Goal: Task Accomplishment & Management: Complete application form

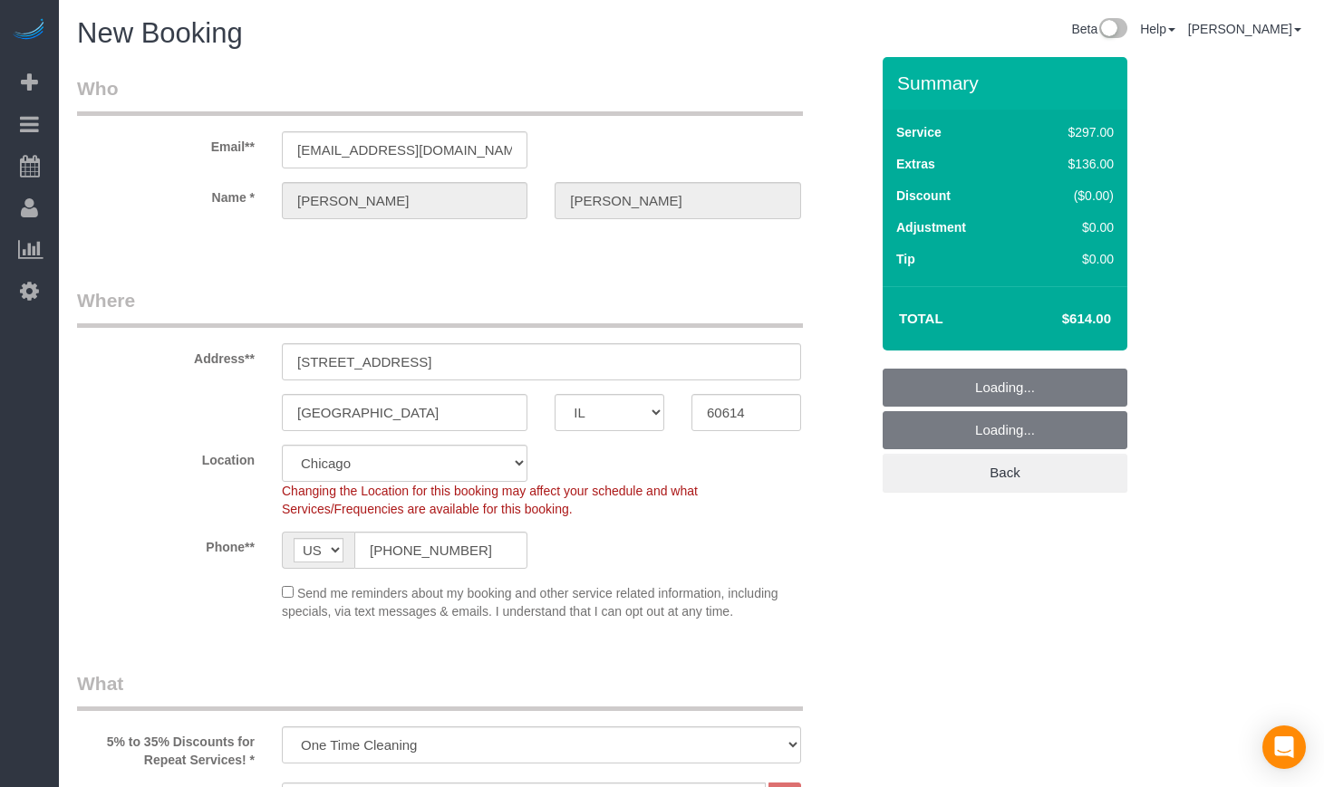
select select "IL"
select select "513"
select select "number:1"
select select "number:68"
select select "number:139"
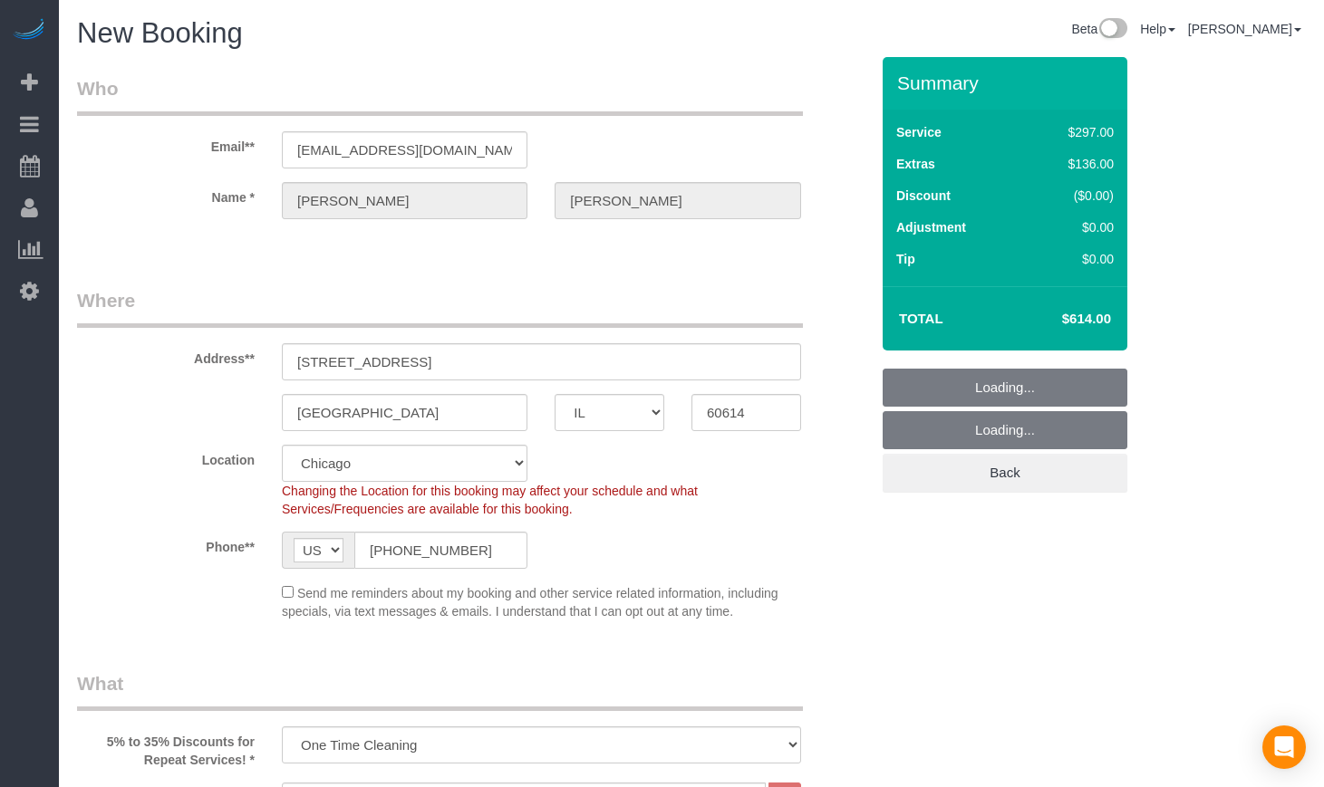
select select "number:106"
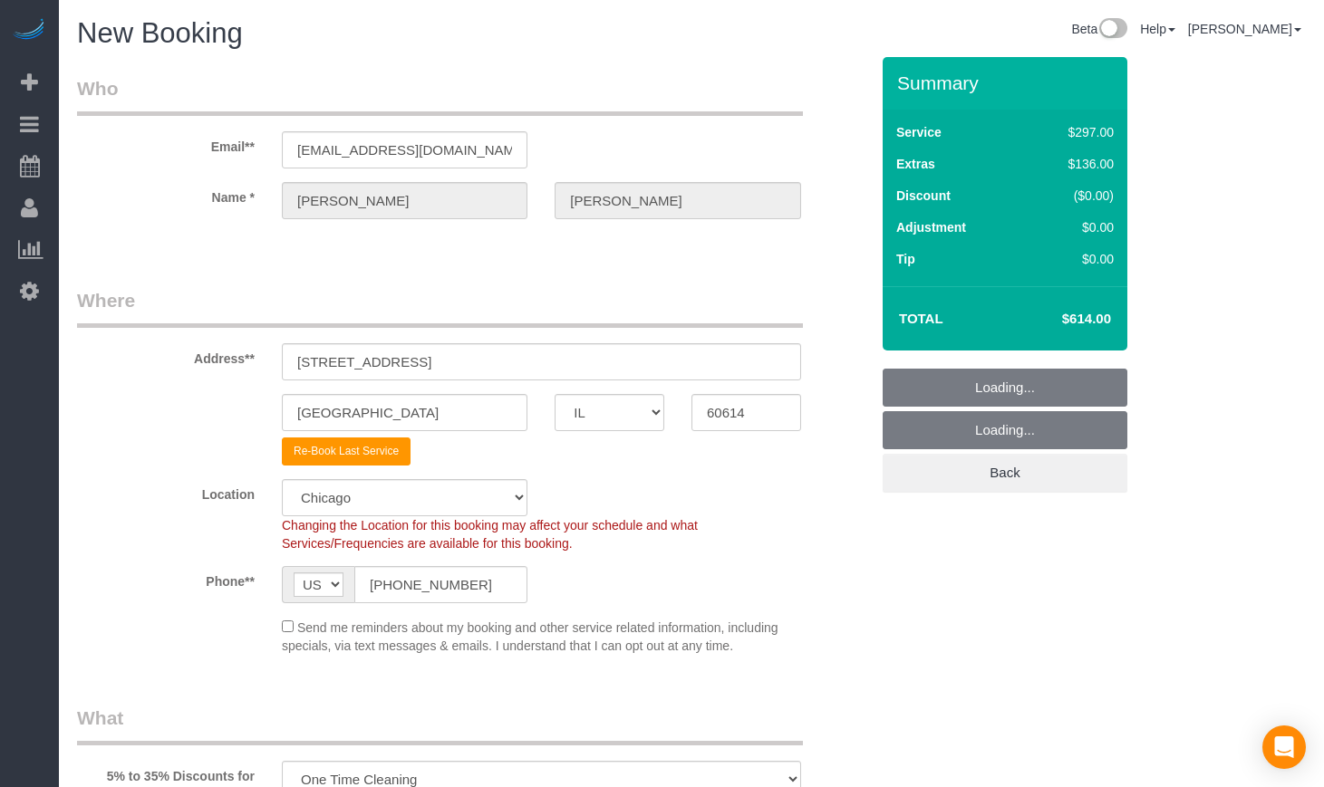
select select "object:1107"
select select "1"
select select "8"
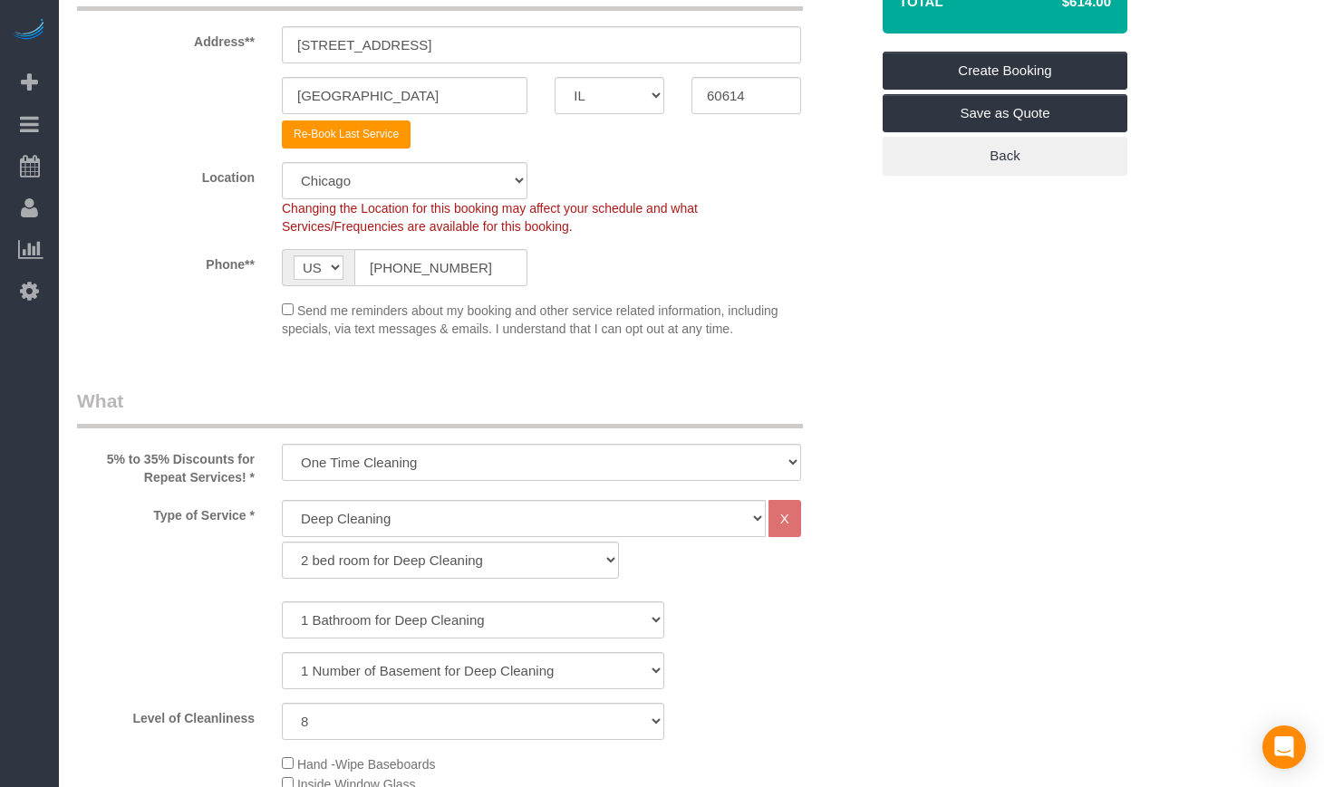
scroll to position [302, 0]
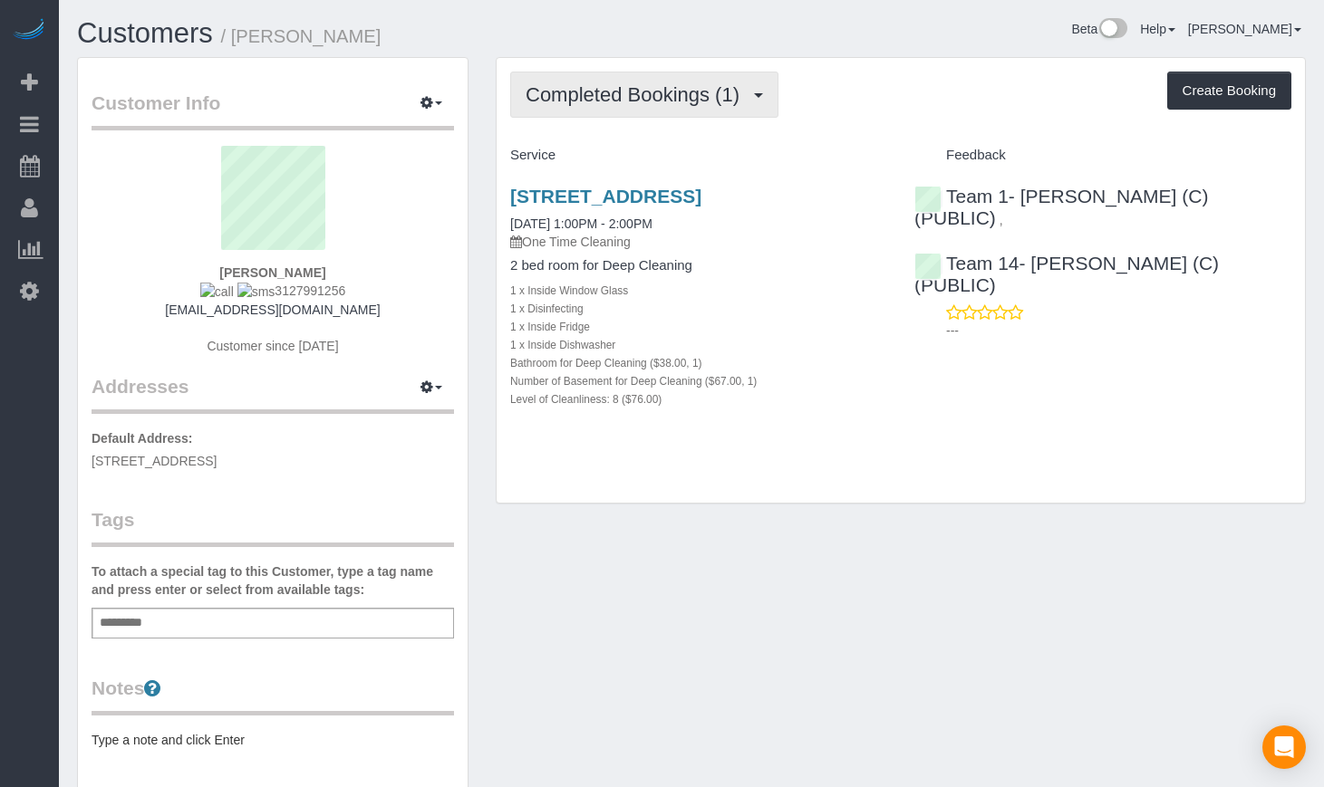
click at [580, 100] on span "Completed Bookings (1)" at bounding box center [636, 94] width 223 height 23
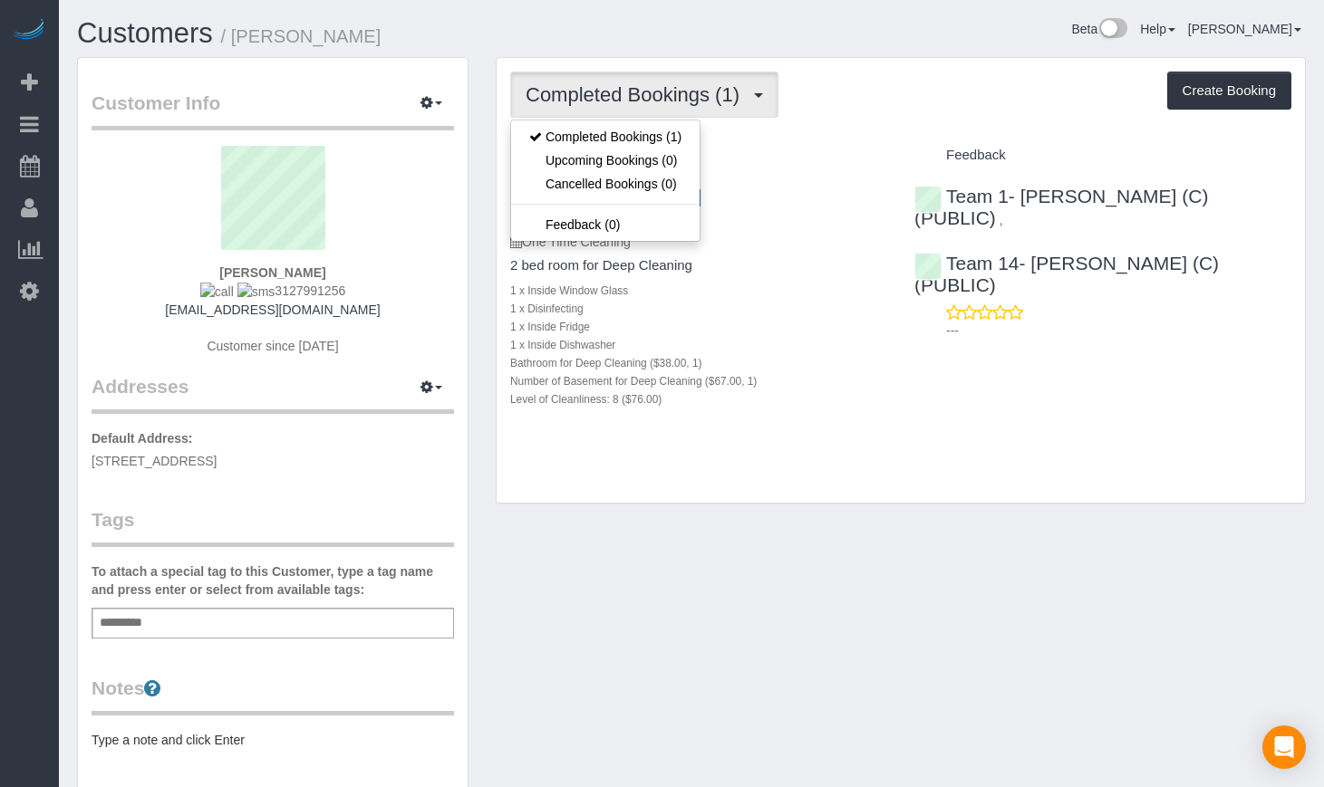
click at [872, 476] on div "Completed Bookings (1) Completed Bookings (1) Upcoming Bookings (0) Cancelled B…" at bounding box center [900, 281] width 808 height 446
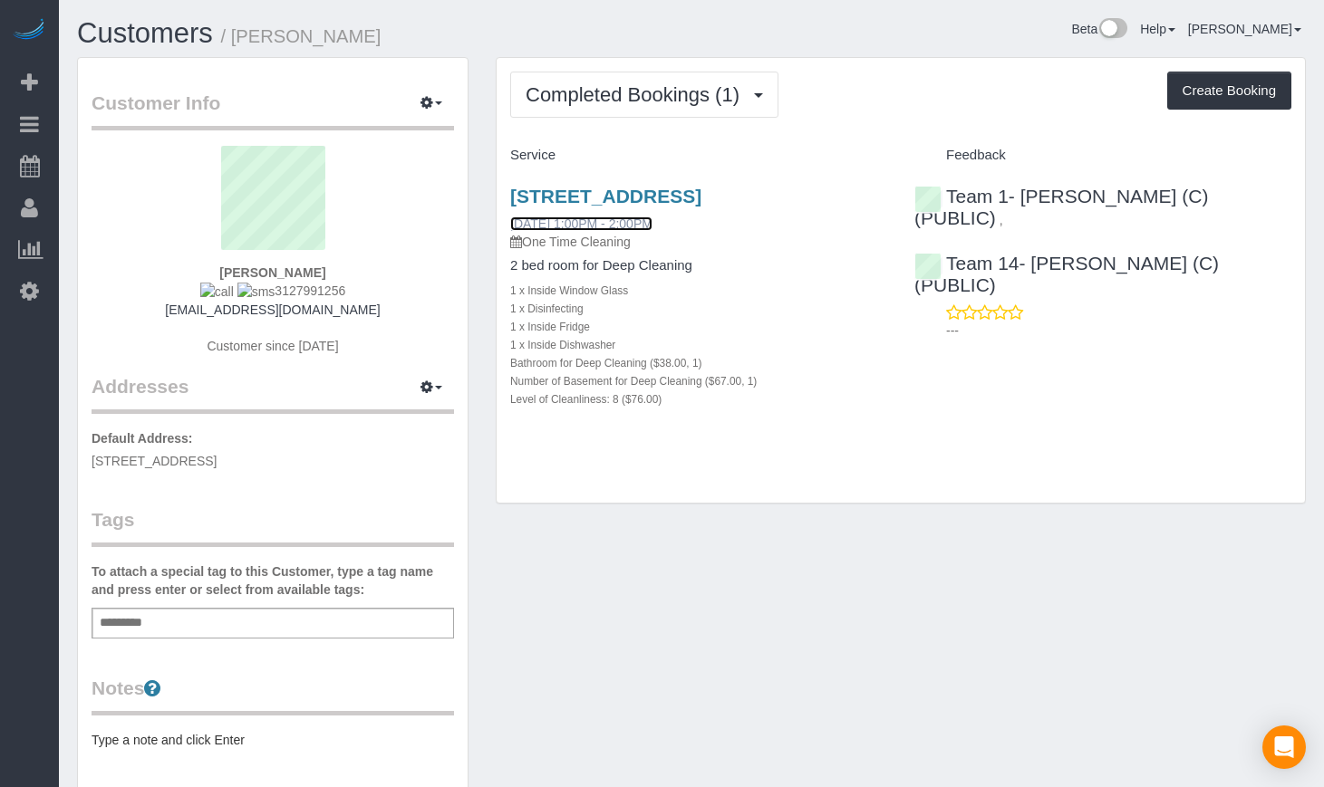
click at [561, 231] on link "09/03/2025 1:00PM - 2:00PM" at bounding box center [581, 224] width 142 height 14
click at [526, 193] on link "2549 N Marshfield, Apt 1f, Chicago, IL 60614" at bounding box center [605, 196] width 191 height 21
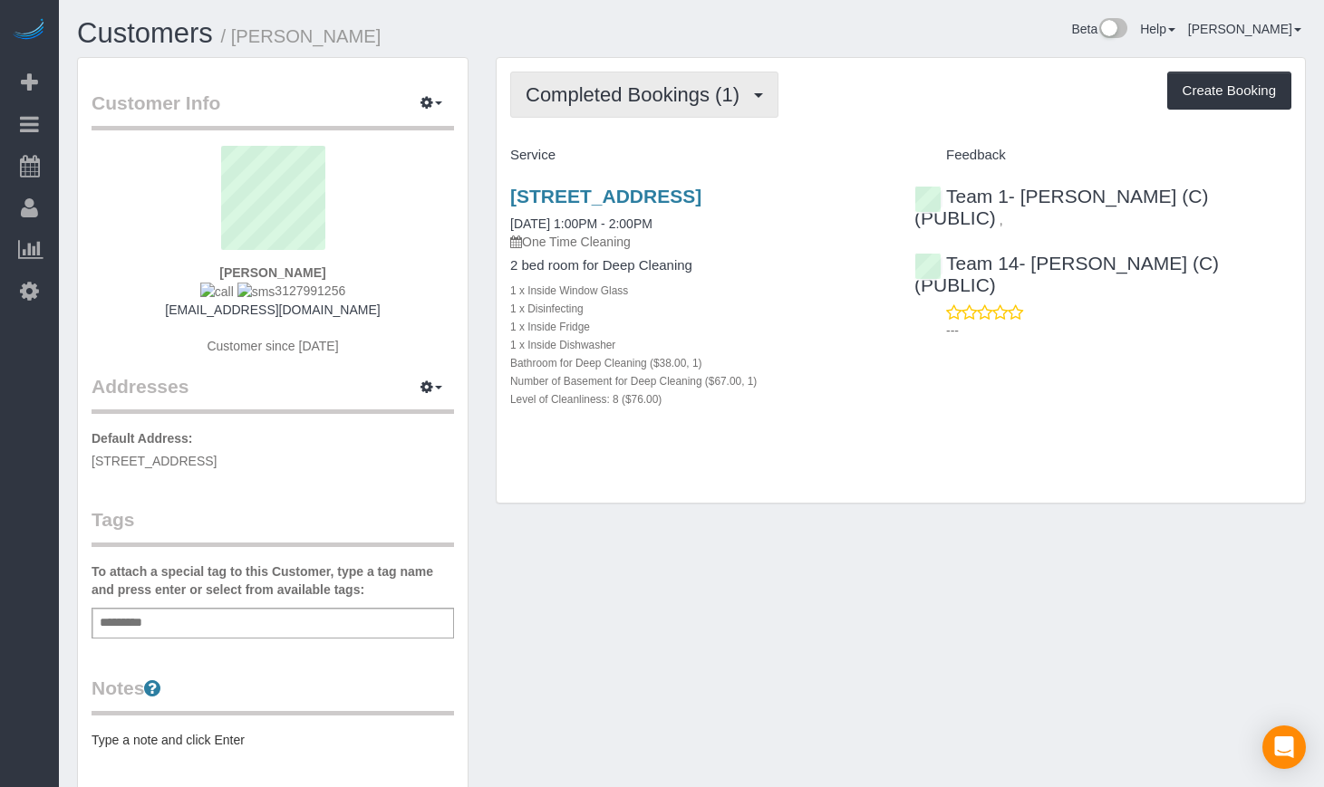
click at [641, 81] on button "Completed Bookings (1)" at bounding box center [644, 95] width 268 height 46
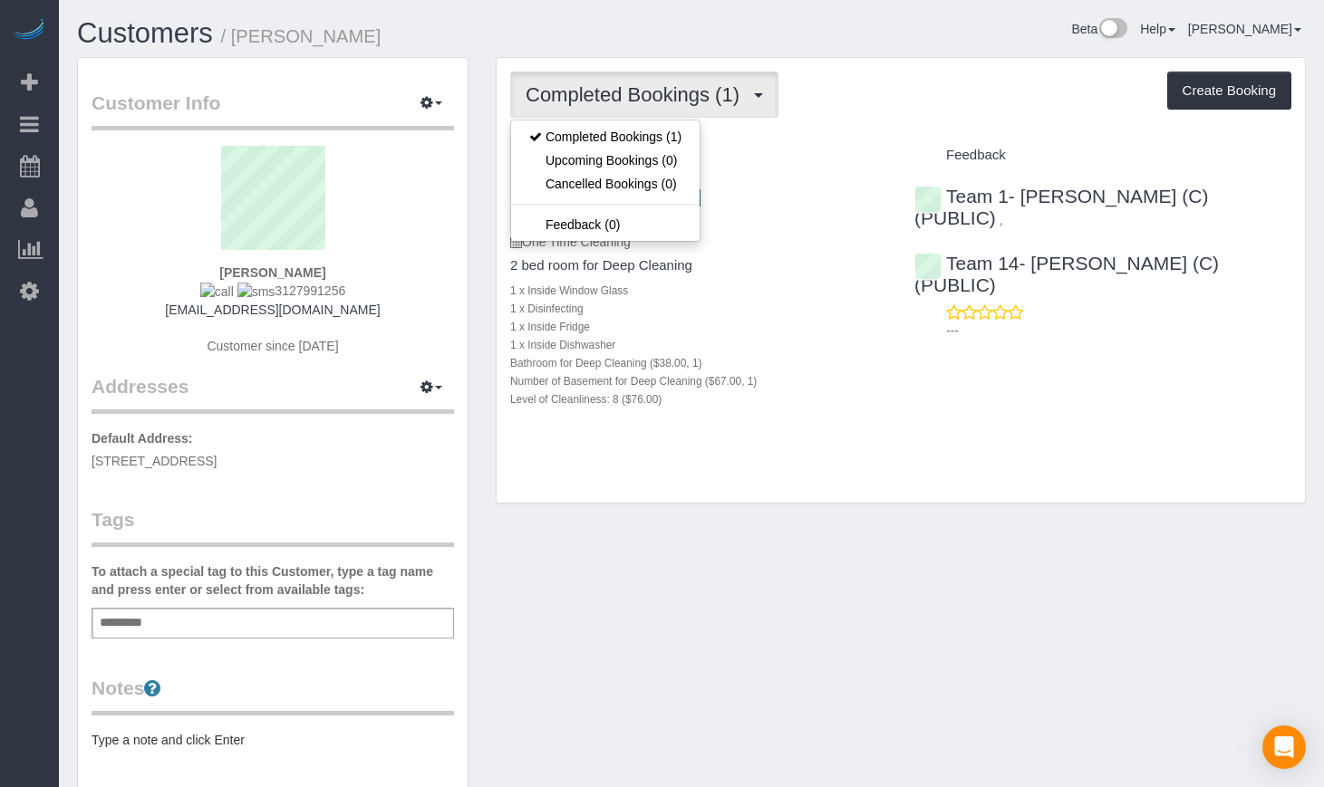
click at [641, 81] on button "Completed Bookings (1)" at bounding box center [644, 95] width 268 height 46
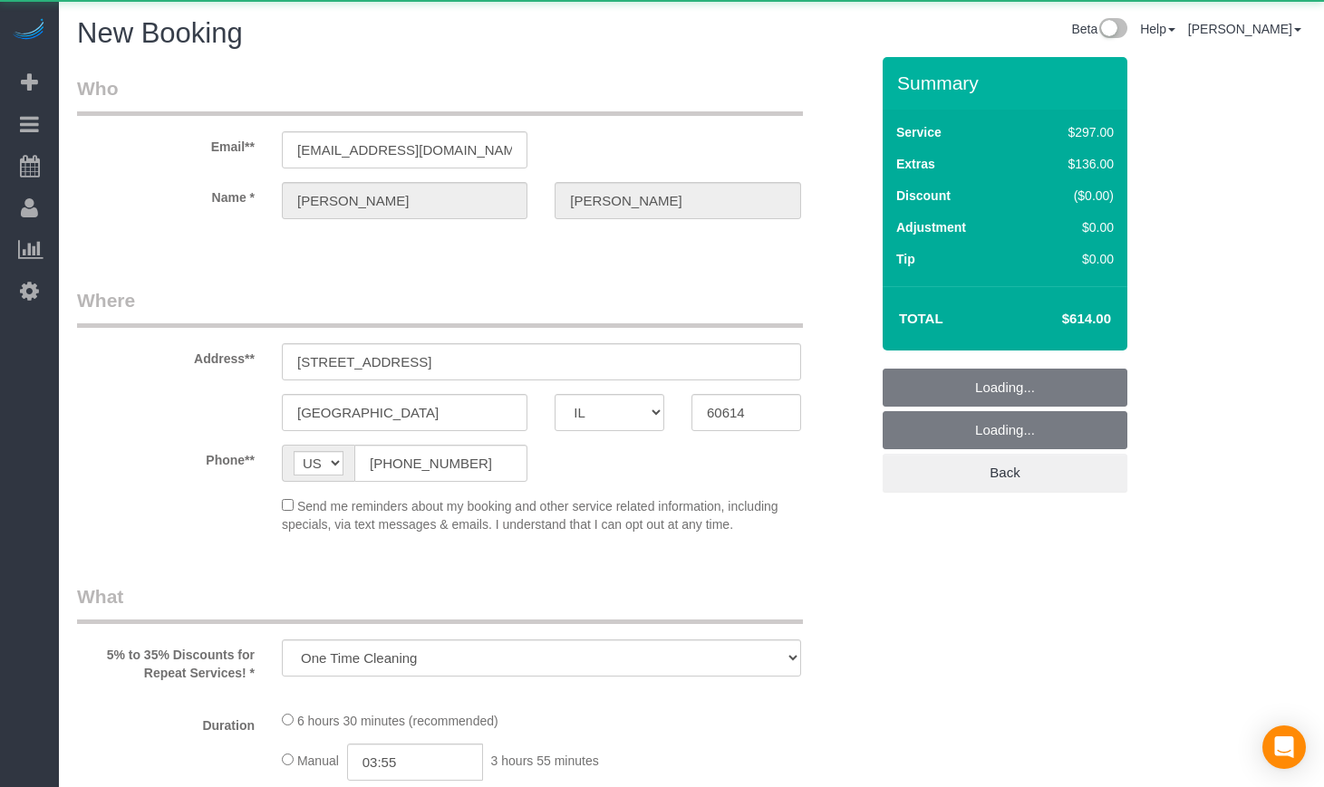
select select "IL"
select select "number:1"
select select "number:68"
select select "number:139"
select select "number:106"
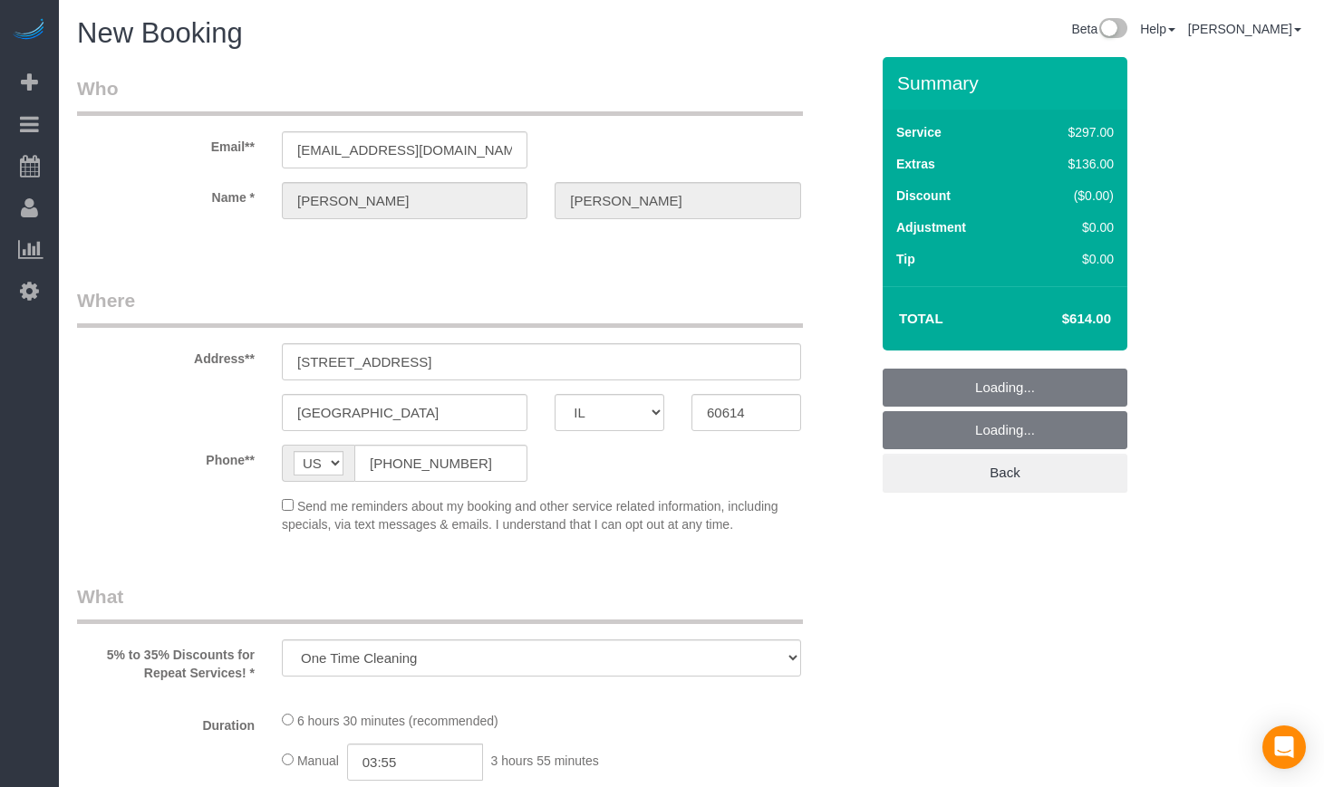
select select "string:fspay-5f182d03-466f-42fe-b688-c65ec231ece2"
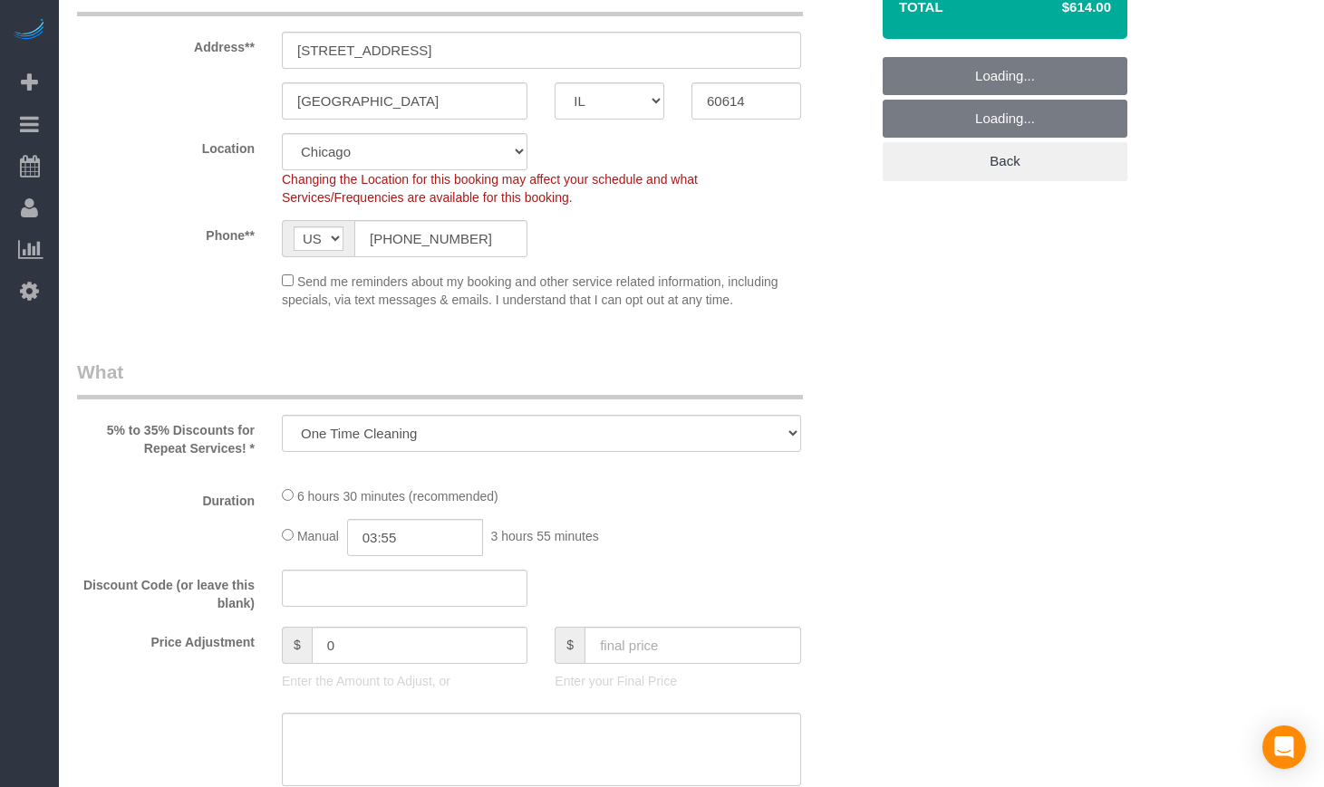
select select "object:1171"
select select "513"
select select "1"
select select "8"
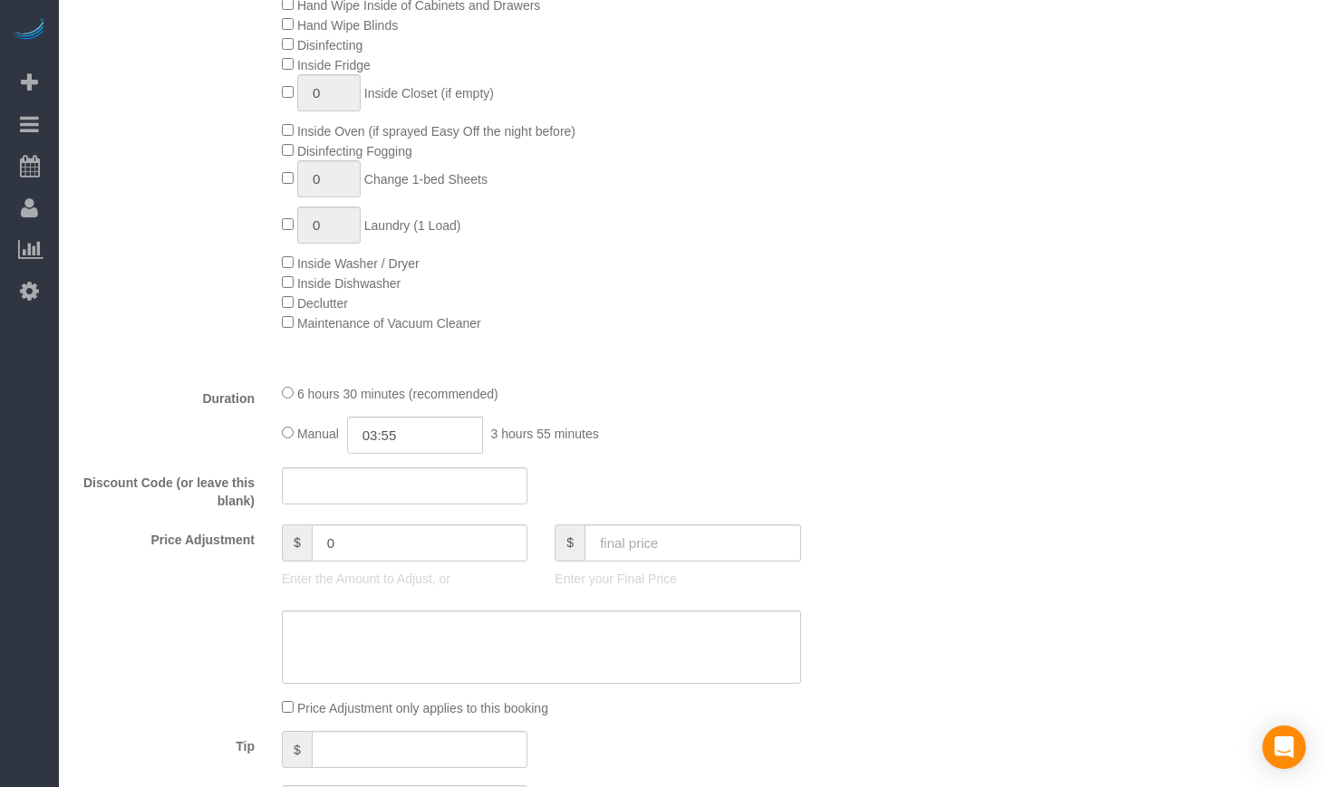
scroll to position [1208, 0]
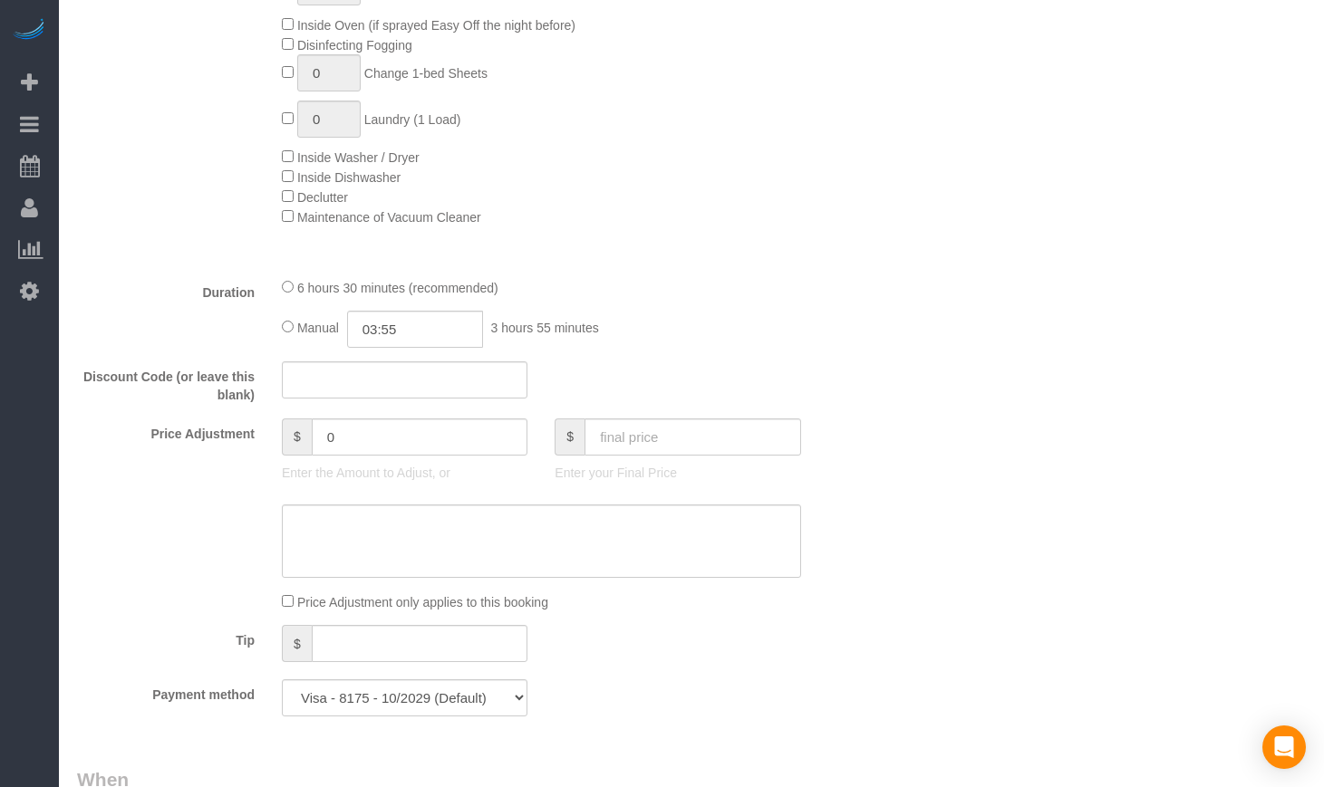
select select "1"
select select "8"
select select "object:1247"
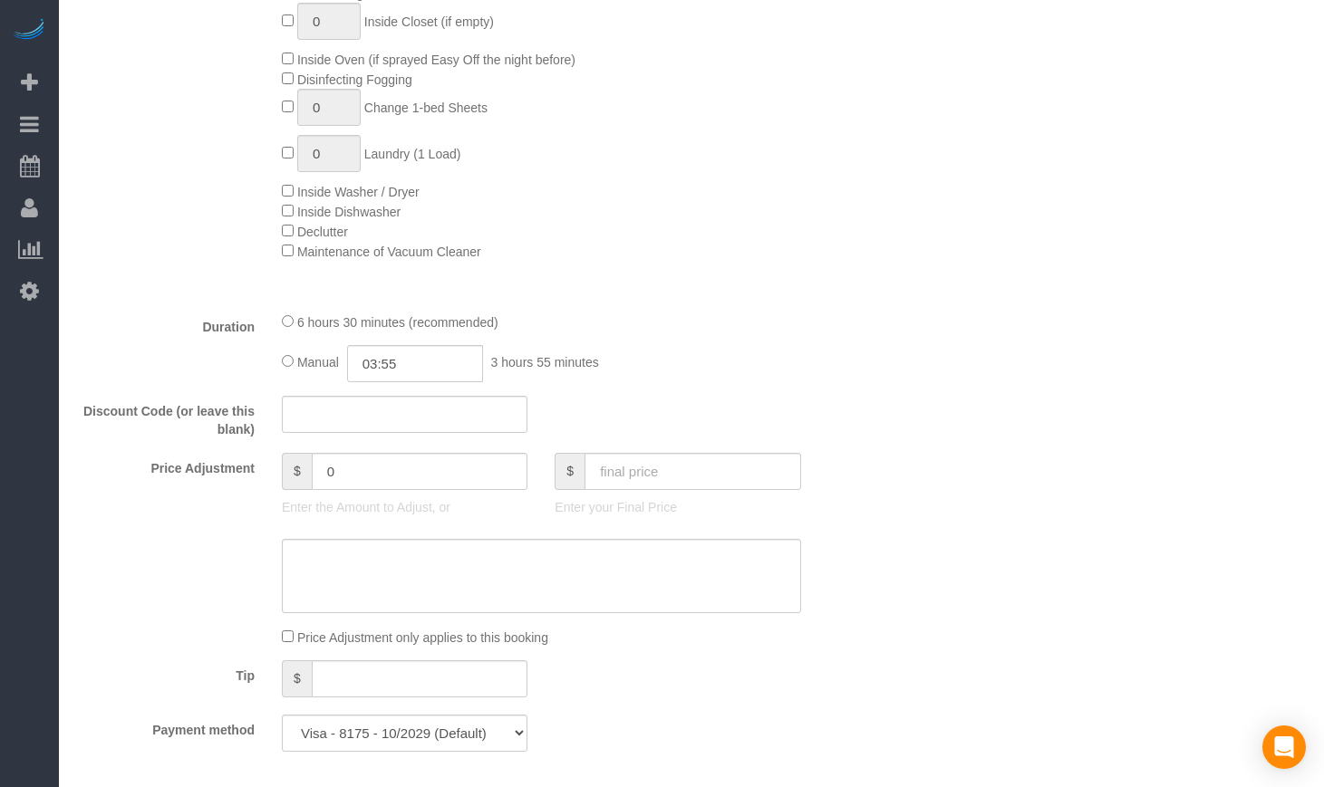
scroll to position [1242, 0]
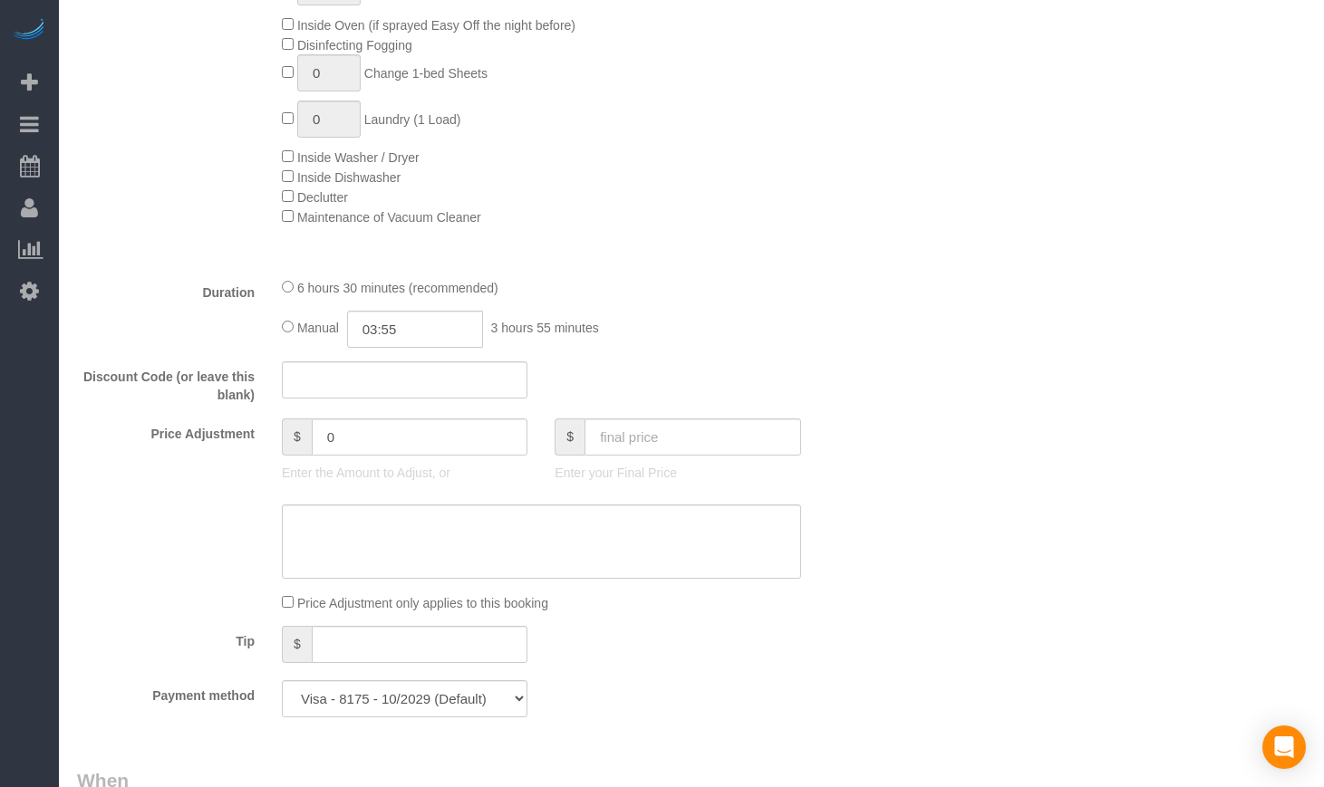
select select "1"
select select "8"
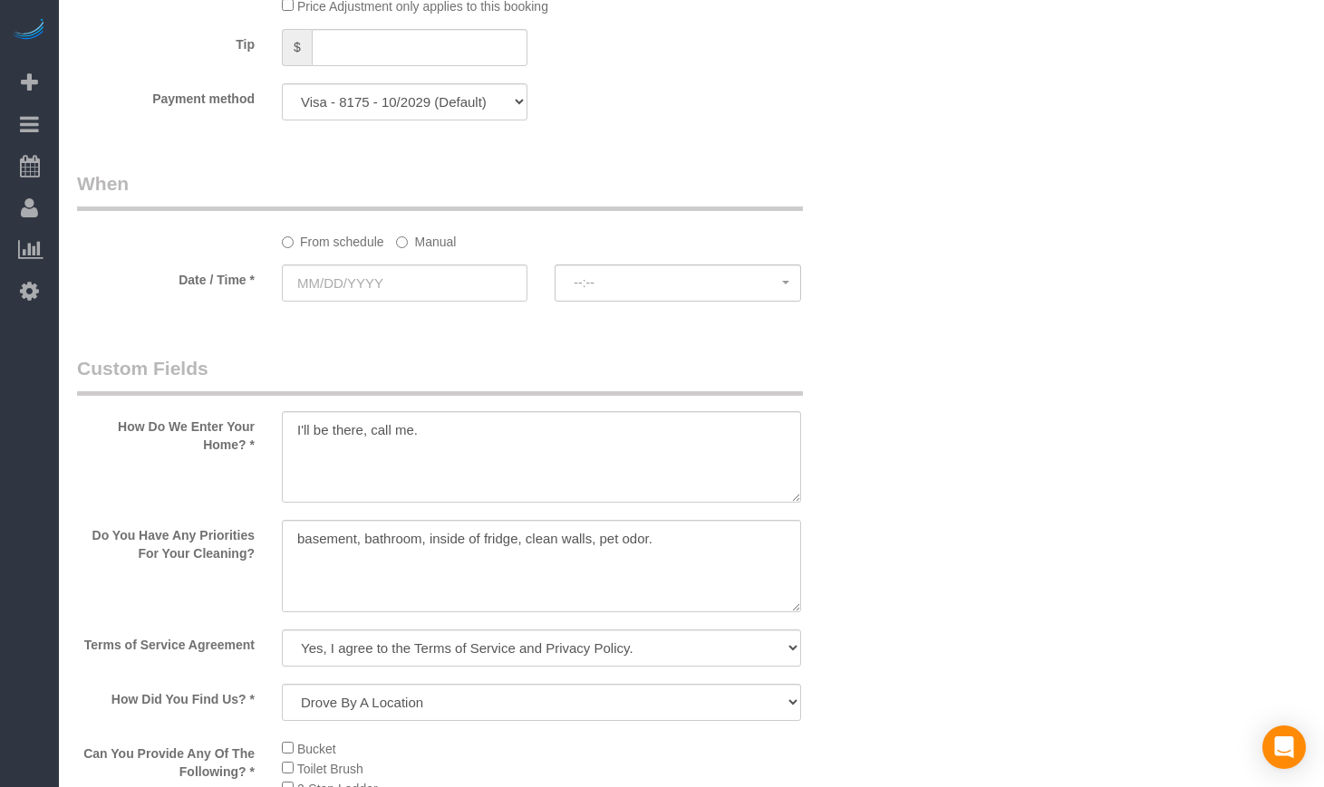
scroll to position [1695, 0]
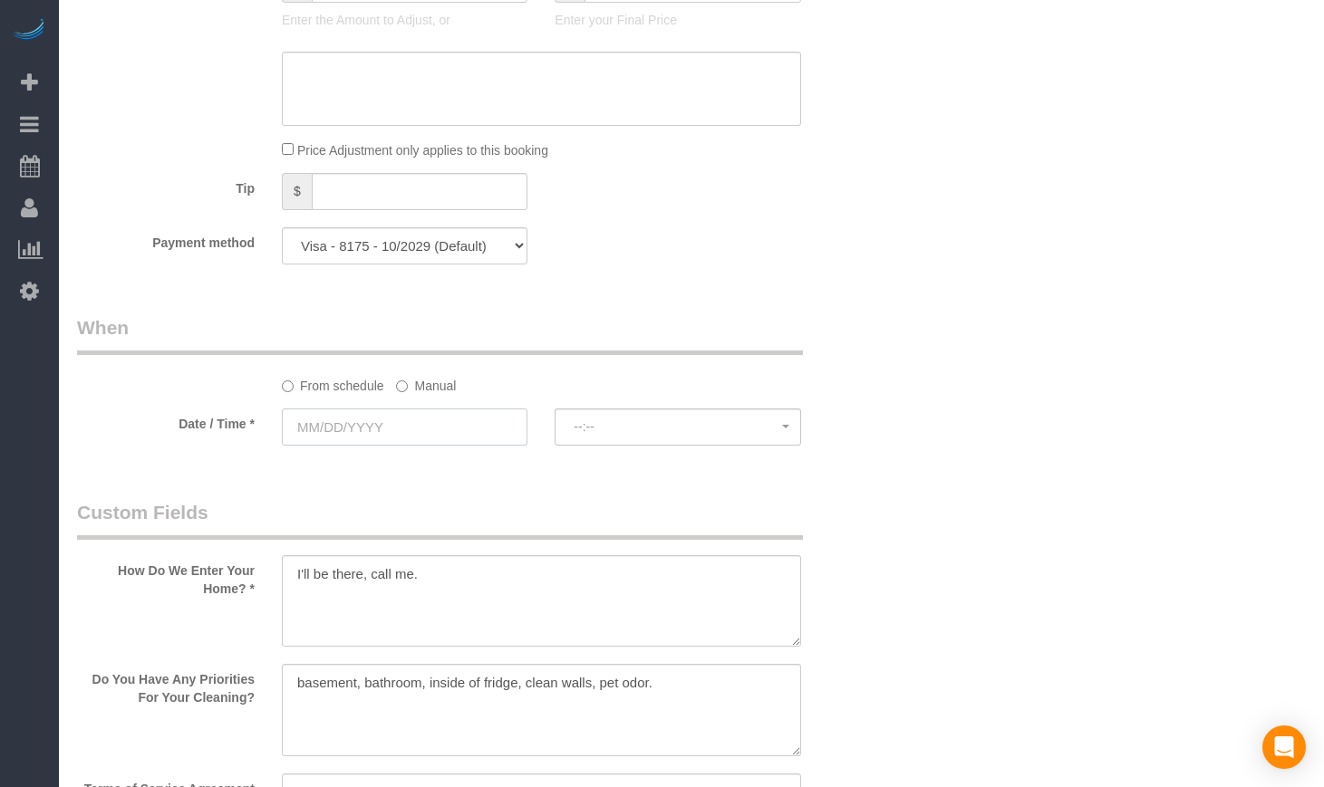
click at [462, 435] on input "text" at bounding box center [405, 427] width 246 height 37
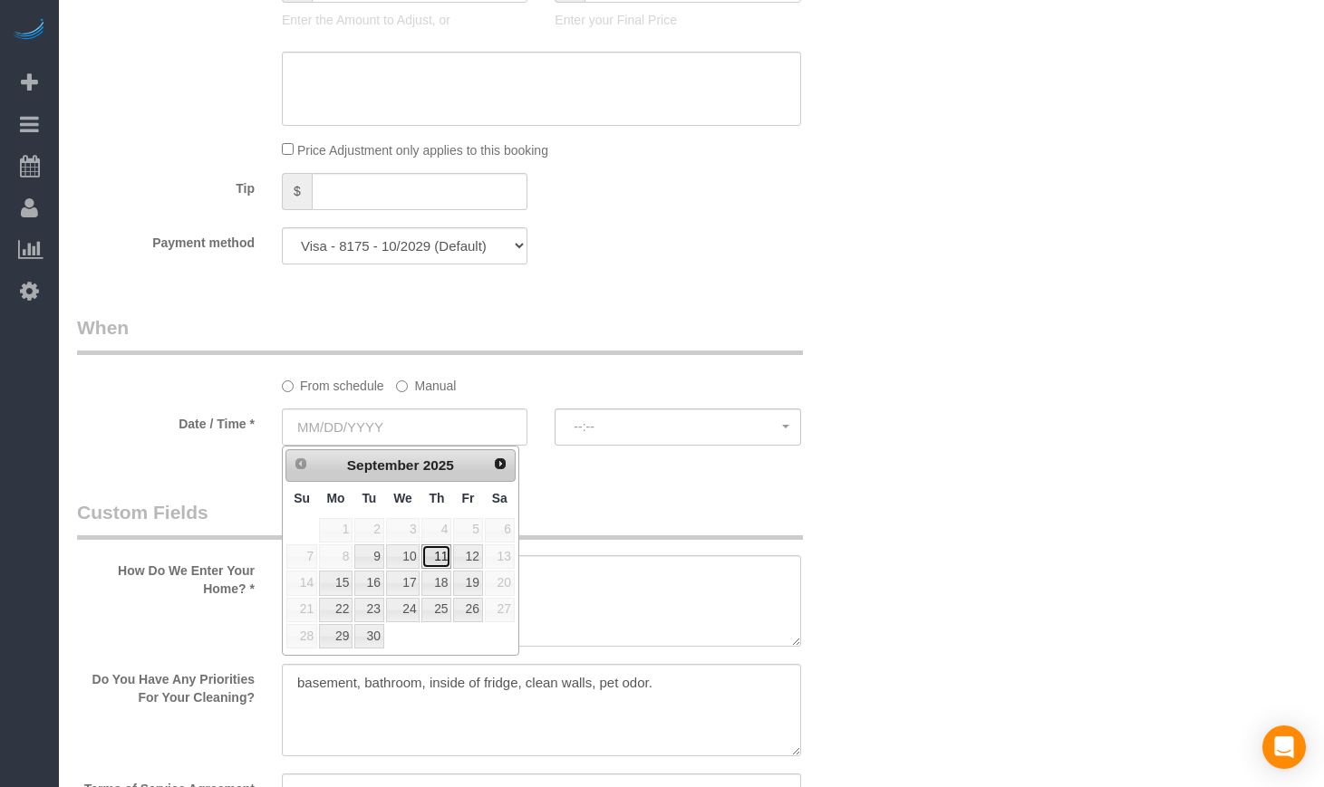
click at [448, 555] on link "11" at bounding box center [436, 557] width 30 height 24
type input "09/11/2025"
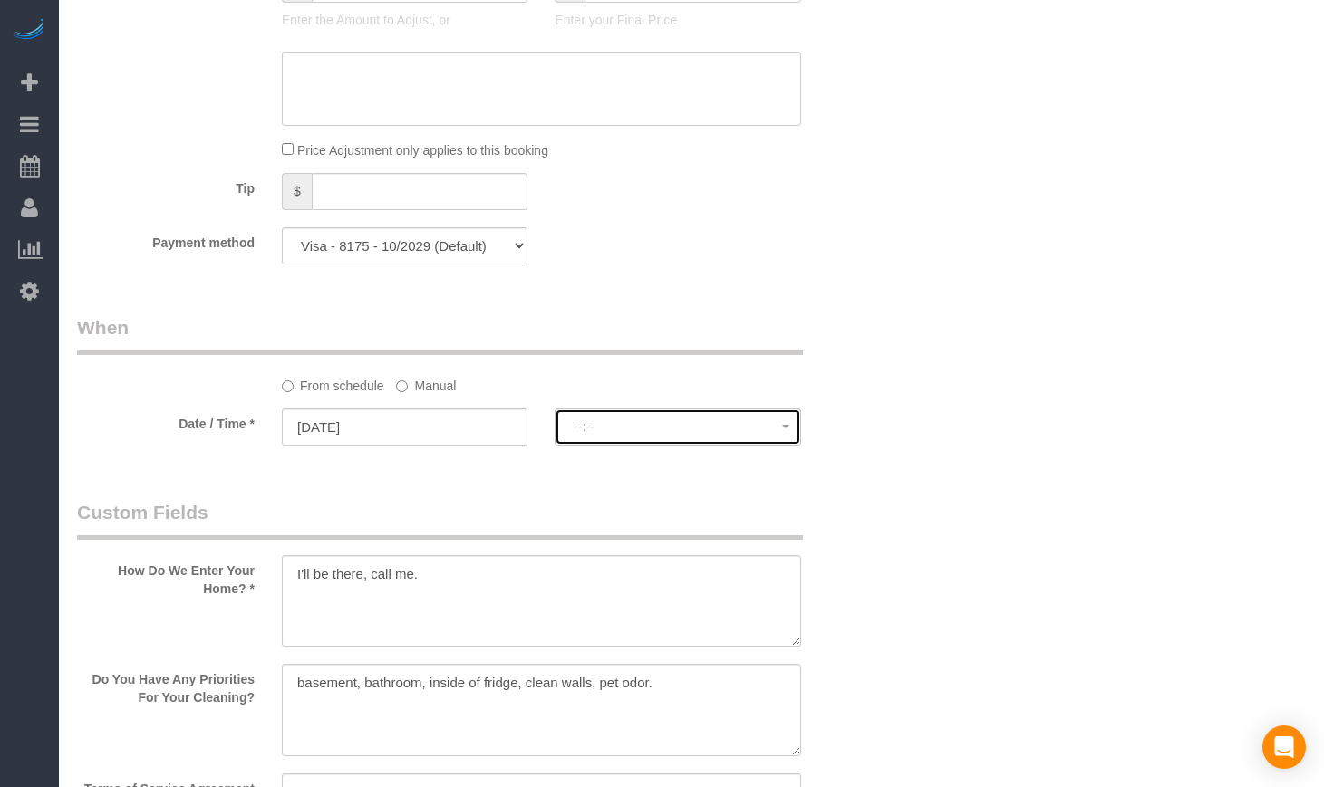
click at [660, 430] on span "--:--" at bounding box center [677, 426] width 207 height 14
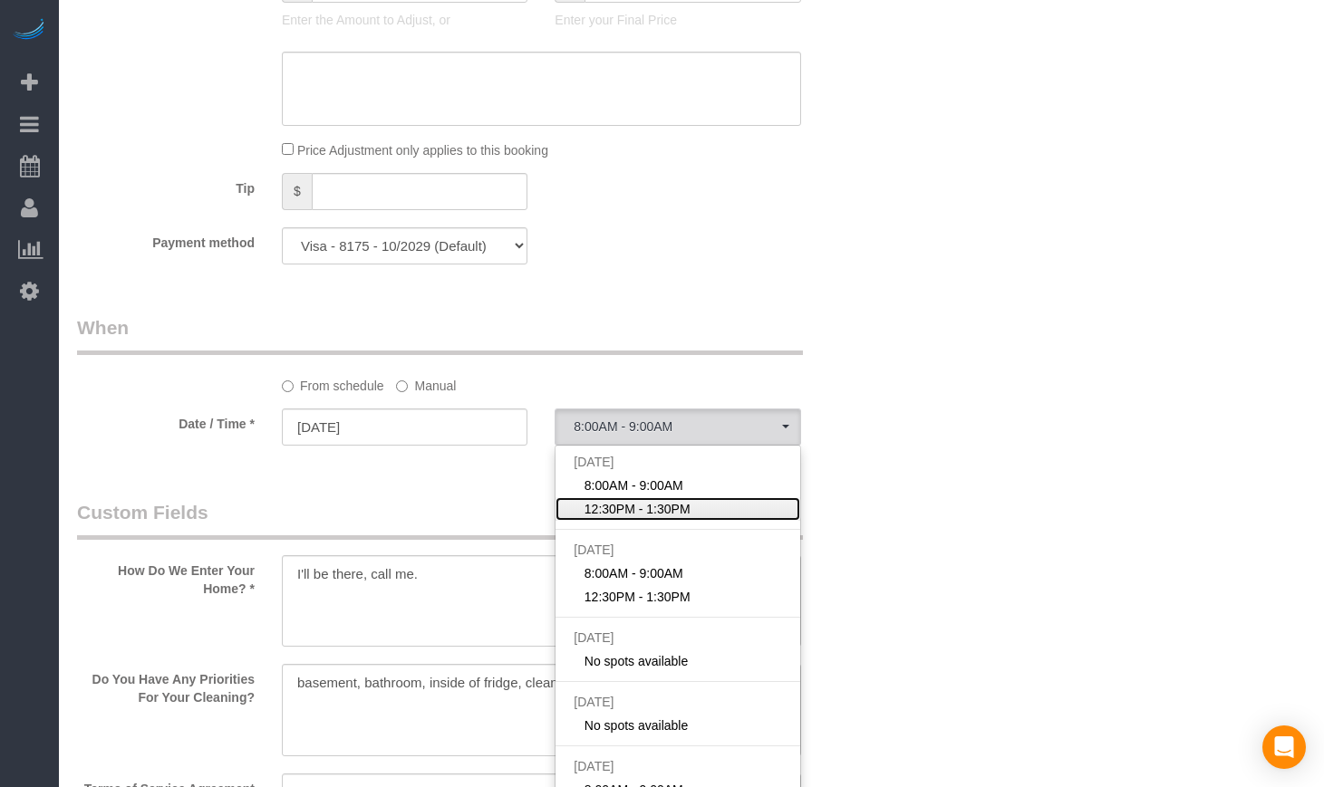
click at [679, 502] on span "12:30PM - 1:30PM" at bounding box center [637, 509] width 106 height 18
select select "spot2"
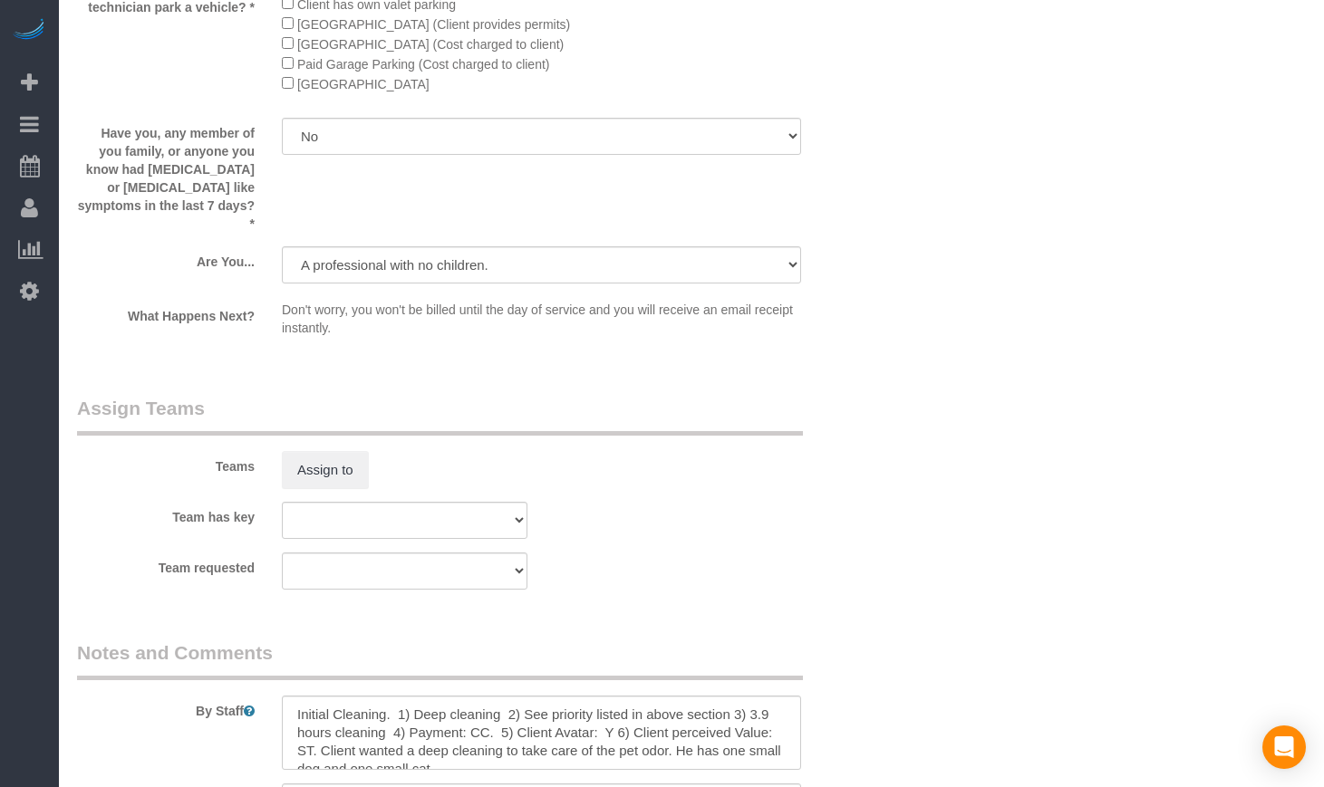
scroll to position [2904, 0]
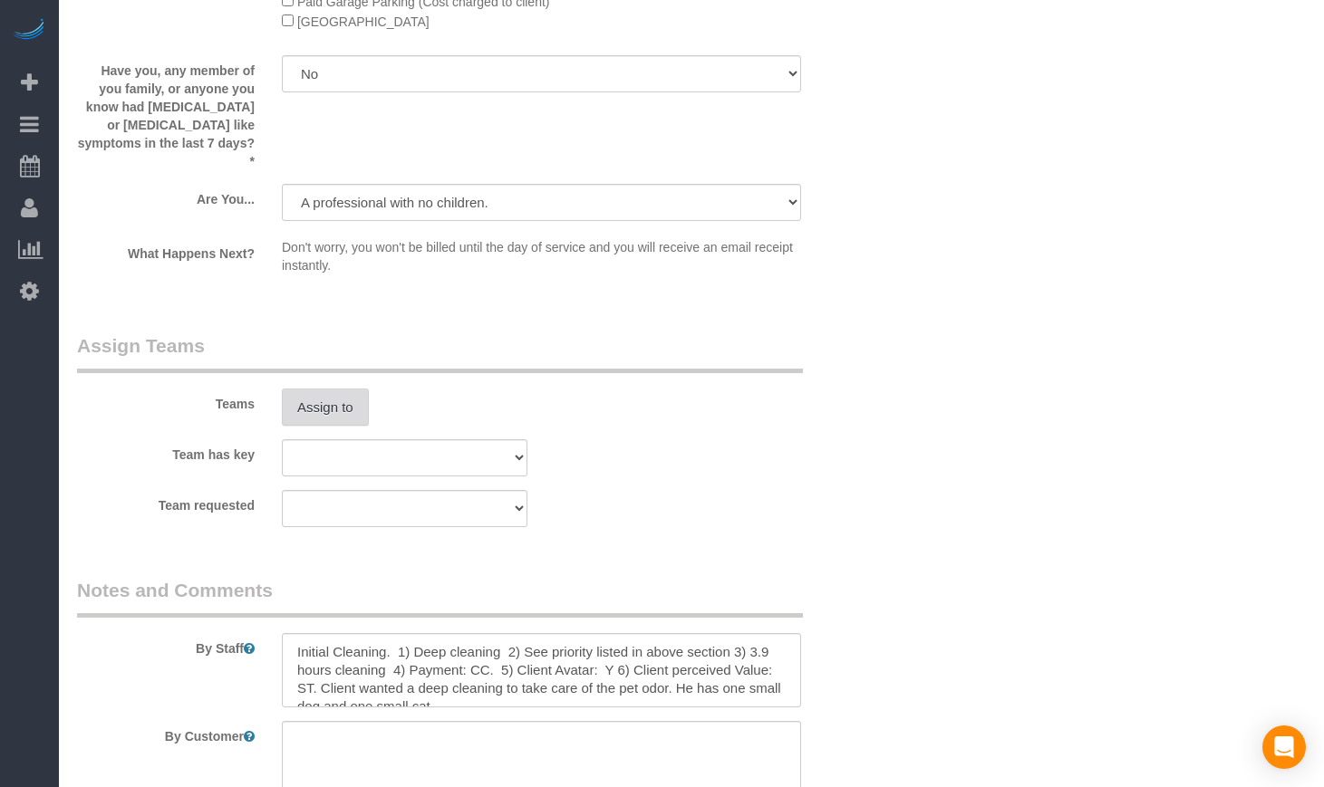
click at [313, 389] on button "Assign to" at bounding box center [325, 408] width 87 height 38
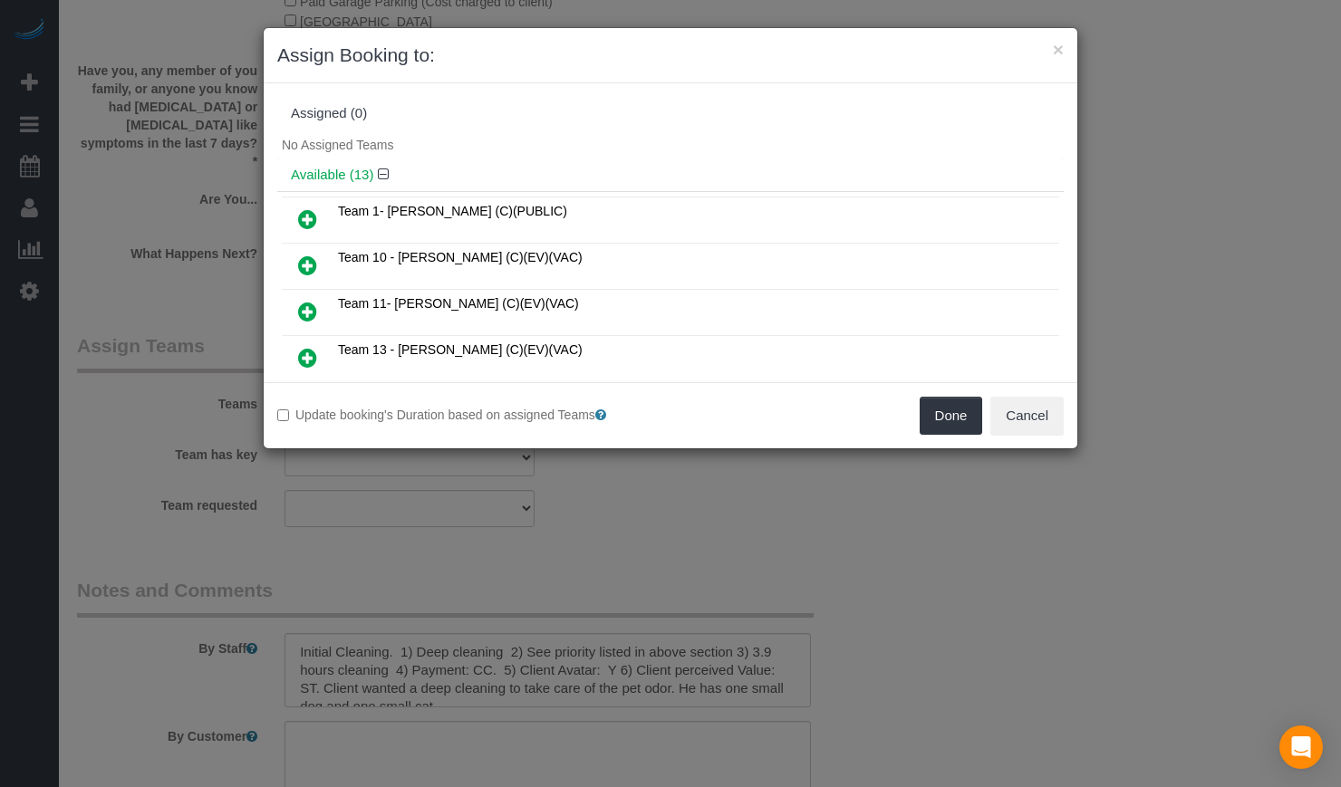
click at [325, 217] on link at bounding box center [307, 220] width 43 height 36
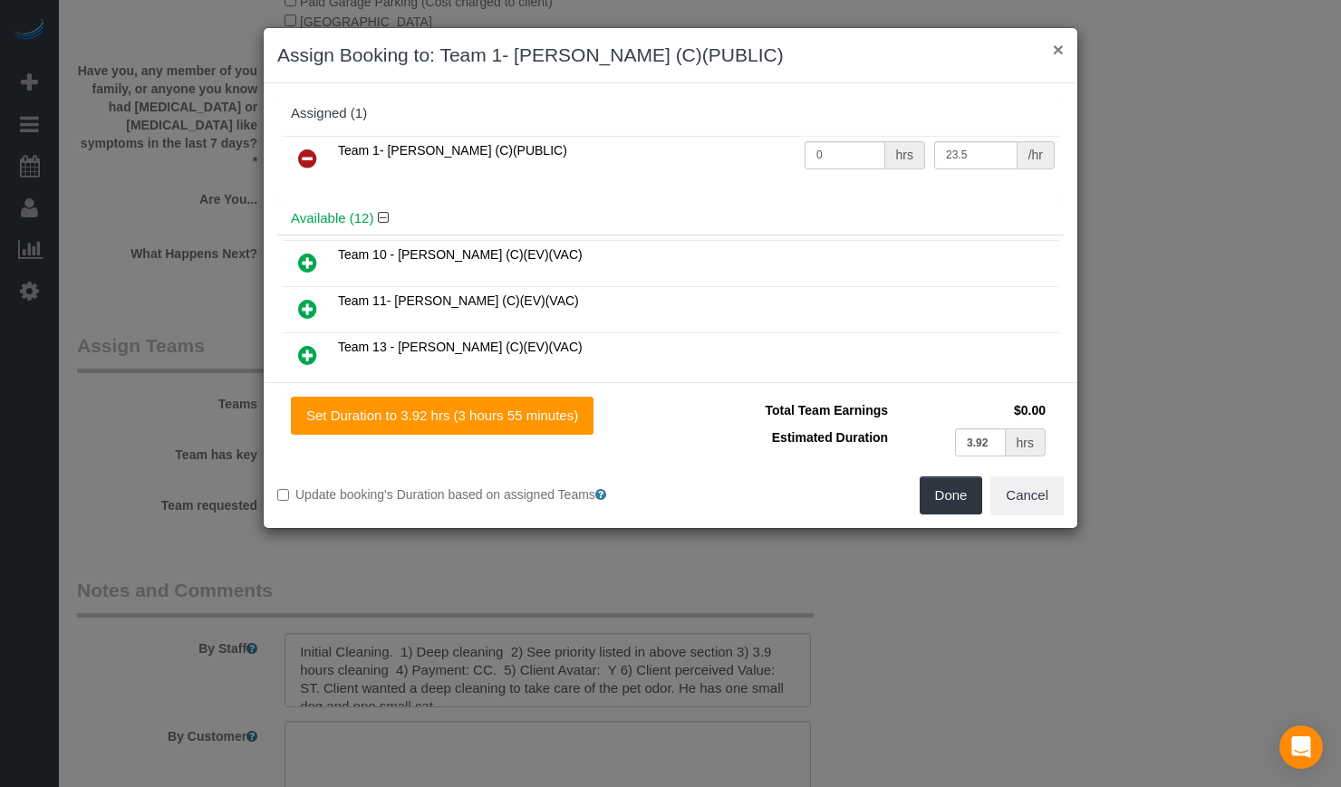
click at [1061, 45] on button "×" at bounding box center [1058, 49] width 11 height 19
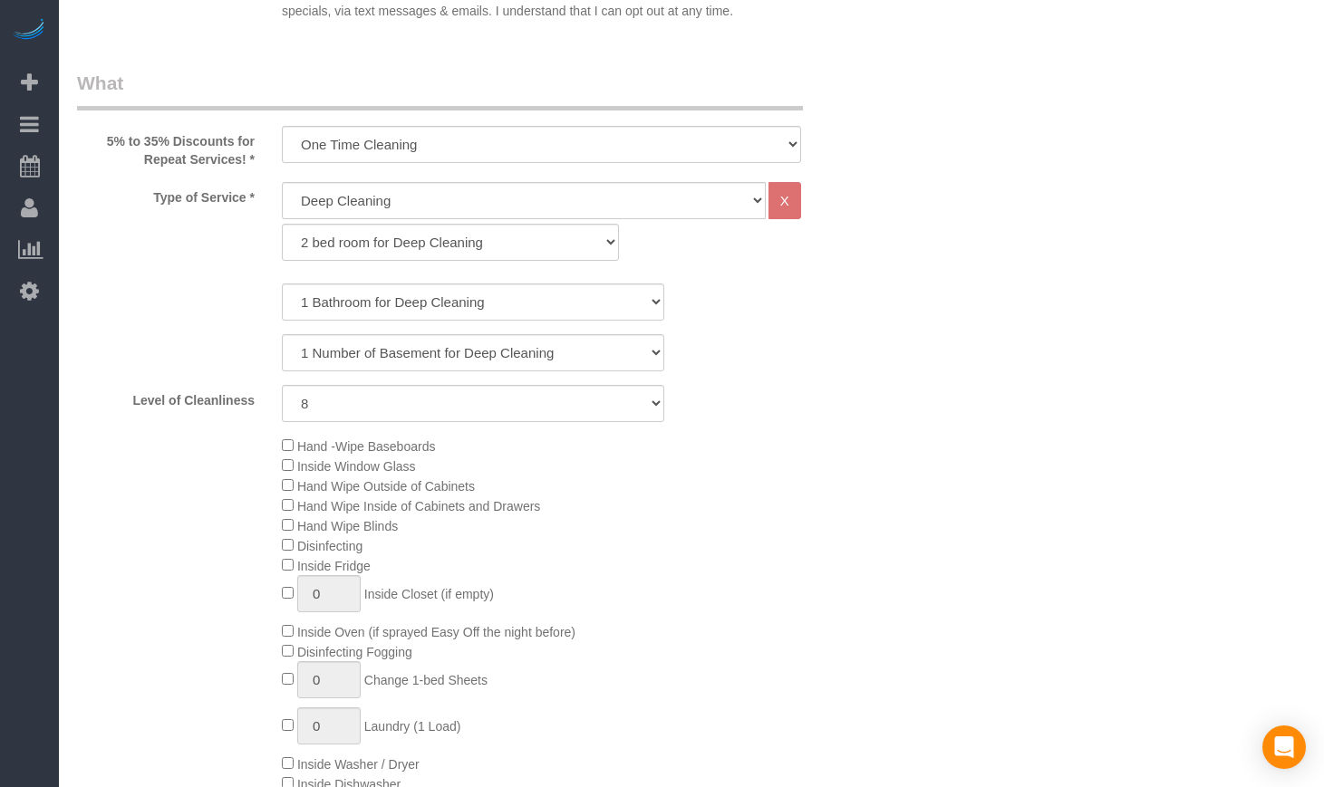
scroll to position [639, 0]
click at [101, 632] on div "Hand -Wipe Baseboards Inside Window Glass Hand Wipe Outside of Cabinets Hand Wi…" at bounding box center [472, 631] width 819 height 398
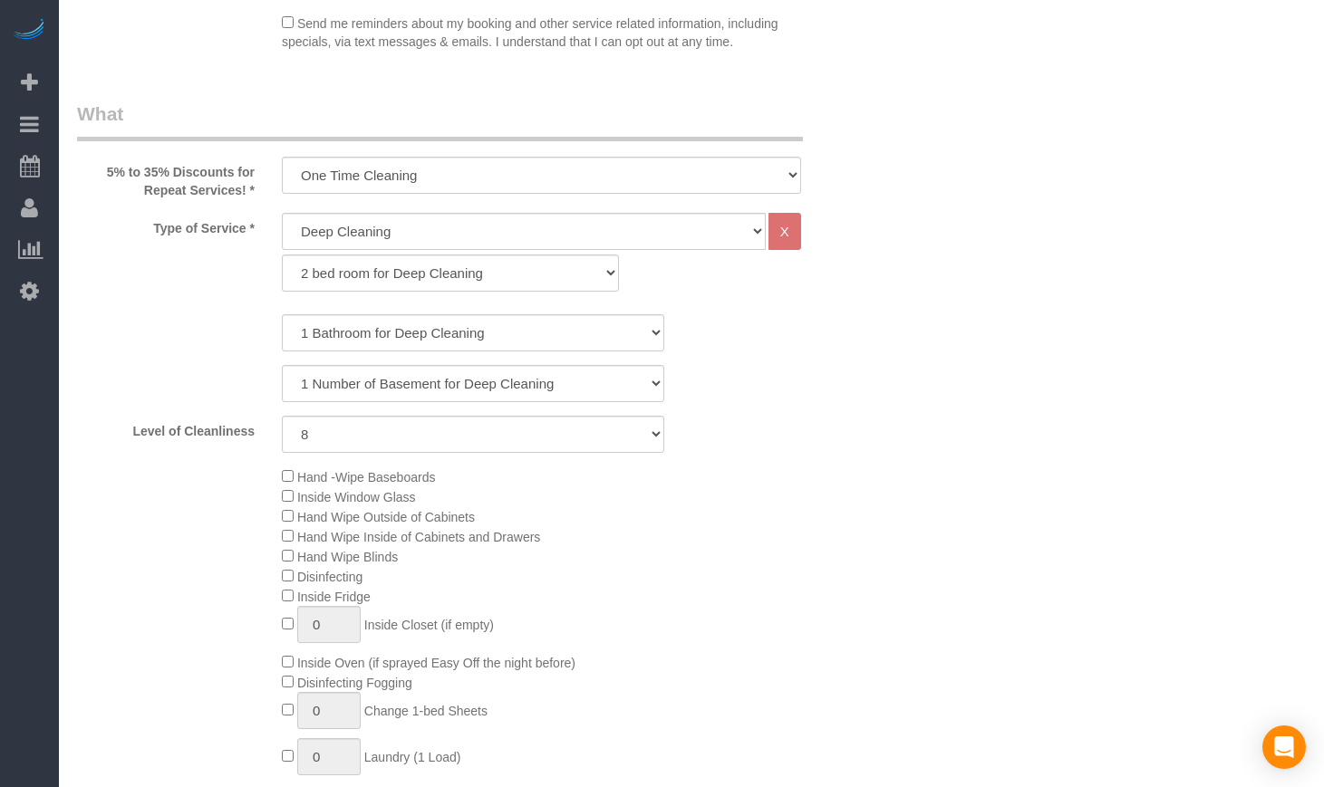
scroll to position [0, 0]
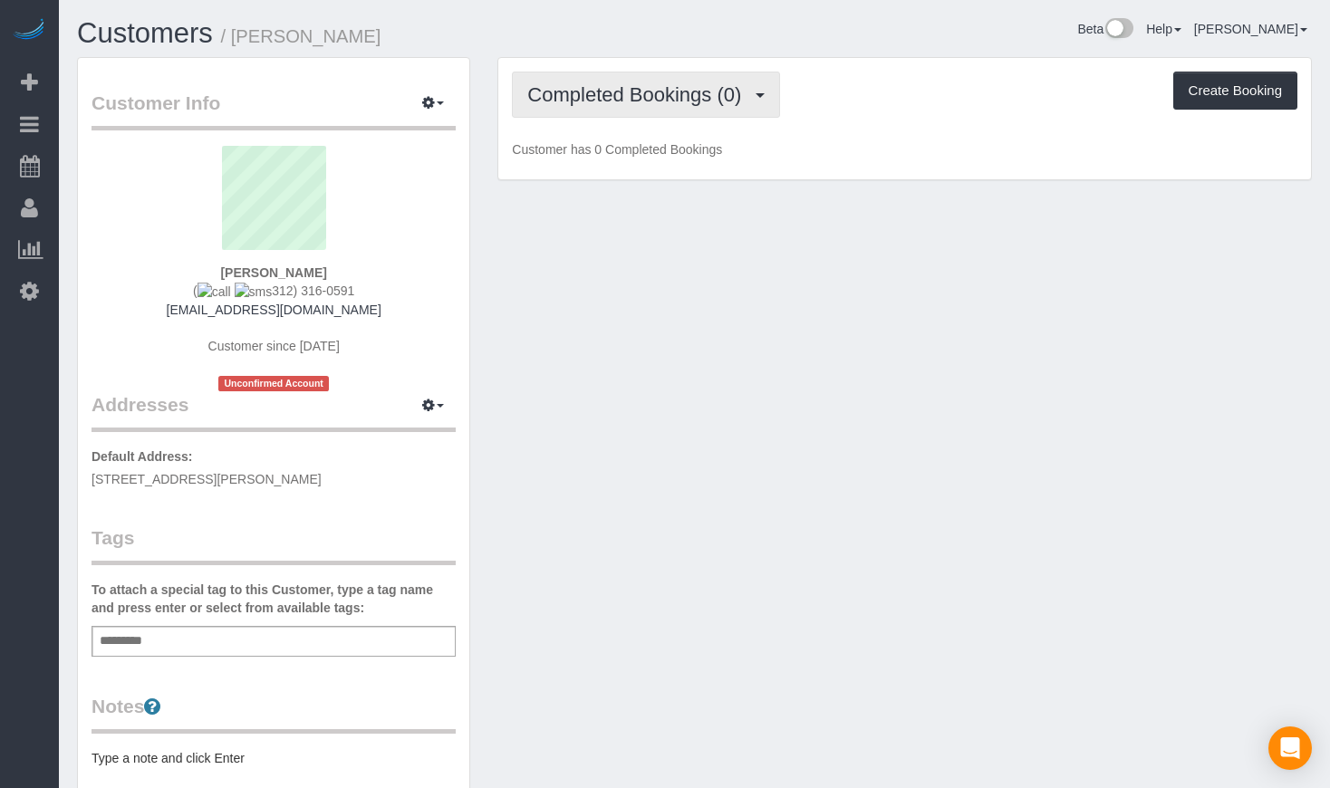
click at [643, 98] on span "Completed Bookings (0)" at bounding box center [638, 94] width 223 height 23
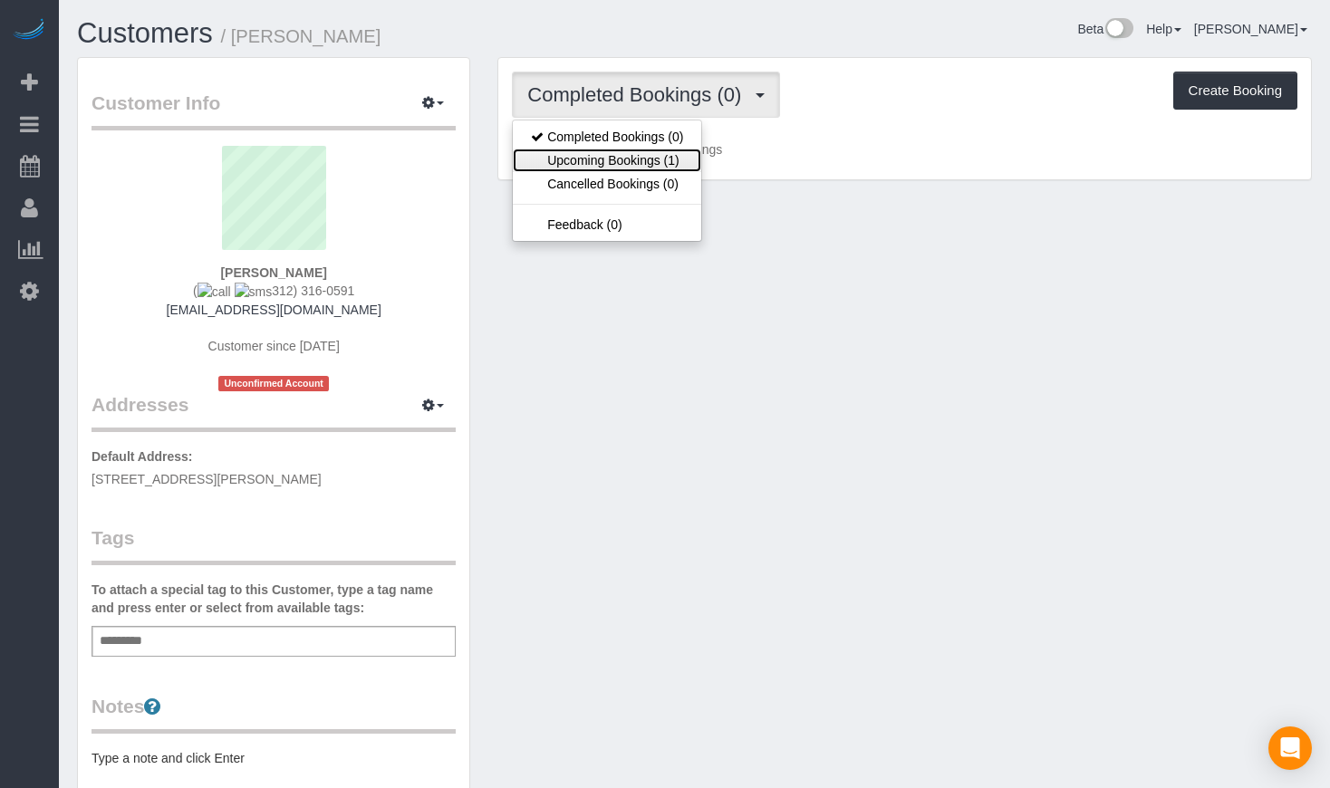
click at [641, 165] on link "Upcoming Bookings (1)" at bounding box center [607, 161] width 188 height 24
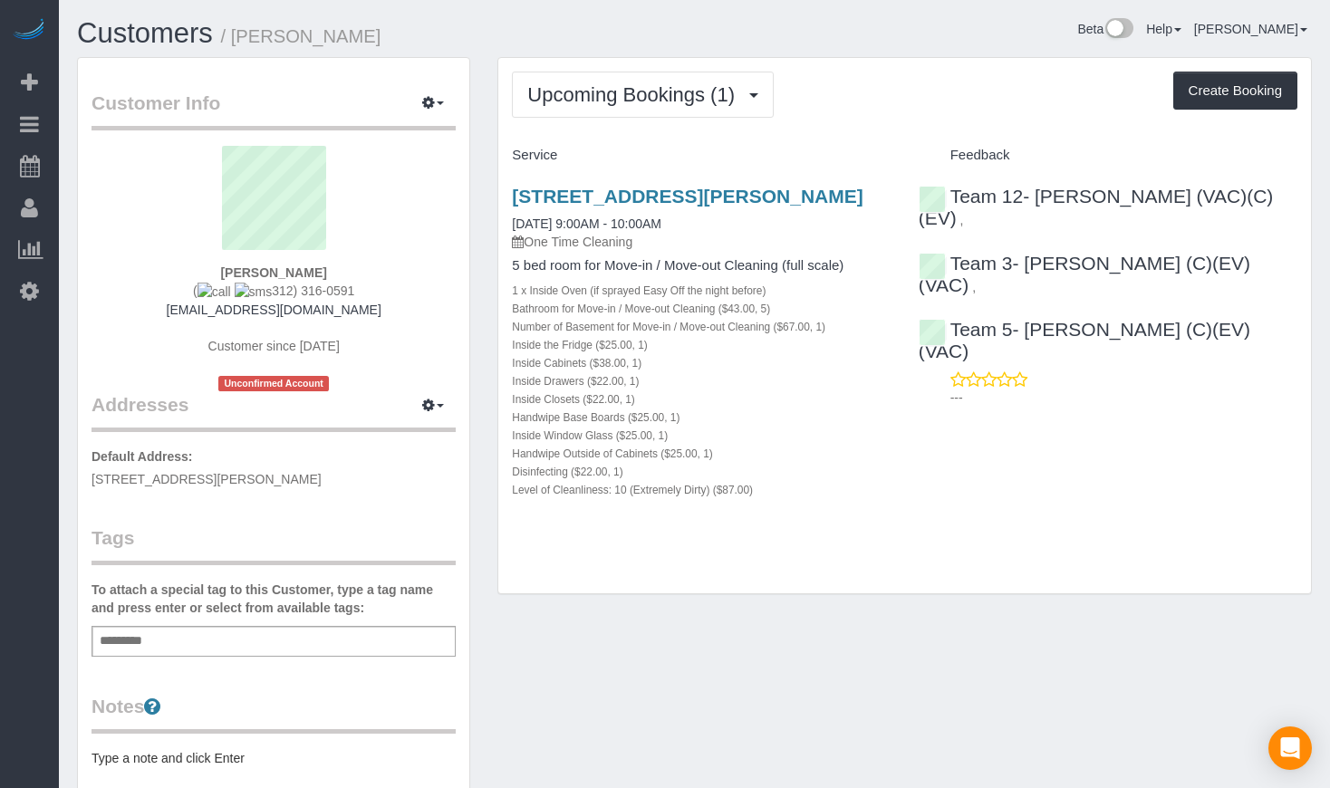
drag, startPoint x: 1194, startPoint y: 365, endPoint x: 1192, endPoint y: 34, distance: 330.7
click at [1194, 367] on div "1138 Judson Ave, Evanston, IL 60202 09/17/2025 9:00AM - 10:00AM One Time Cleani…" at bounding box center [904, 352] width 813 height 364
click at [622, 212] on div "1138 Judson Ave, Evanston, IL 60202 09/17/2025 9:00AM - 10:00AM One Time Cleani…" at bounding box center [701, 218] width 379 height 65
click at [613, 197] on link "1138 Judson Ave, Evanston, IL 60202" at bounding box center [687, 196] width 351 height 21
click at [541, 191] on link "1138 Judson Ave, Evanston, IL 60202" at bounding box center [687, 196] width 351 height 21
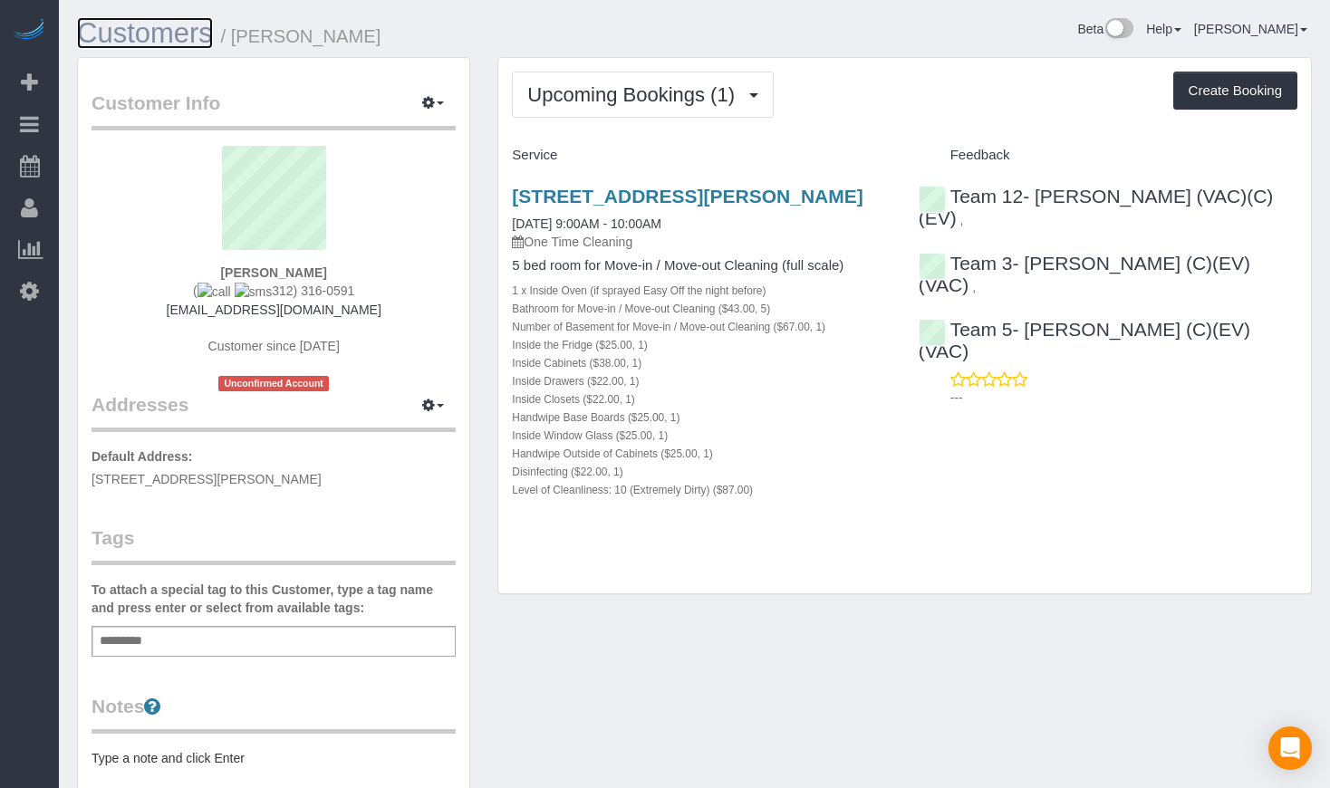
click at [132, 34] on link "Customers" at bounding box center [145, 33] width 136 height 32
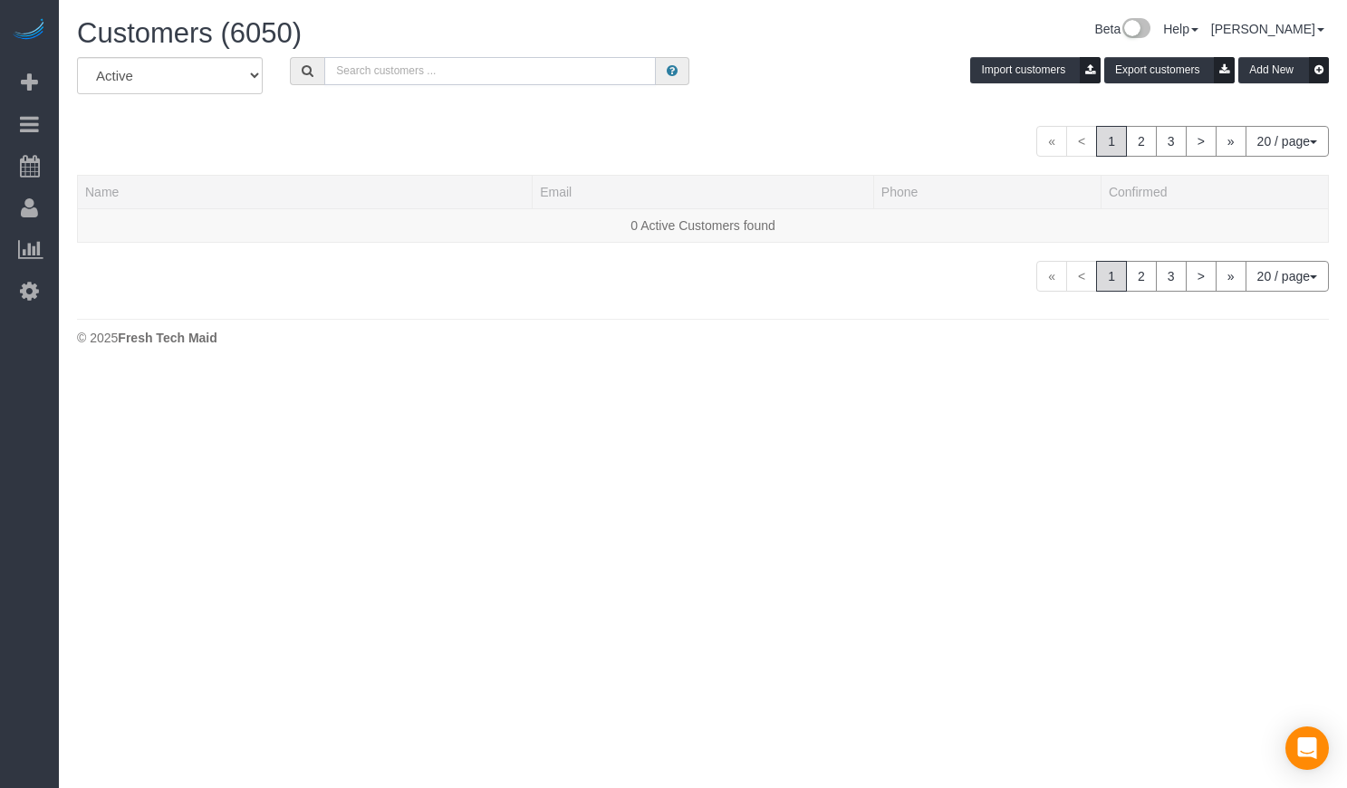
click at [377, 69] on input "text" at bounding box center [490, 71] width 332 height 28
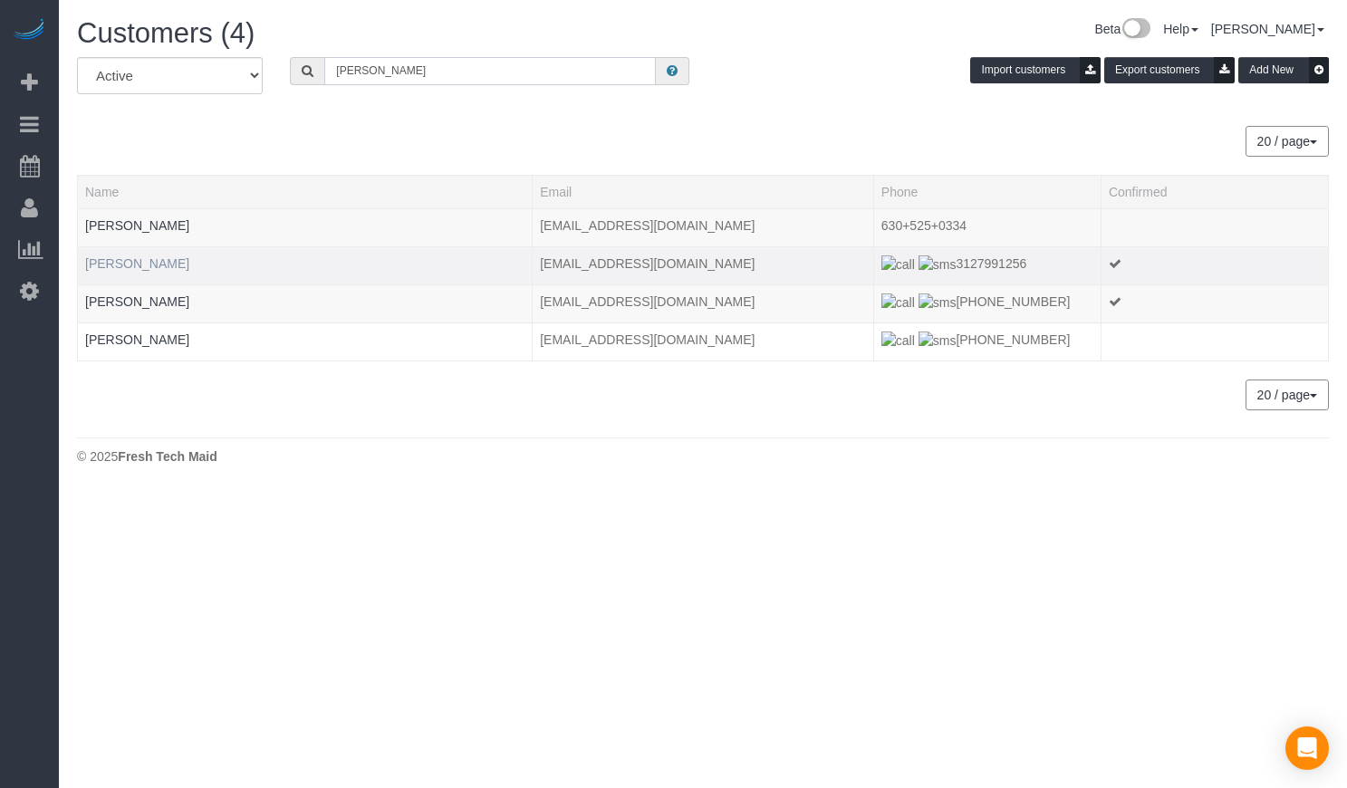
type input "vincent"
click at [149, 264] on link "Vincent Buglio" at bounding box center [137, 263] width 104 height 14
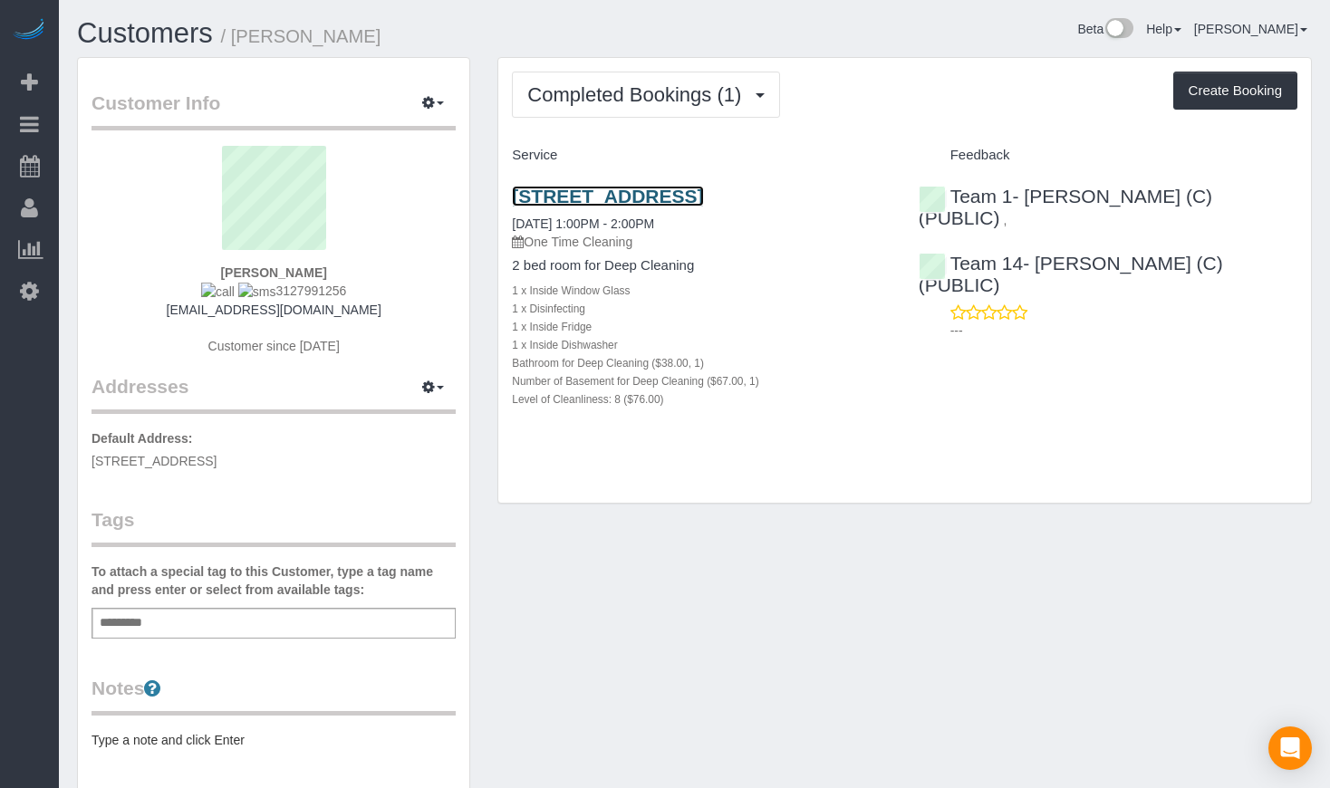
click at [609, 190] on link "2549 N Marshfield, Apt 1f, Chicago, IL 60614" at bounding box center [607, 196] width 191 height 21
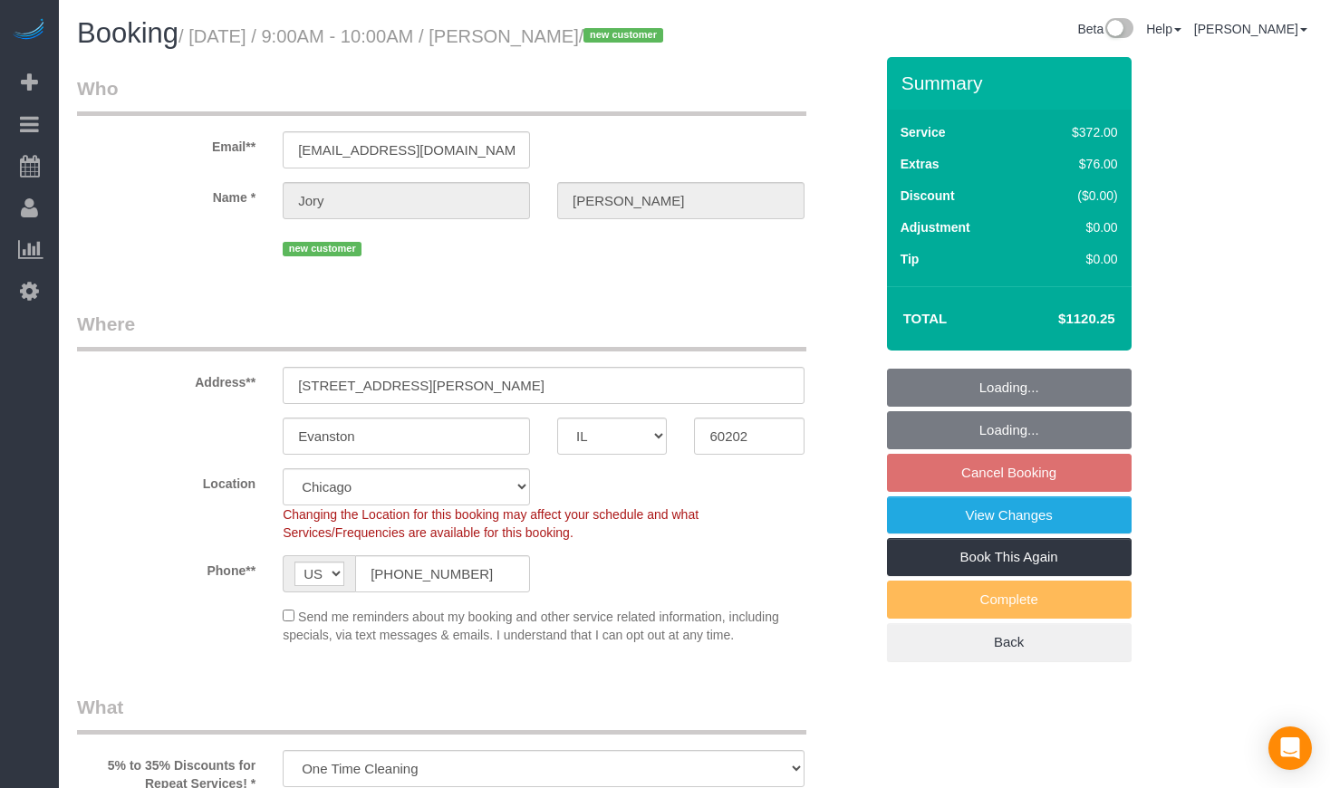
select select "IL"
select select "514"
select select "5"
select select "1"
select select "10"
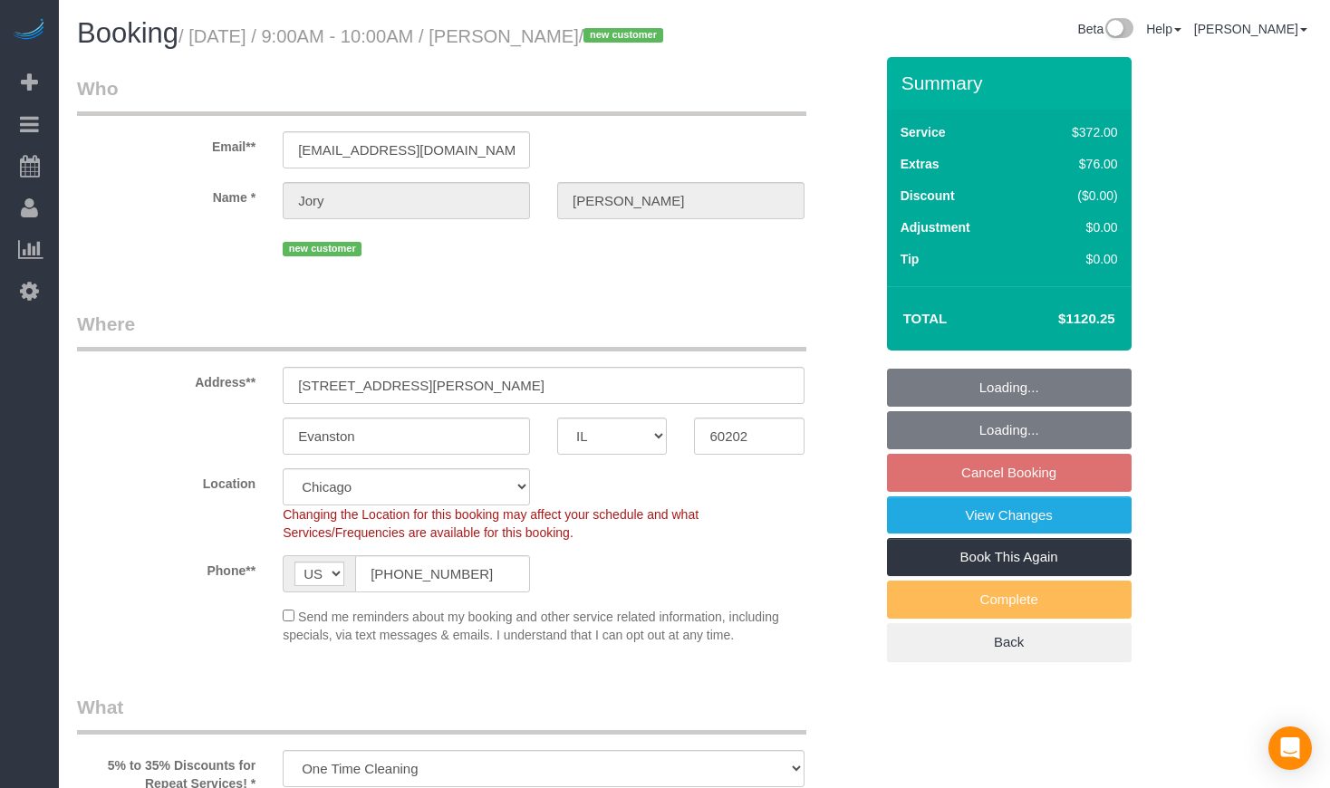
select select "spot1"
select select "number:1"
select select "number:69"
select select "number:139"
select select "number:104"
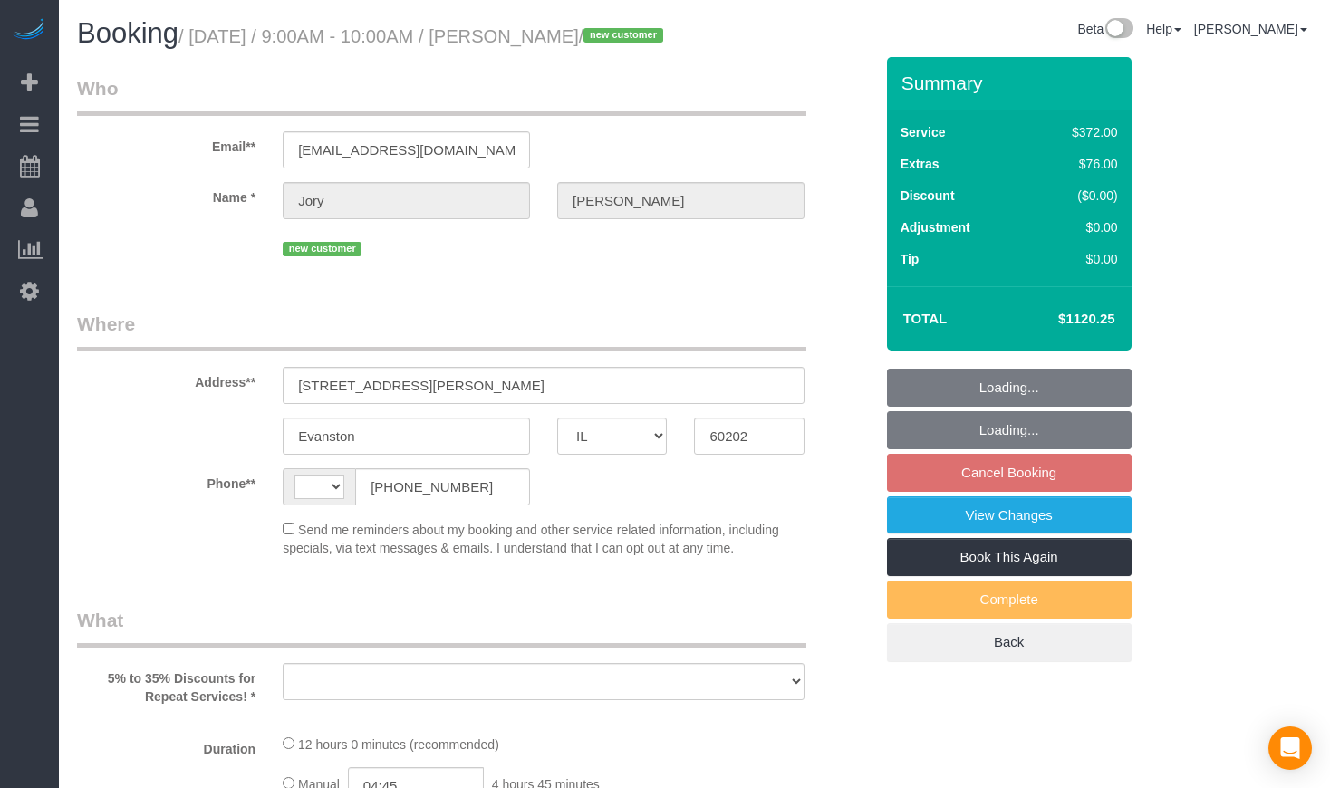
select select "IL"
select select "string:[GEOGRAPHIC_DATA]"
select select "string:fspay-d3c64942-7081-4186-955f-4fbb25d35788"
select select "number:1"
select select "number:69"
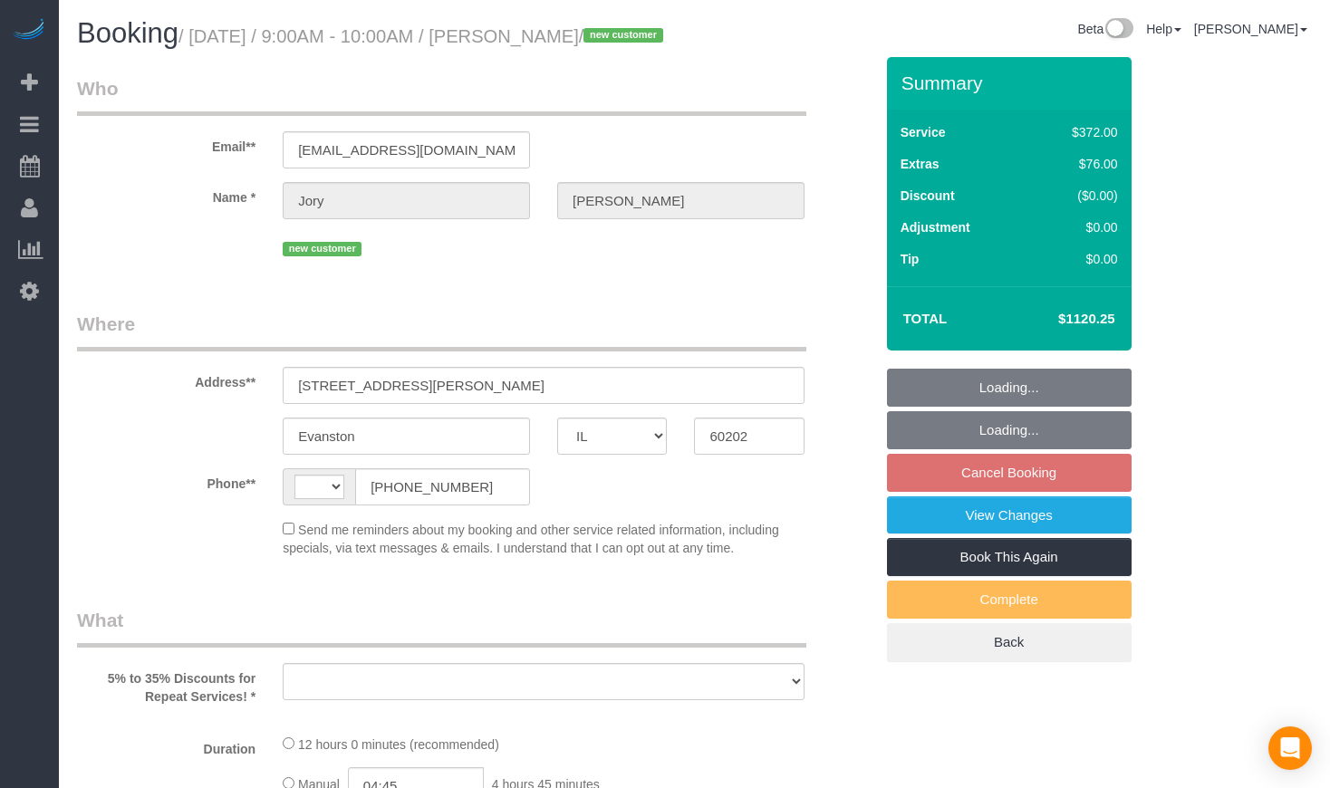
select select "number:139"
select select "number:104"
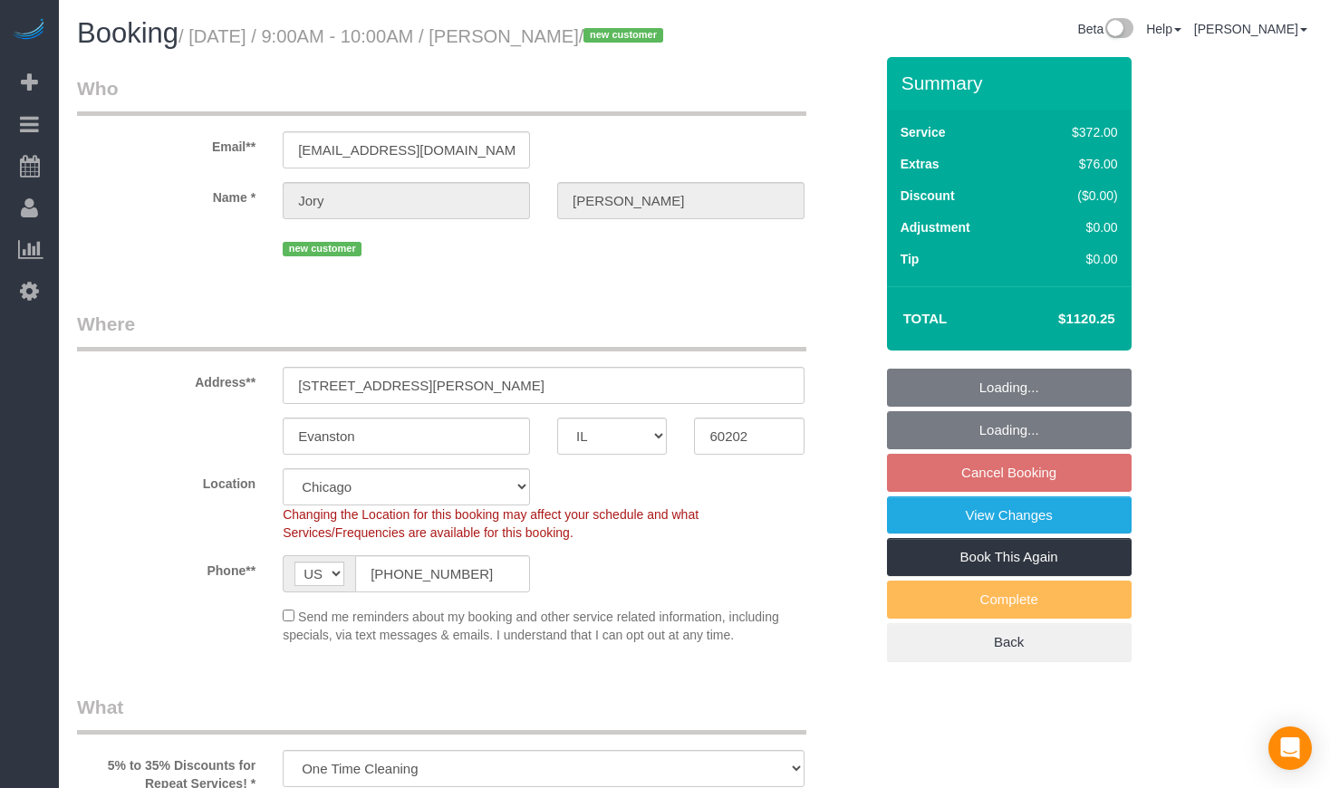
select select "object:821"
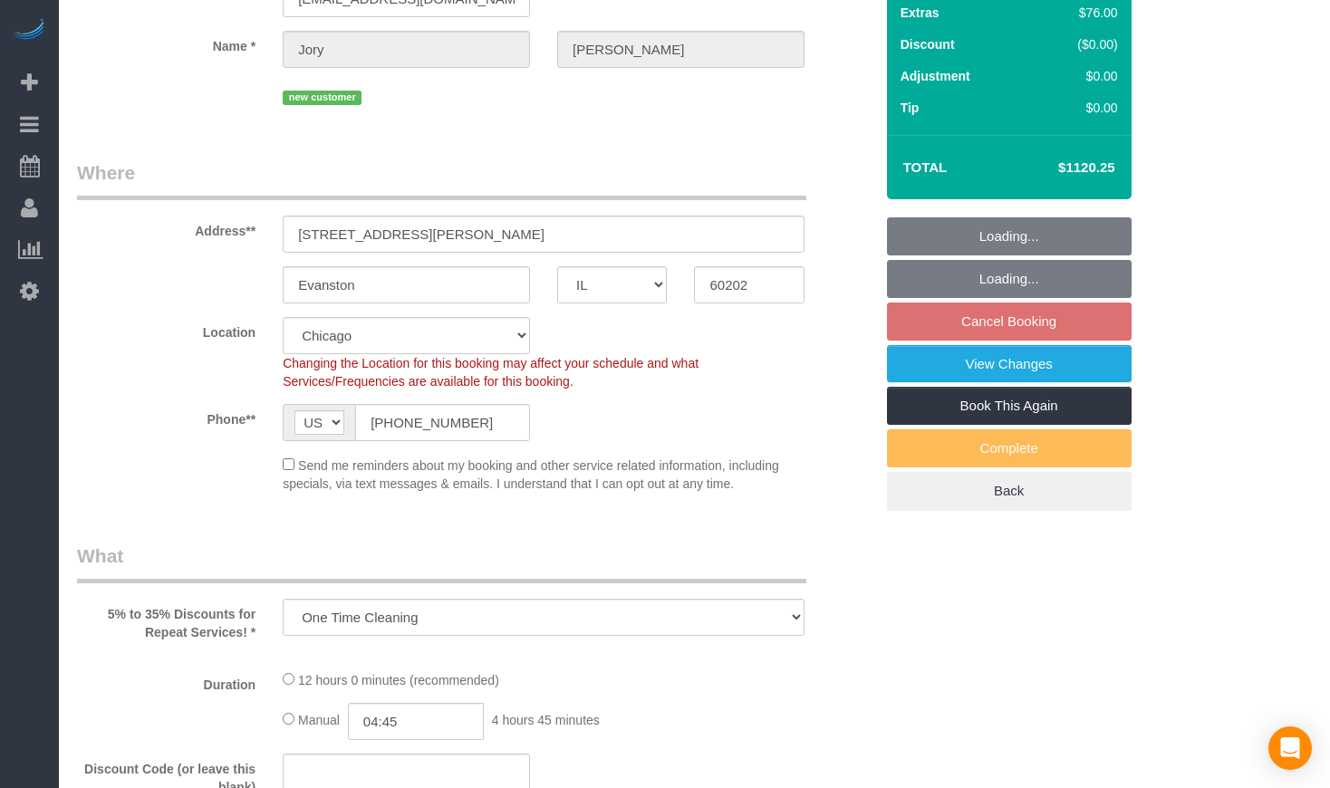
select select "spot1"
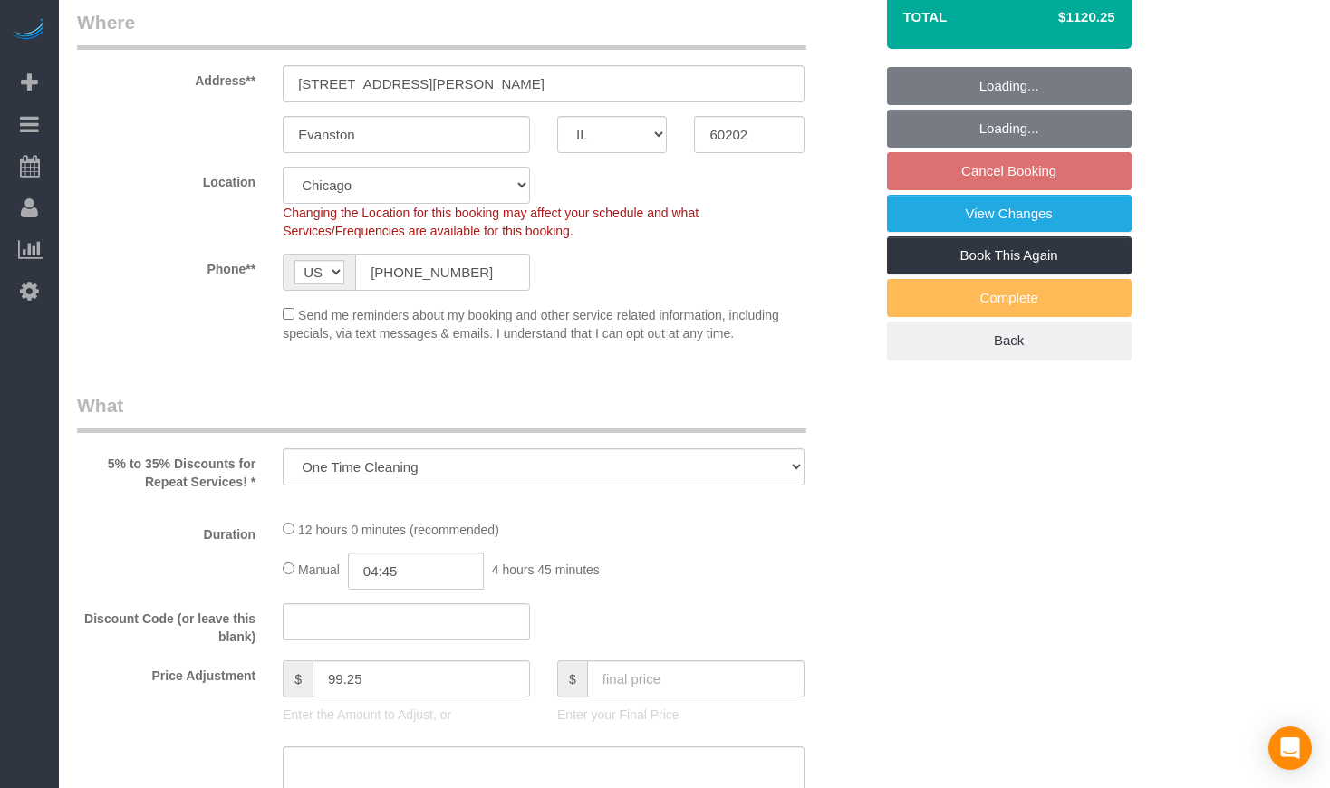
select select "object:1122"
select select "514"
select select "5"
select select "1"
select select "10"
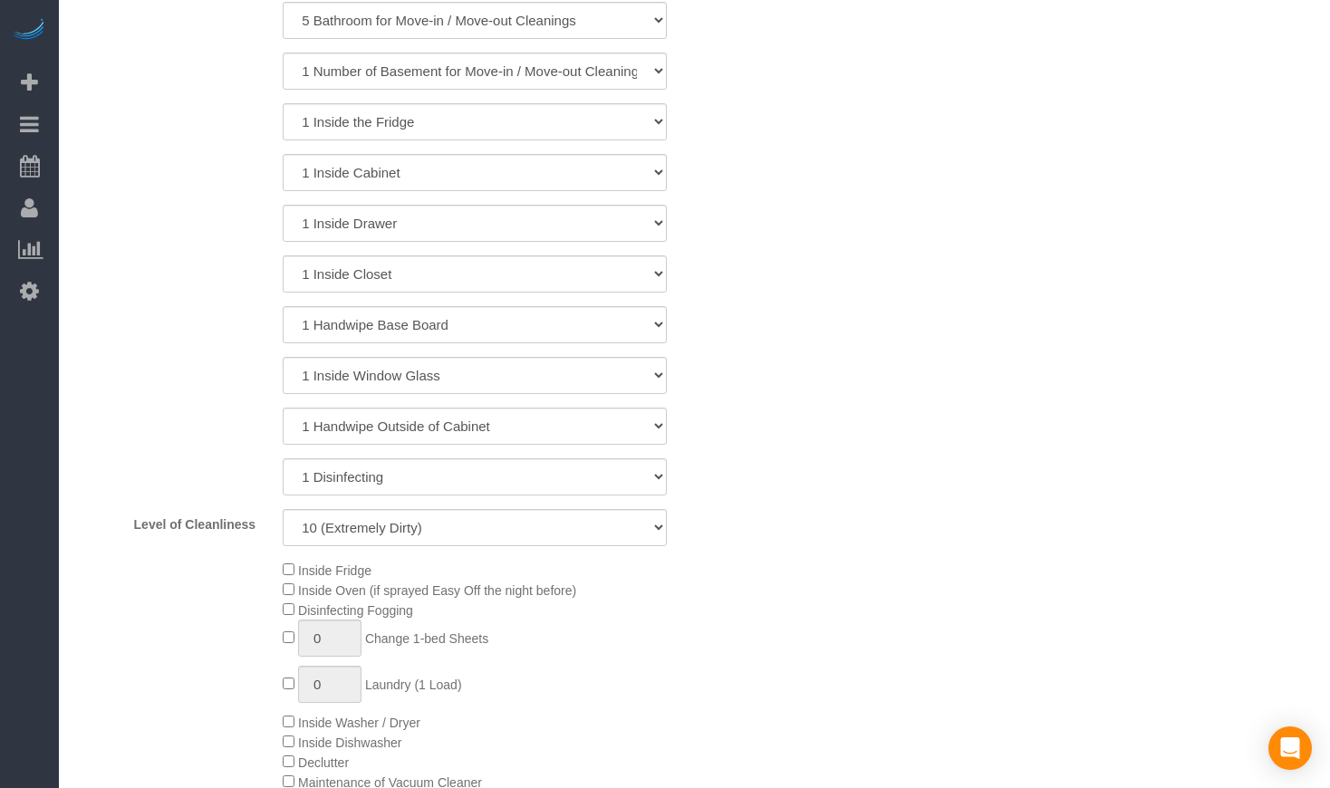
select select "5"
select select "1"
select select "10"
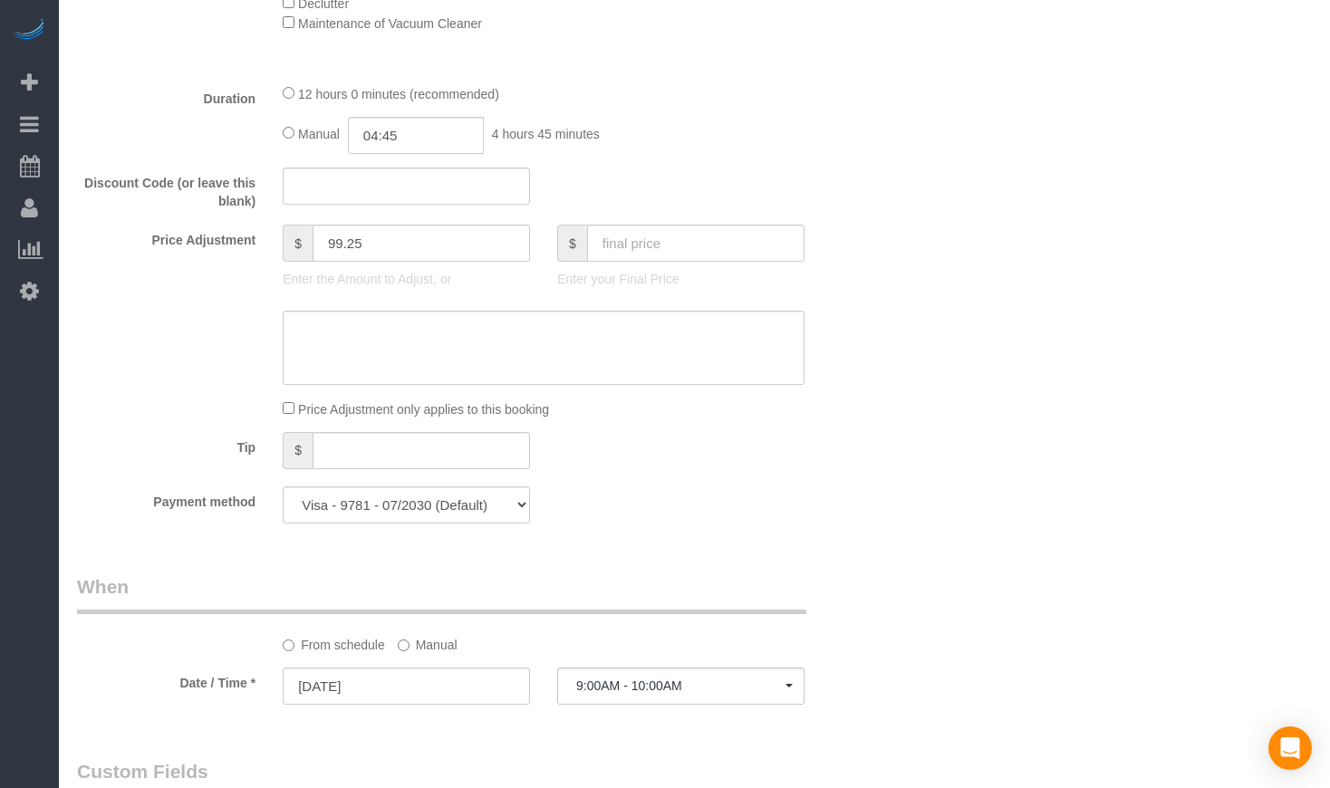
scroll to position [1661, 0]
click at [435, 381] on textarea at bounding box center [544, 352] width 522 height 74
paste textarea "$878 Initial quote $985 including the basement $67 + $40 as per your advise $10…"
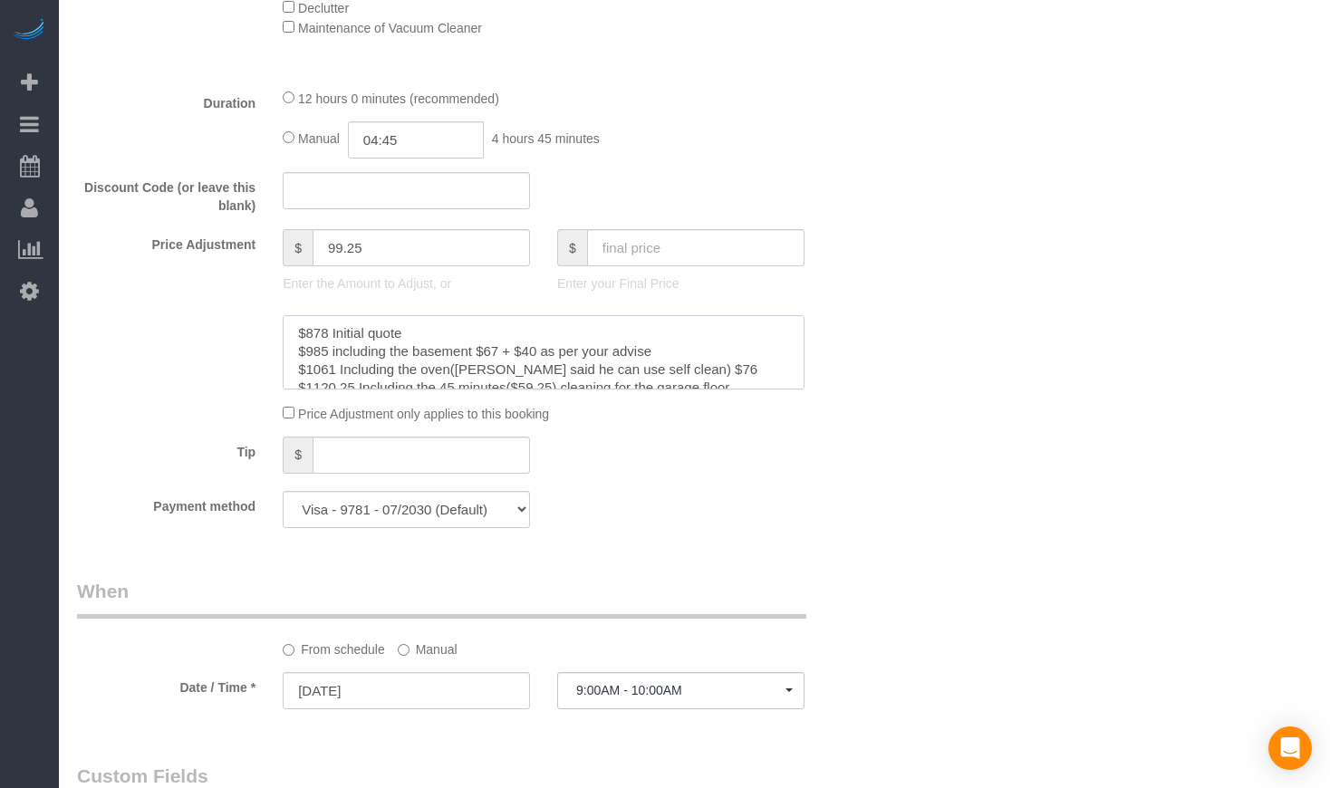
scroll to position [0, 0]
click at [292, 356] on textarea at bounding box center [544, 352] width 522 height 74
drag, startPoint x: 656, startPoint y: 381, endPoint x: 582, endPoint y: 387, distance: 74.5
click at [582, 387] on textarea at bounding box center [544, 352] width 522 height 74
drag, startPoint x: 454, startPoint y: 394, endPoint x: 670, endPoint y: 401, distance: 216.7
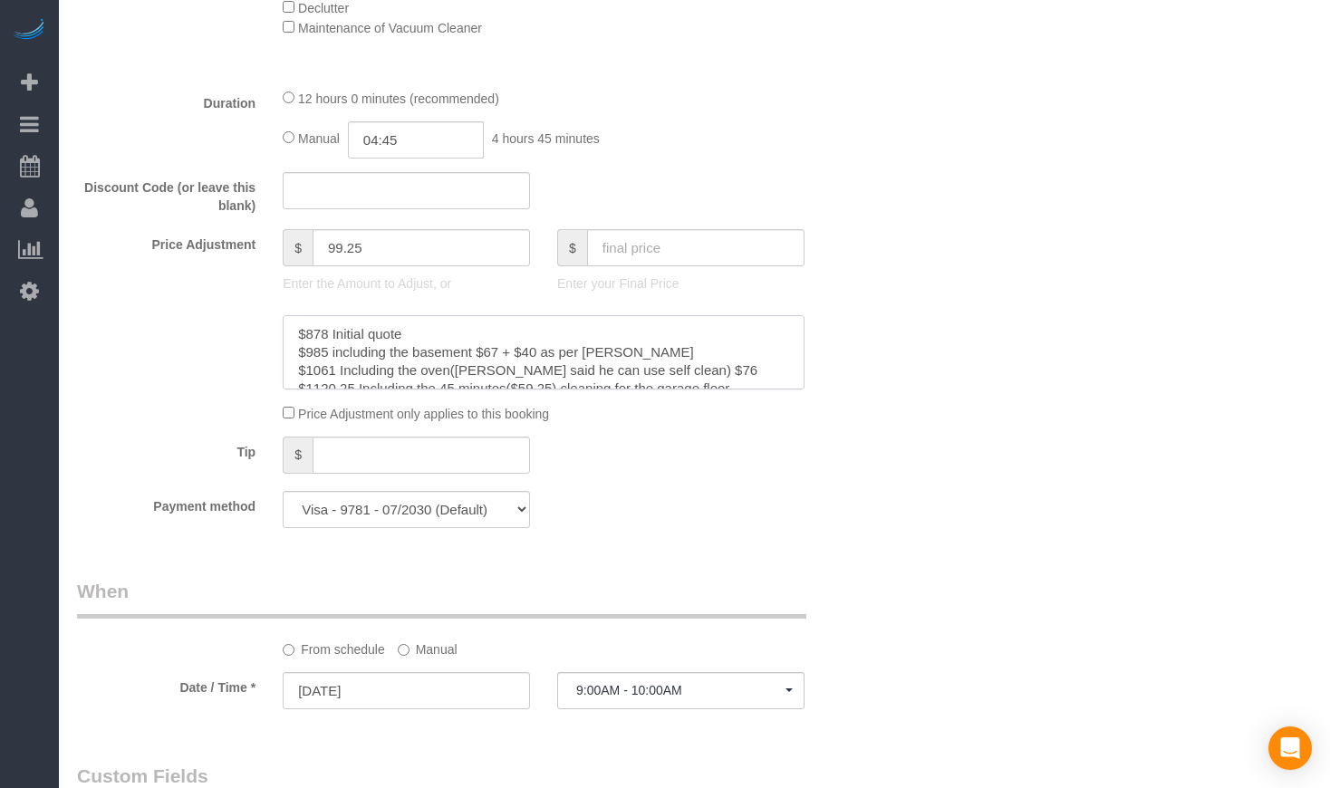
click at [670, 390] on textarea at bounding box center [544, 352] width 522 height 74
click at [682, 390] on textarea at bounding box center [544, 352] width 522 height 74
drag, startPoint x: 336, startPoint y: 377, endPoint x: 564, endPoint y: 377, distance: 227.4
click at [564, 377] on textarea at bounding box center [544, 352] width 522 height 74
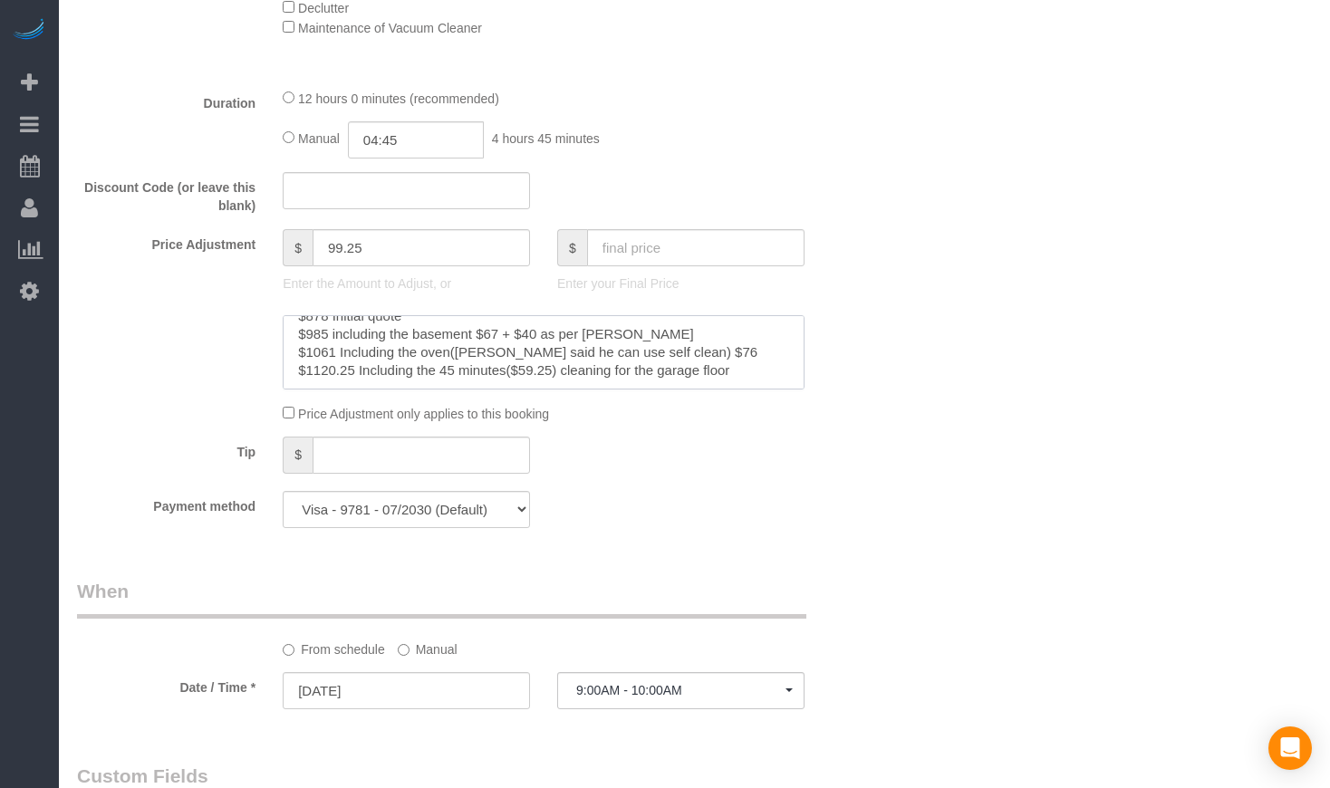
click at [705, 377] on textarea at bounding box center [544, 352] width 522 height 74
click at [749, 379] on textarea at bounding box center [544, 352] width 522 height 74
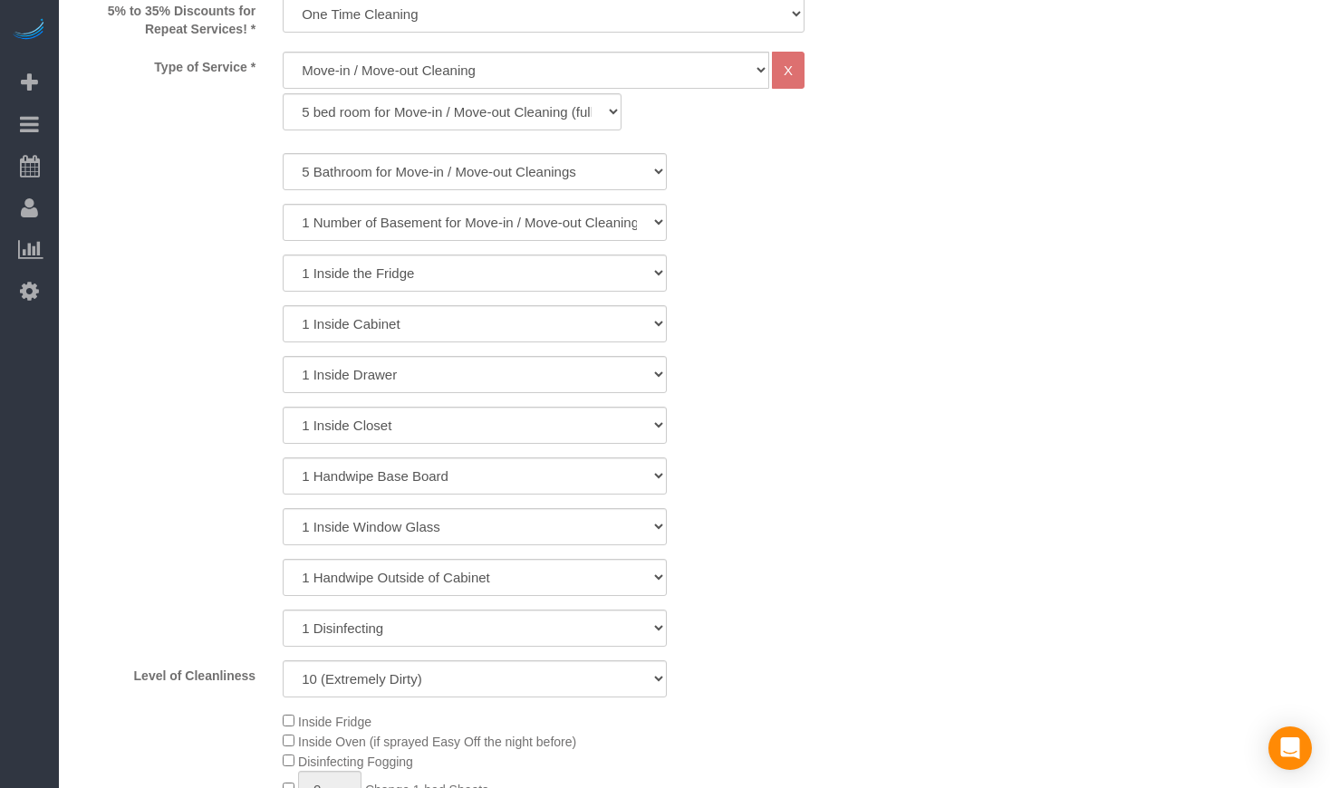
scroll to position [0, 0]
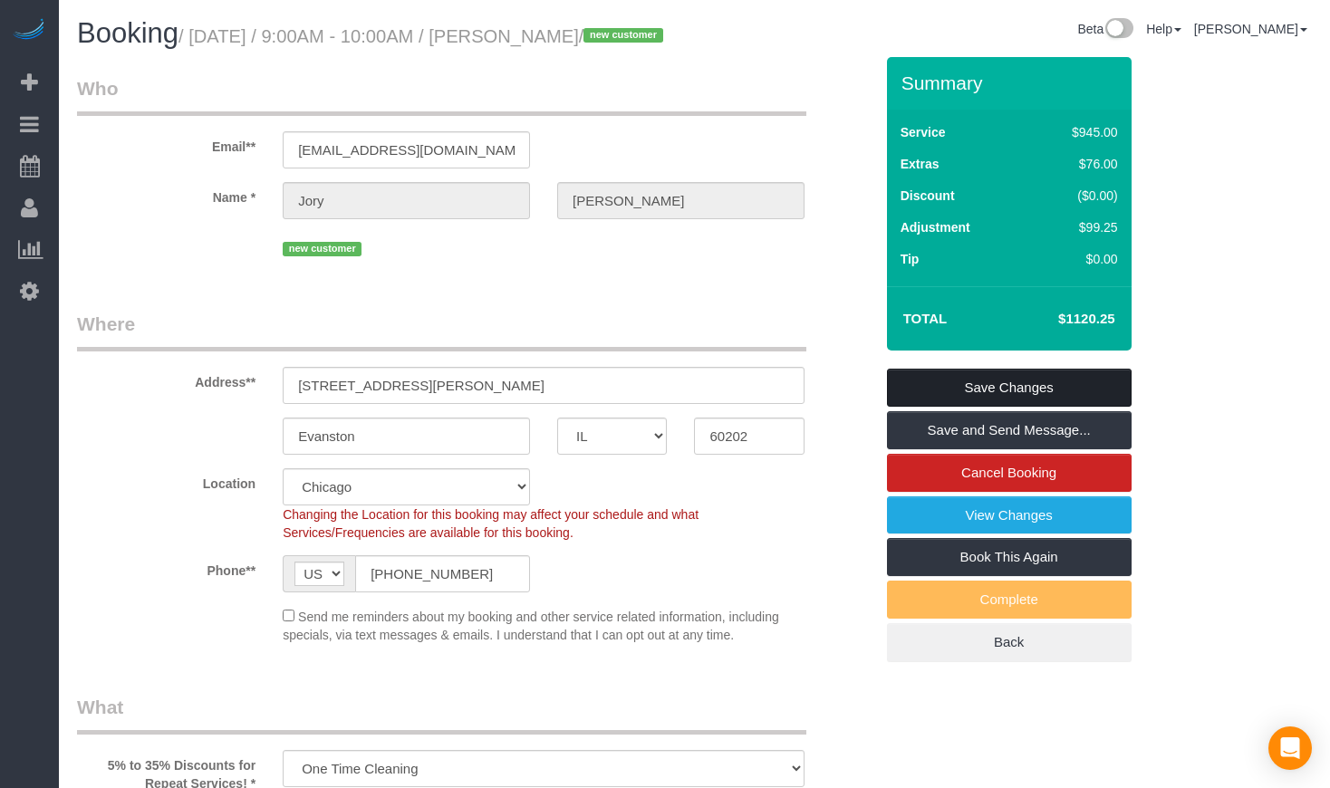
type textarea "$878 Initial quote $985 including the basement $67 + $40 as per [PERSON_NAME] $…"
click at [934, 407] on link "Save Changes" at bounding box center [1009, 388] width 245 height 38
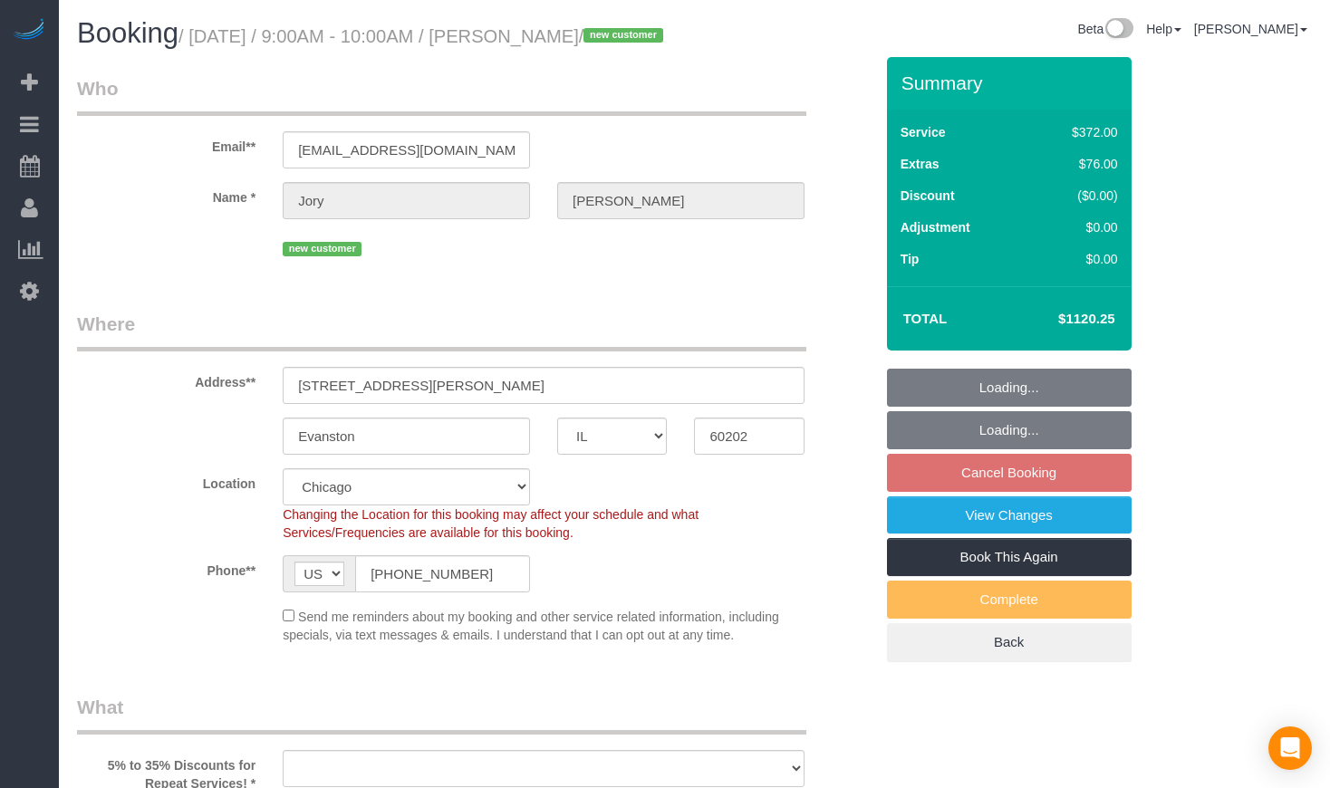
select select "IL"
select select "number:1"
select select "number:69"
select select "number:139"
select select "number:104"
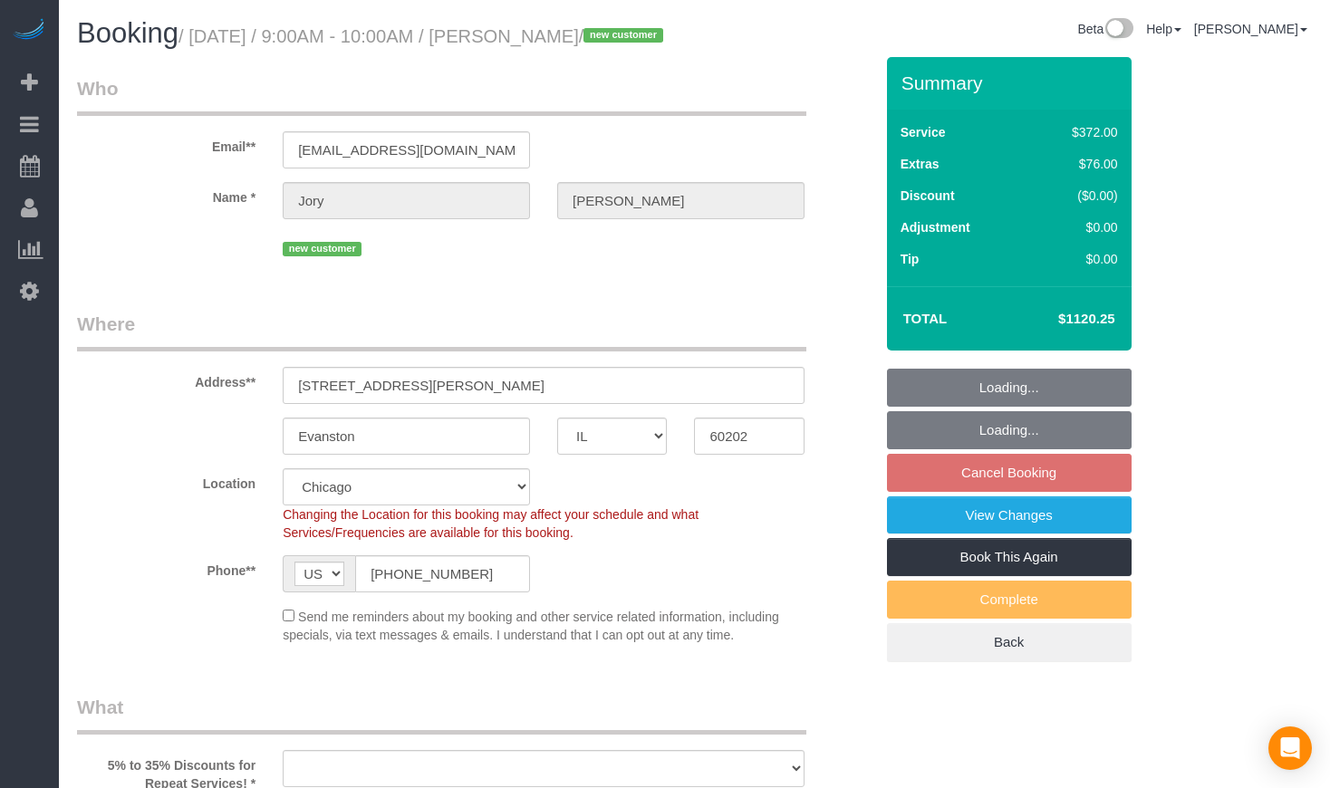
select select "object:821"
select select "514"
select select "5"
select select "1"
select select "10"
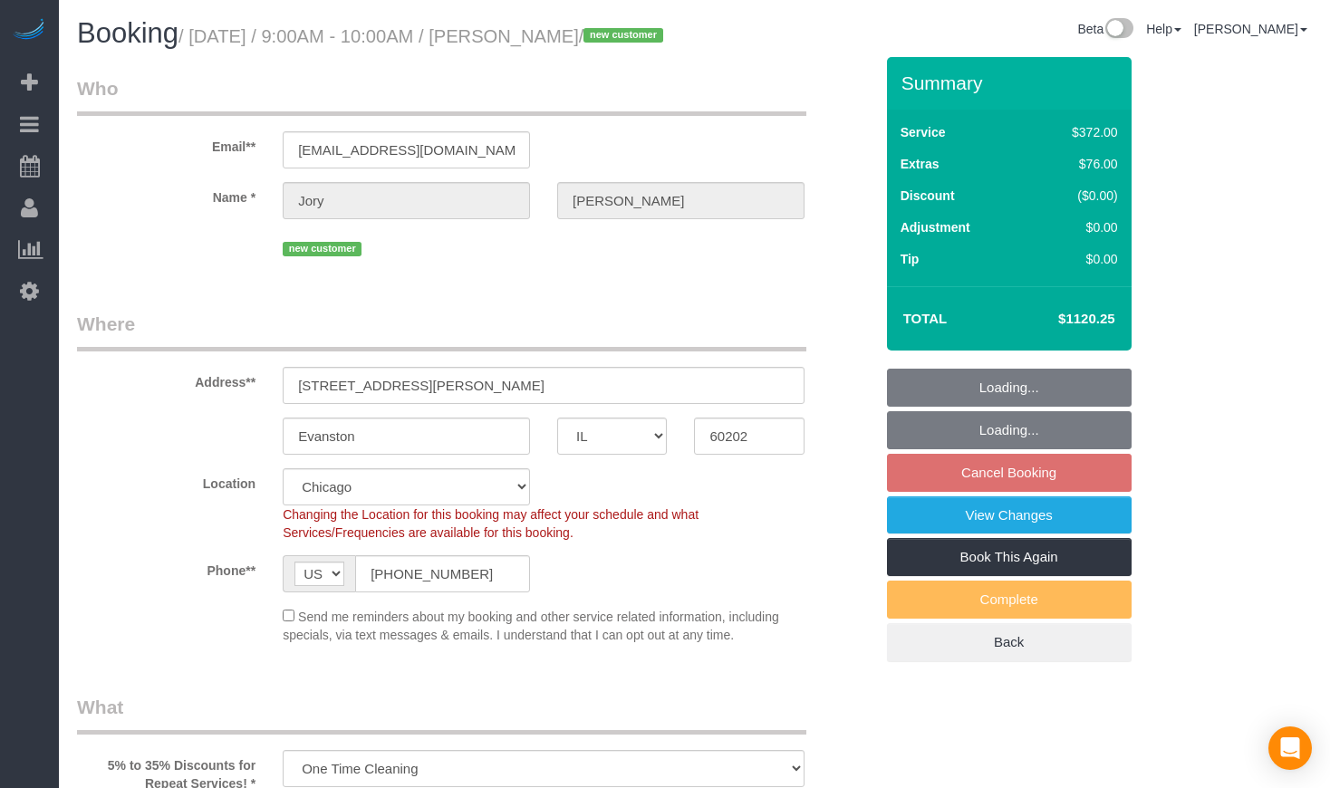
select select "spot1"
select select "object:1122"
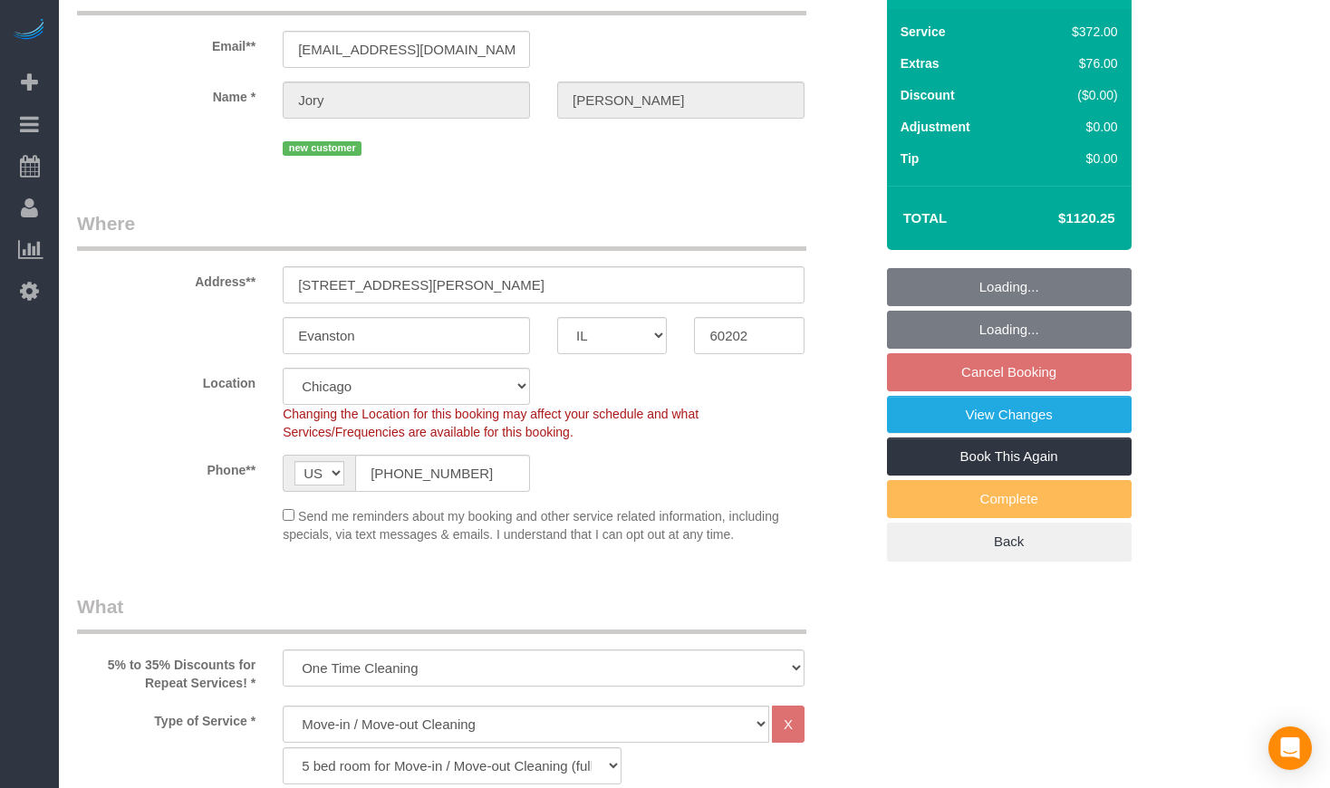
select select "5"
select select "1"
select select "10"
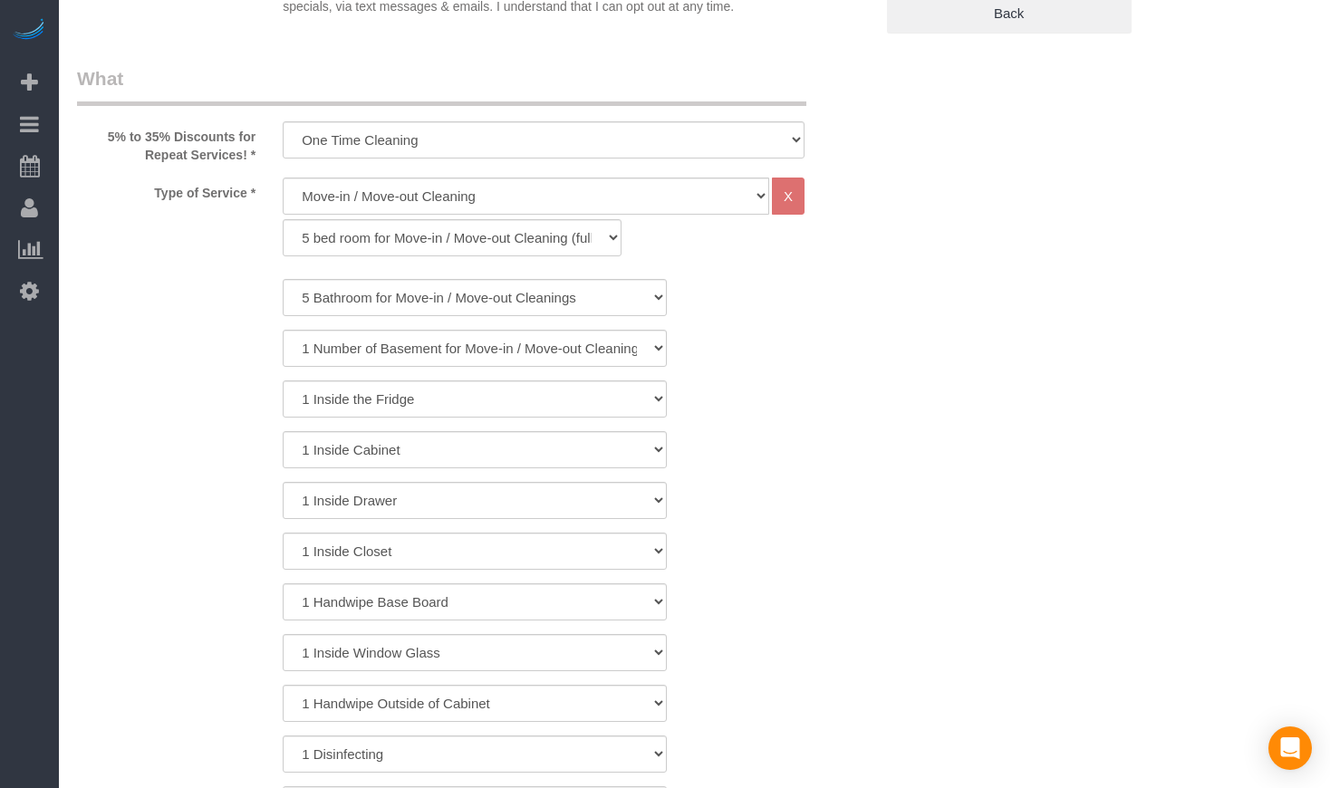
scroll to position [604, 0]
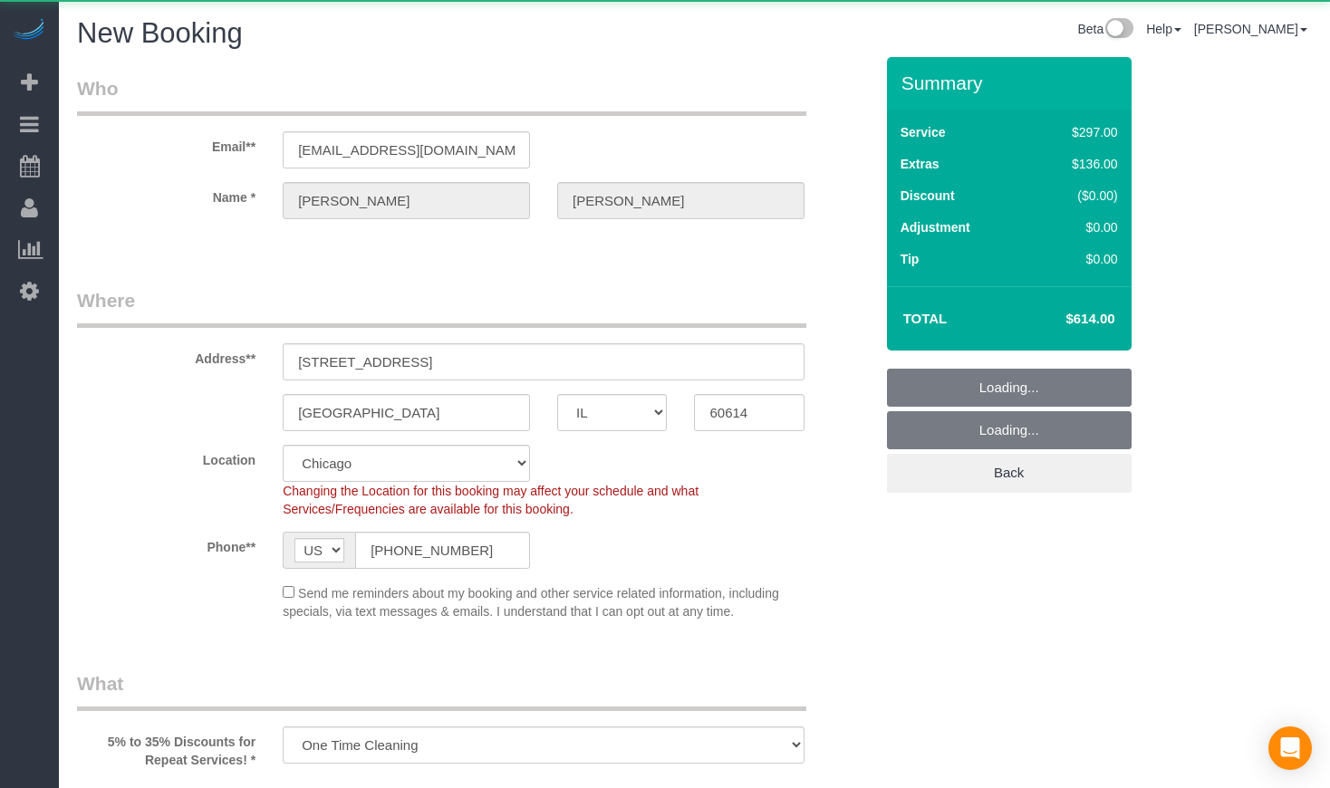
select select "IL"
select select "number:1"
select select "number:68"
select select "number:139"
select select "number:106"
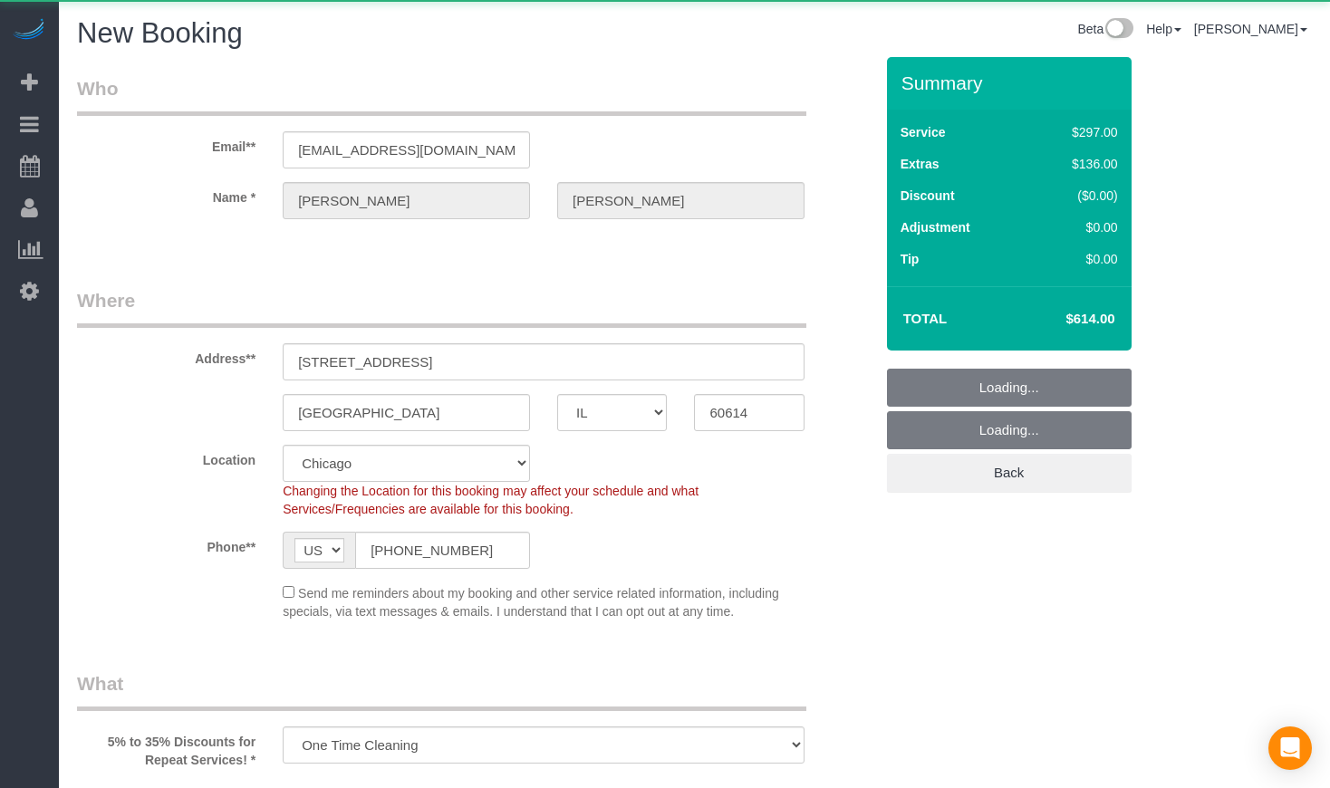
select select "object:1080"
select select "513"
select select "1"
select select "8"
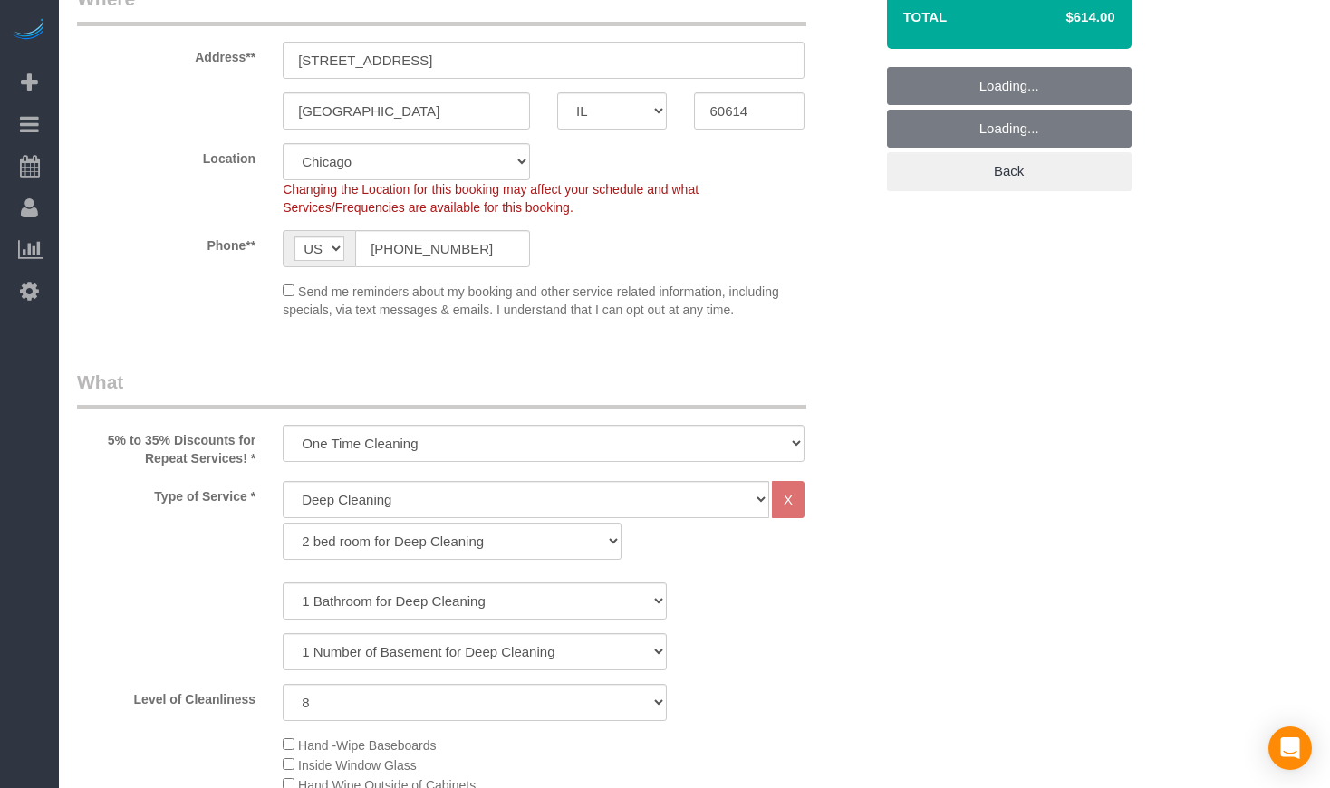
select select "1"
select select "8"
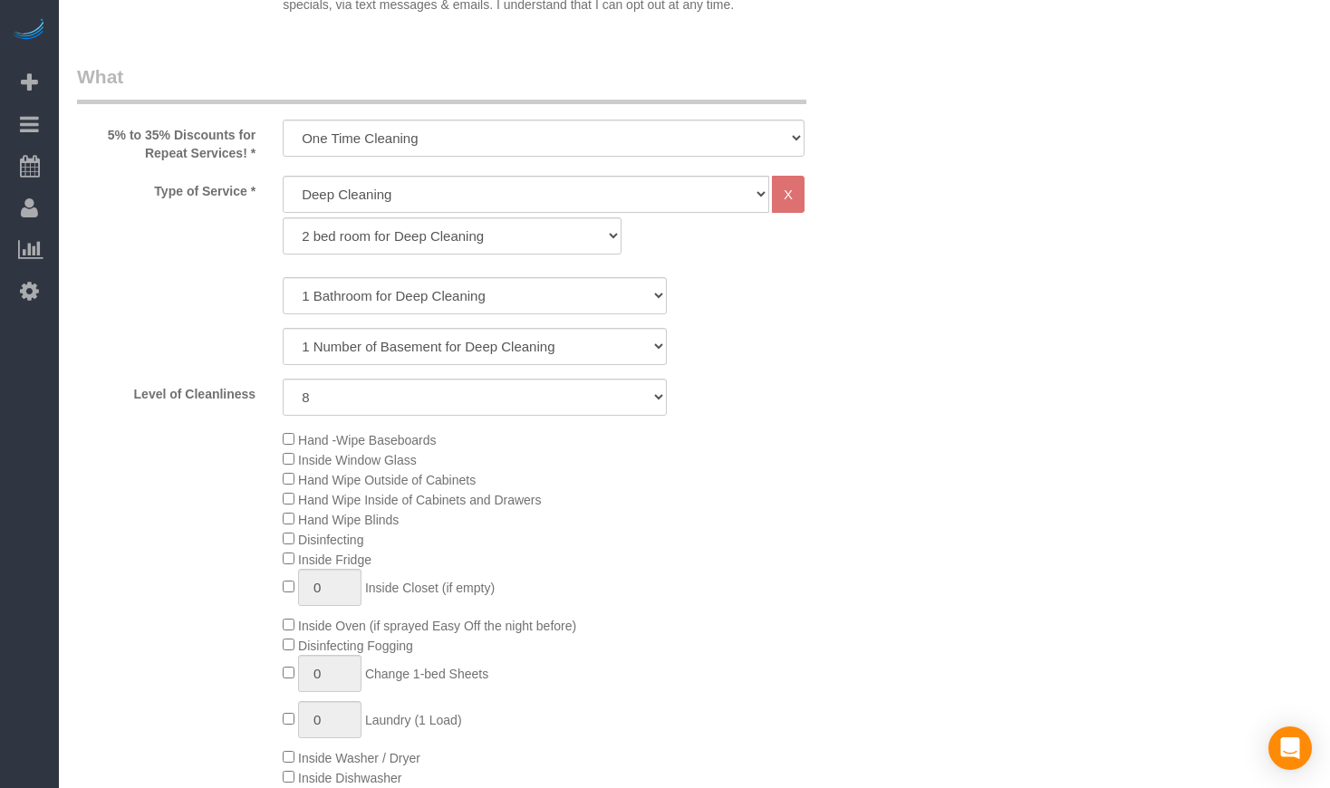
scroll to position [789, 0]
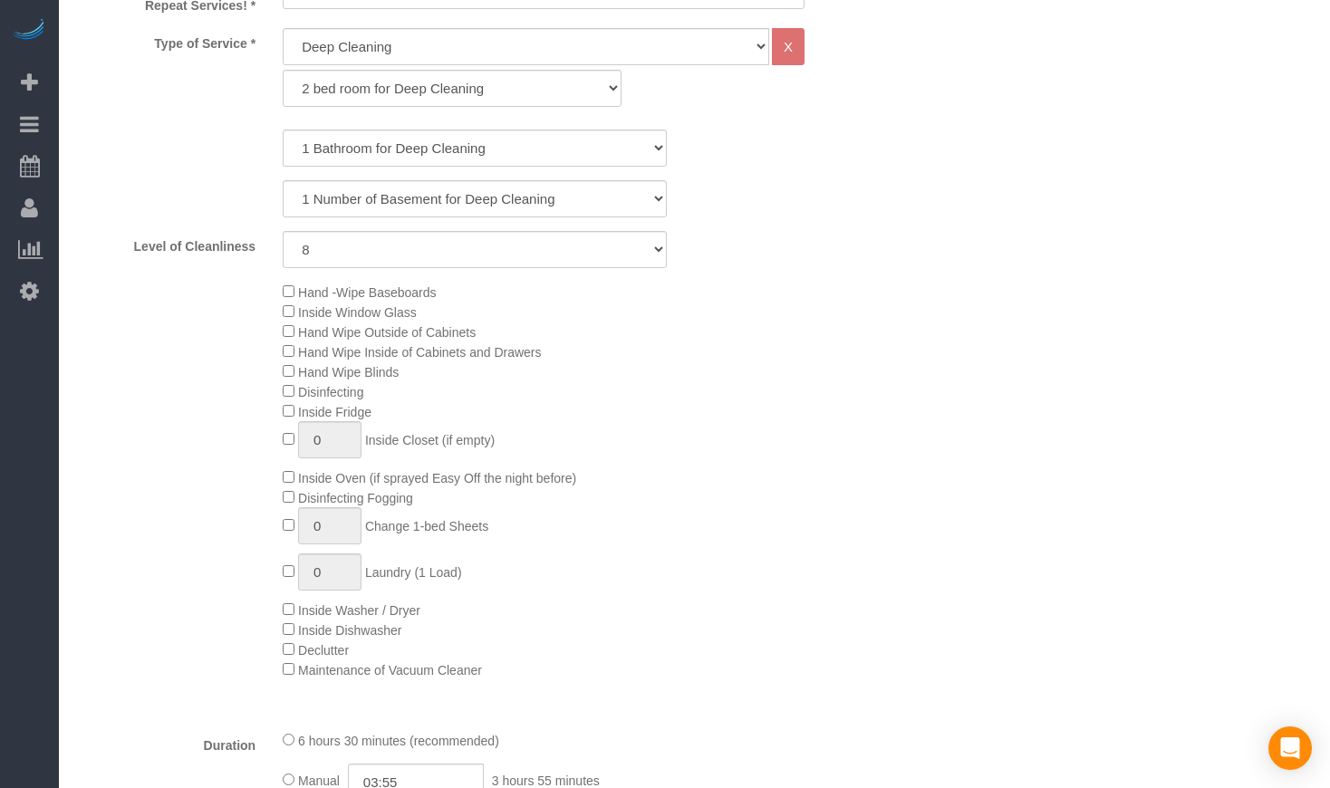
select select "object:1323"
select select "1"
select select "8"
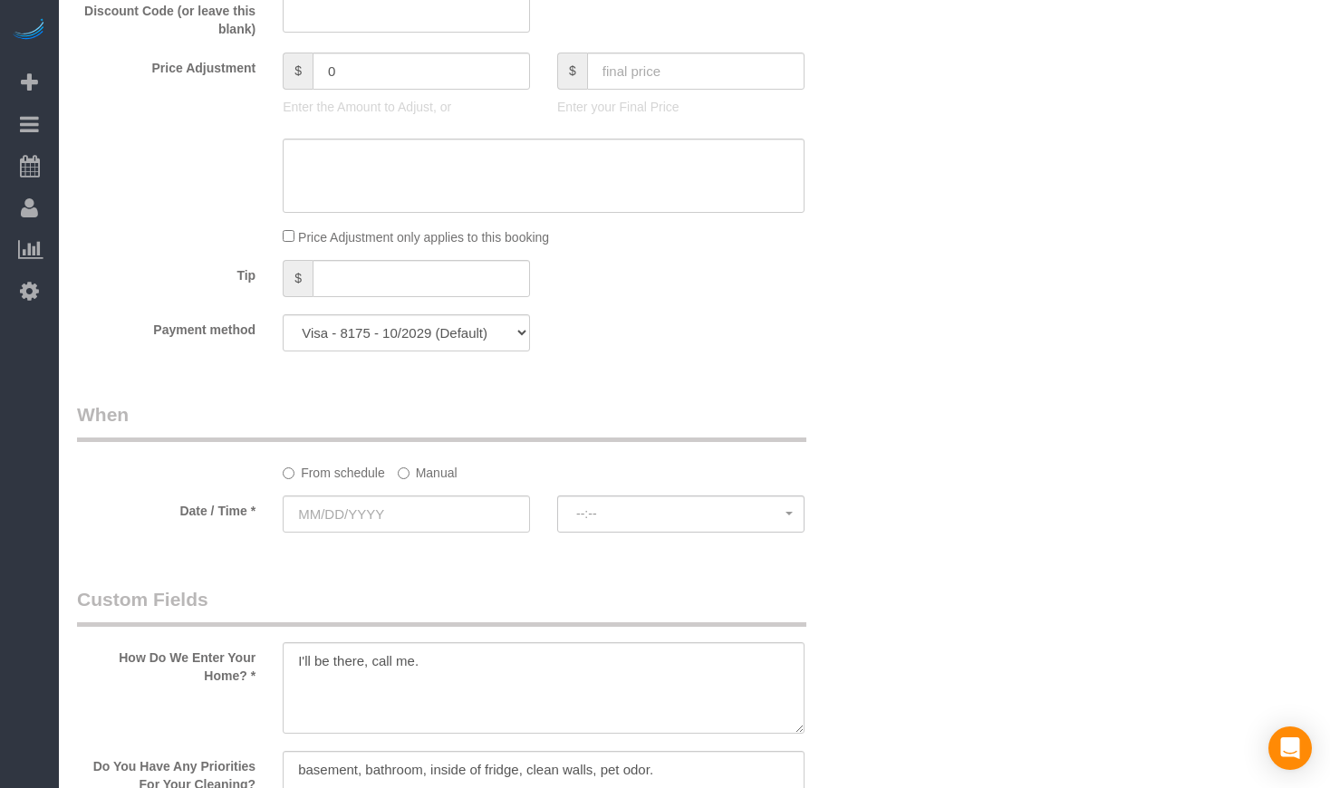
scroll to position [1661, 0]
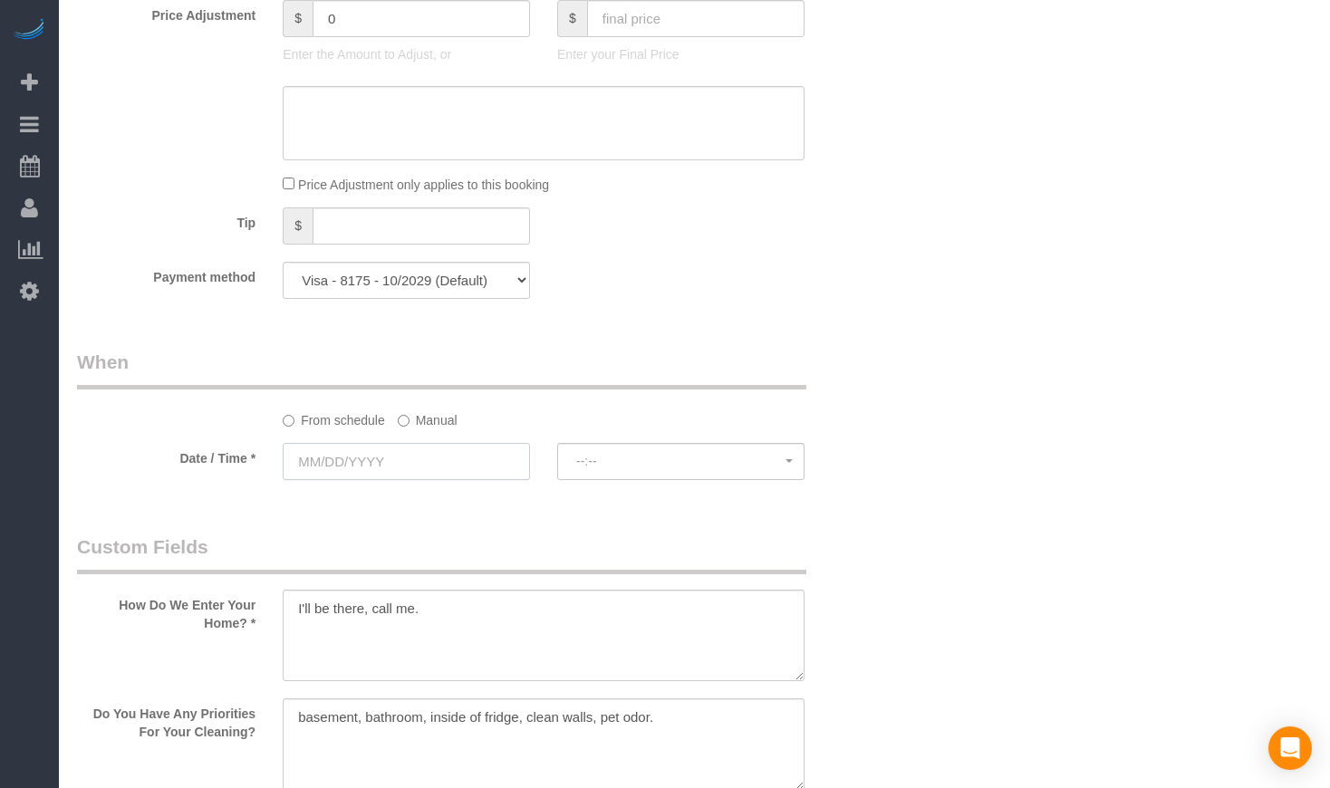
click at [517, 451] on input "text" at bounding box center [406, 461] width 247 height 37
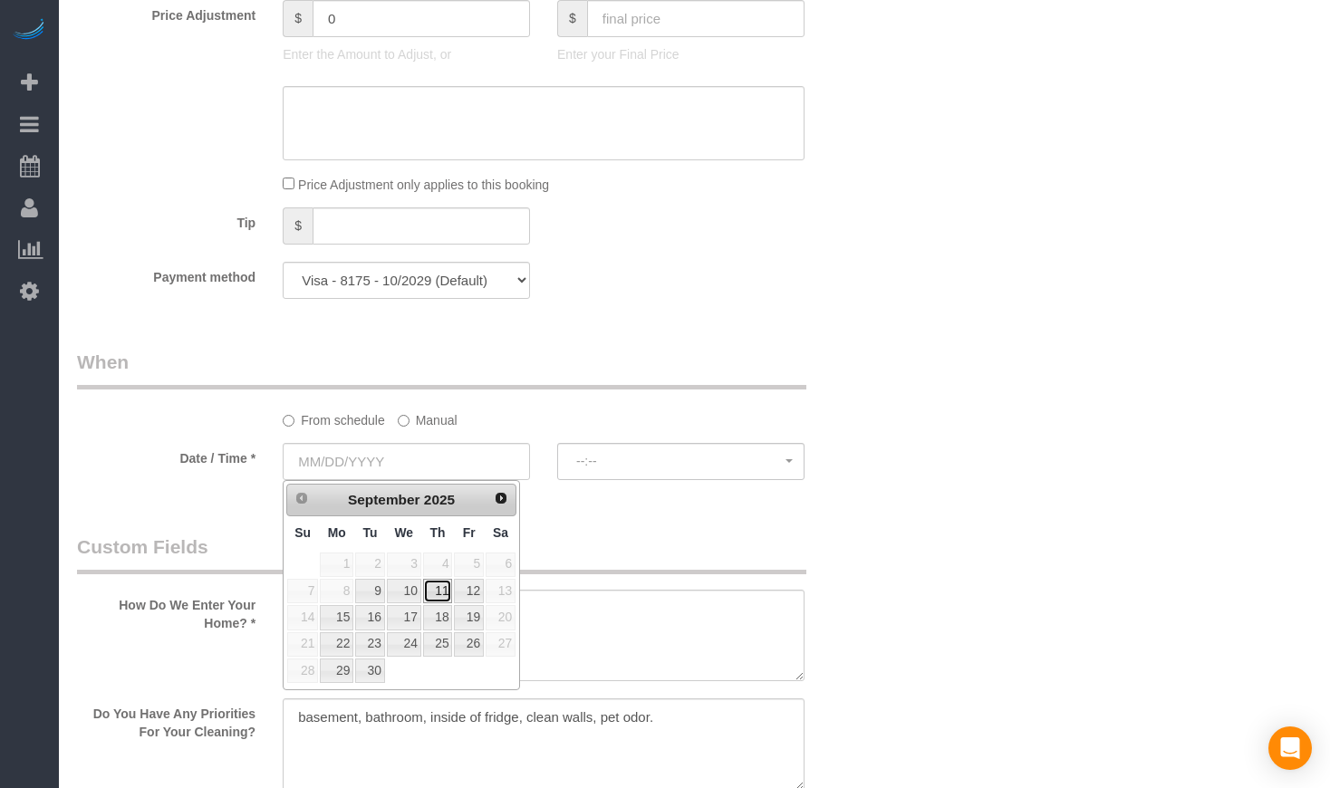
drag, startPoint x: 432, startPoint y: 595, endPoint x: 567, endPoint y: 530, distance: 149.9
click at [432, 595] on link "11" at bounding box center [438, 591] width 30 height 24
type input "[DATE]"
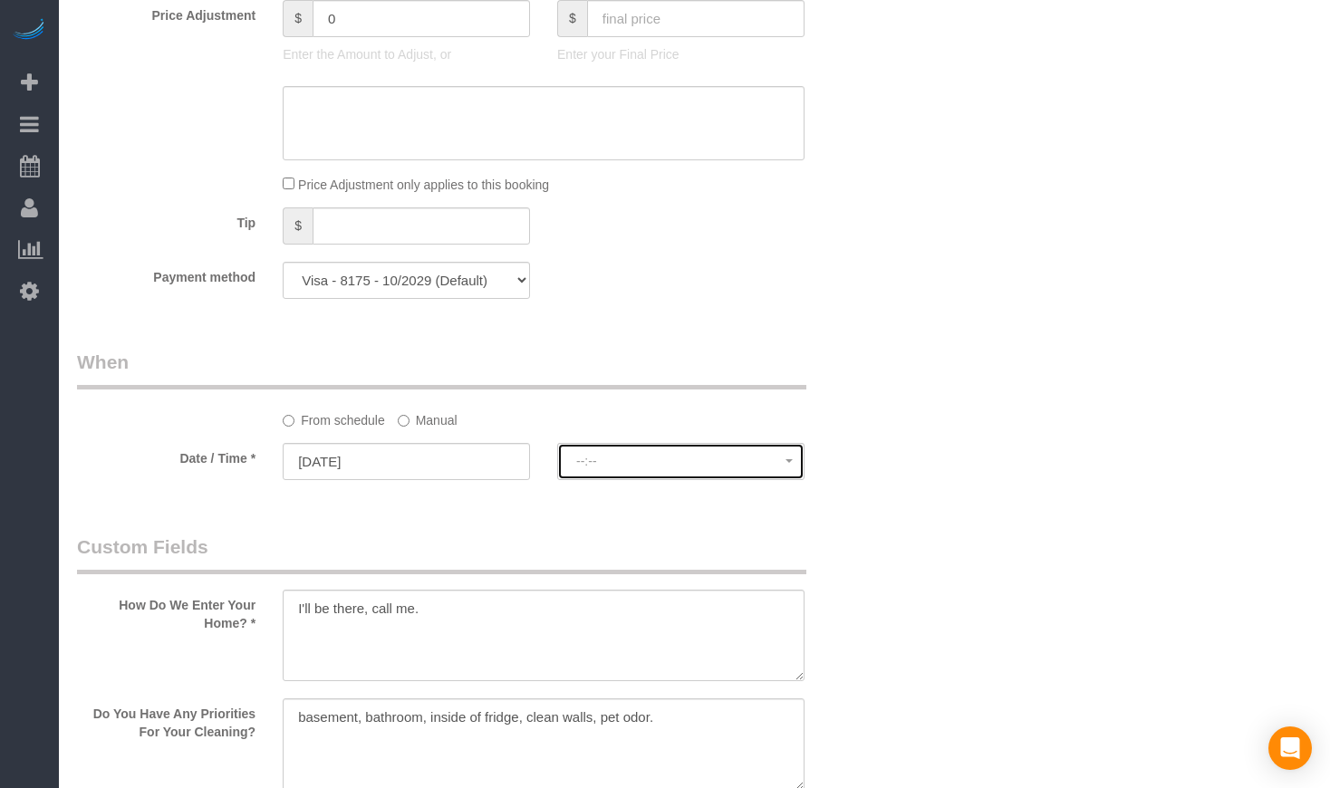
click at [684, 453] on button "--:--" at bounding box center [680, 461] width 247 height 37
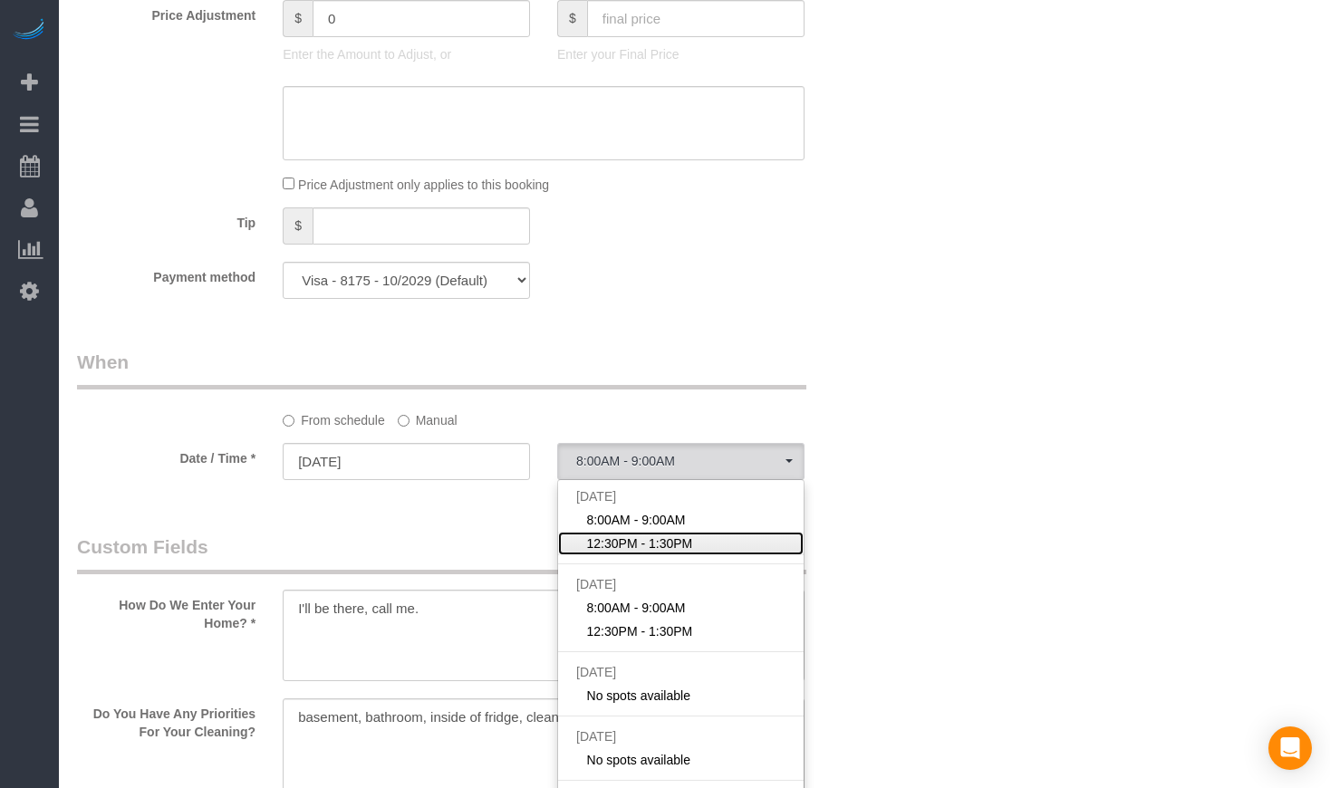
click at [670, 541] on span "12:30PM - 1:30PM" at bounding box center [640, 544] width 106 height 18
select select "spot2"
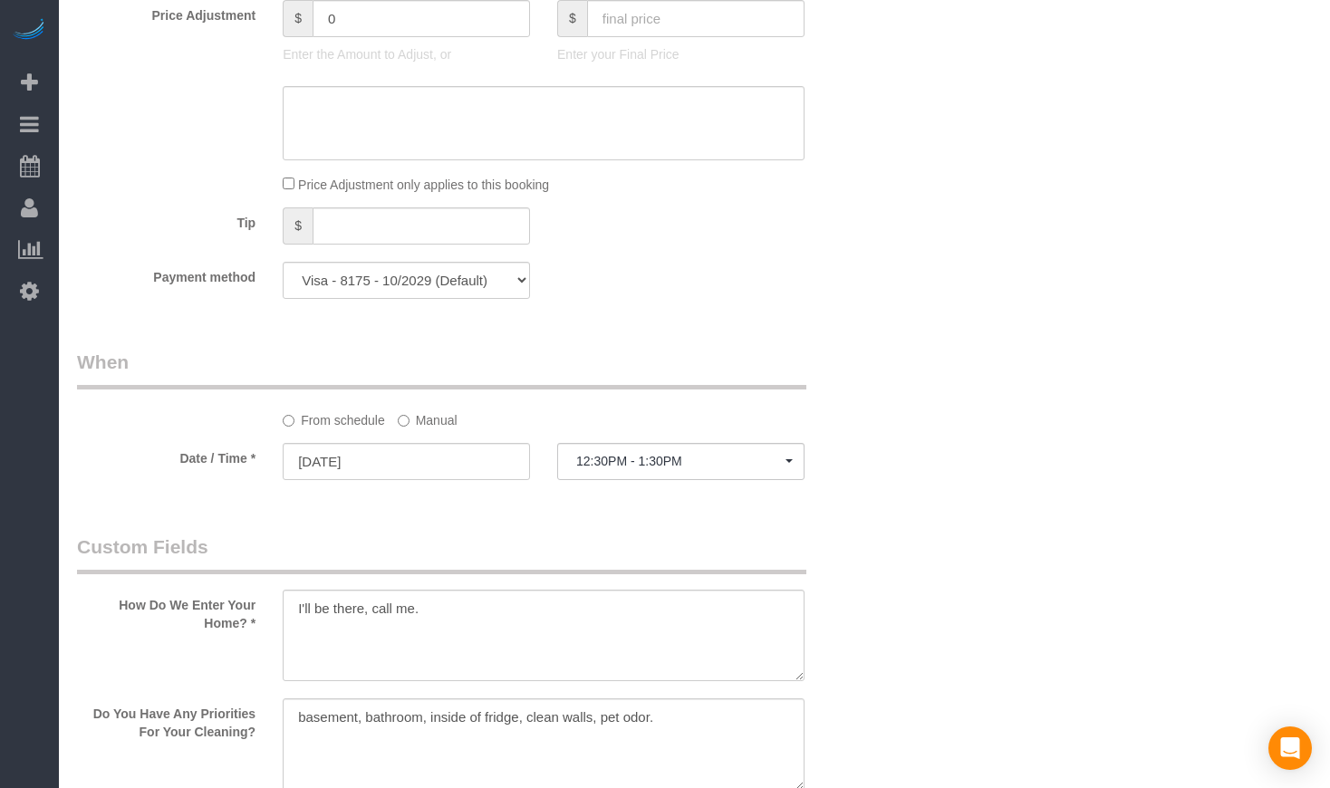
click at [947, 580] on div "Who Email** [EMAIL_ADDRESS][DOMAIN_NAME] Name * [PERSON_NAME][GEOGRAPHIC_DATA] …" at bounding box center [694, 262] width 1235 height 3732
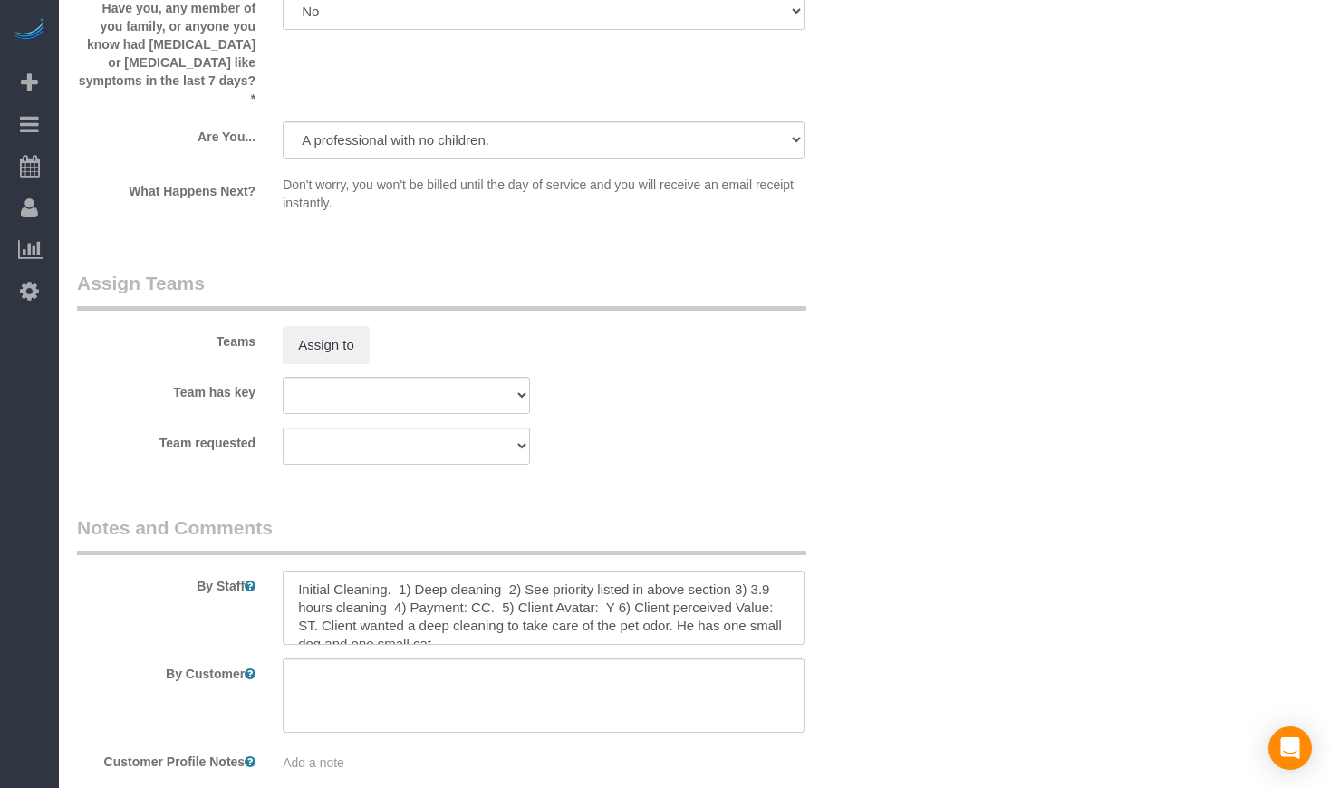
scroll to position [3020, 0]
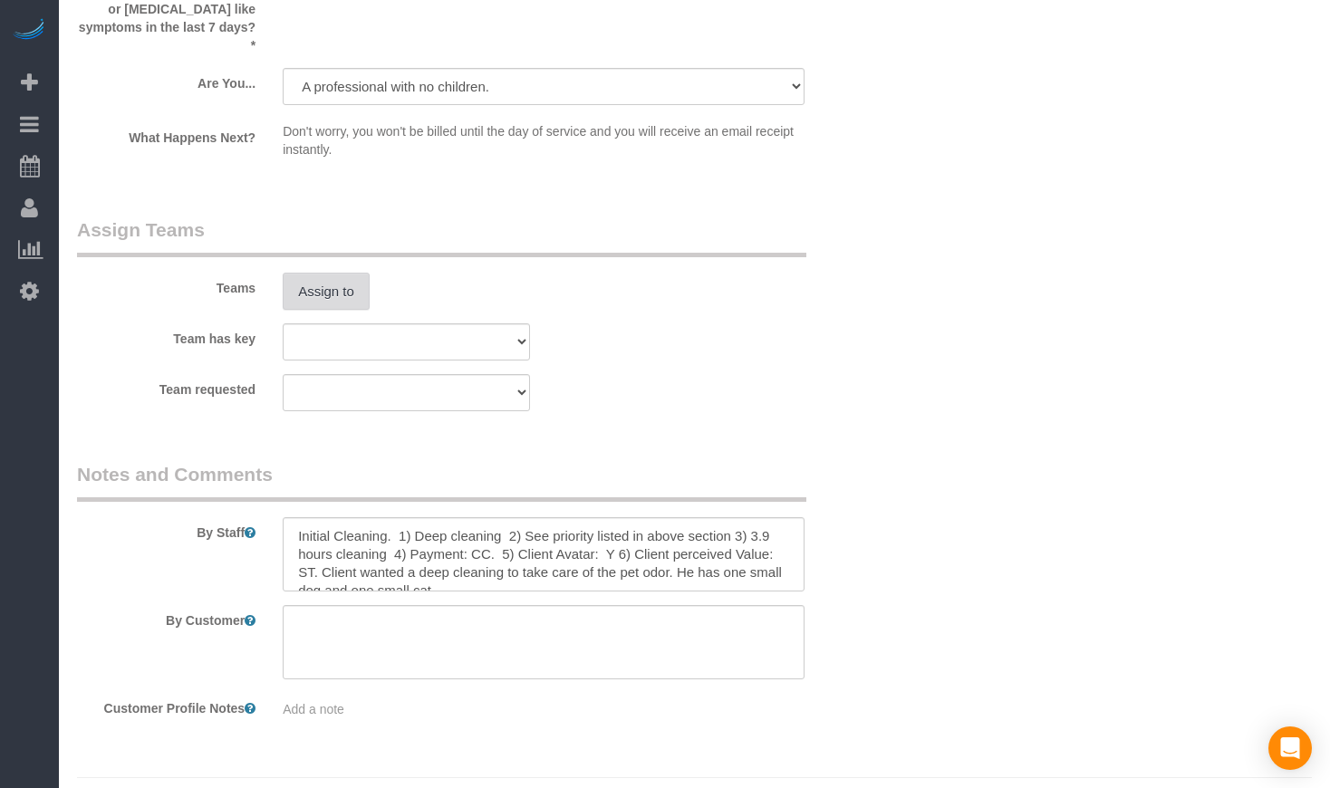
click at [327, 275] on button "Assign to" at bounding box center [326, 292] width 87 height 38
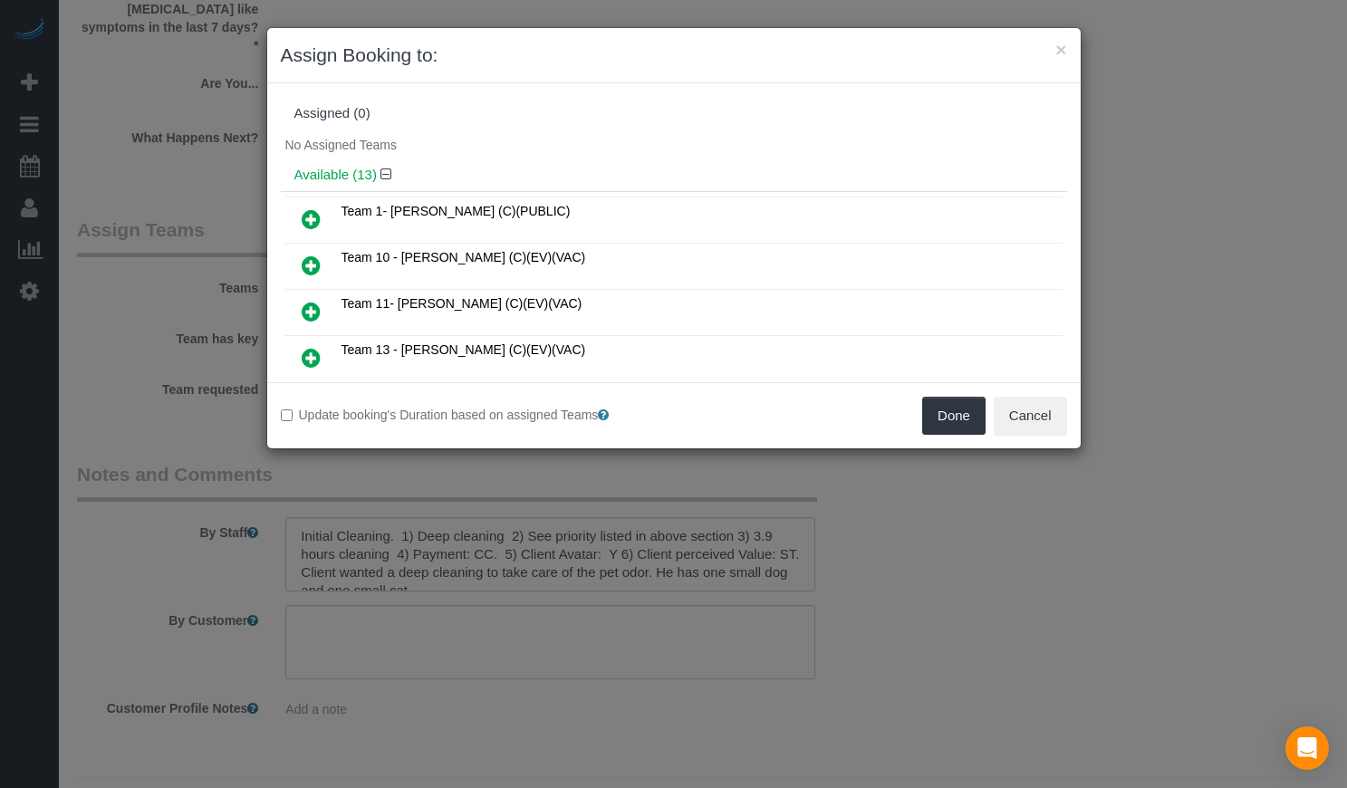
click at [314, 214] on icon at bounding box center [311, 219] width 19 height 22
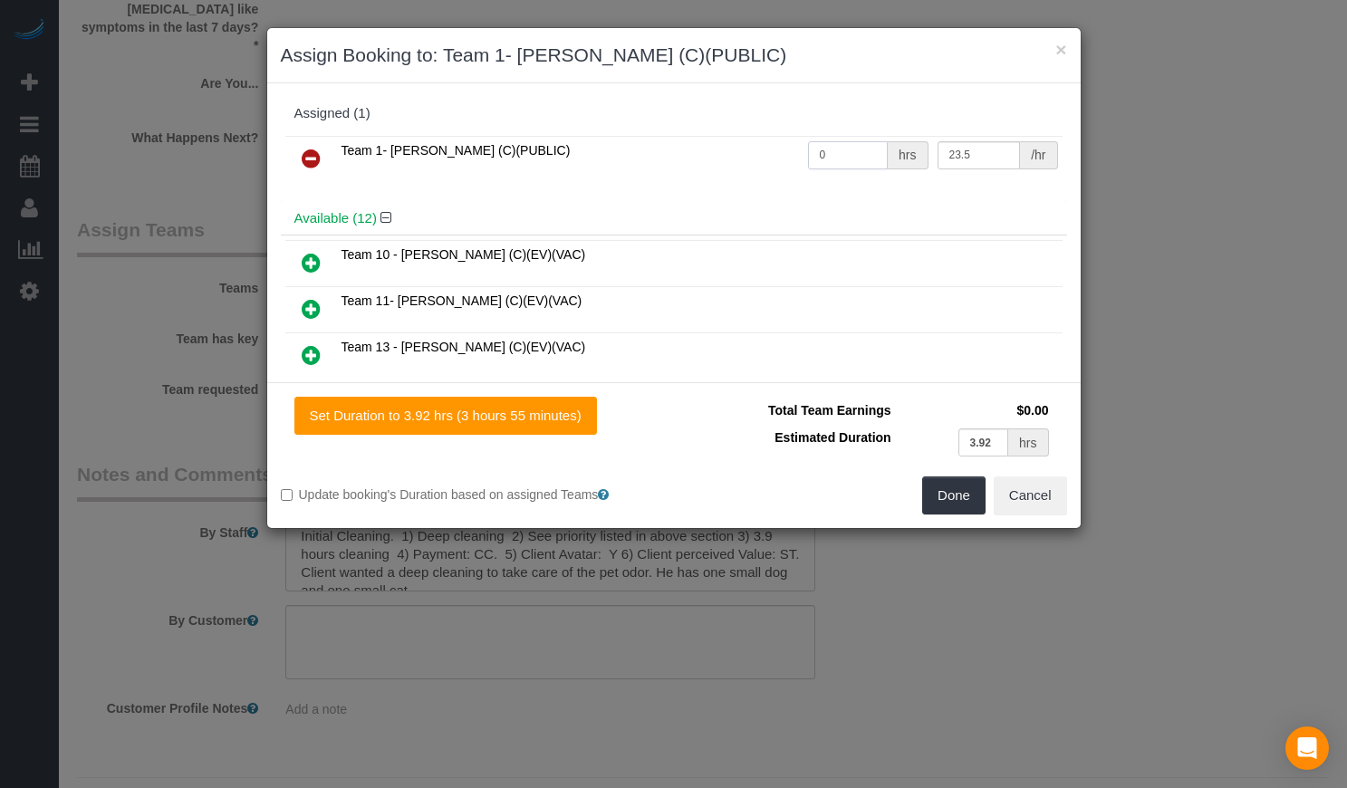
click at [821, 154] on input "0" at bounding box center [848, 155] width 81 height 28
drag, startPoint x: 821, startPoint y: 154, endPoint x: 645, endPoint y: 142, distance: 176.2
click at [652, 144] on tr "Team 1- Ariana (C)(PUBLIC) 0 hrs 23.5 /hr" at bounding box center [673, 159] width 777 height 46
type input "4"
click at [974, 445] on input "3.92" at bounding box center [984, 443] width 51 height 28
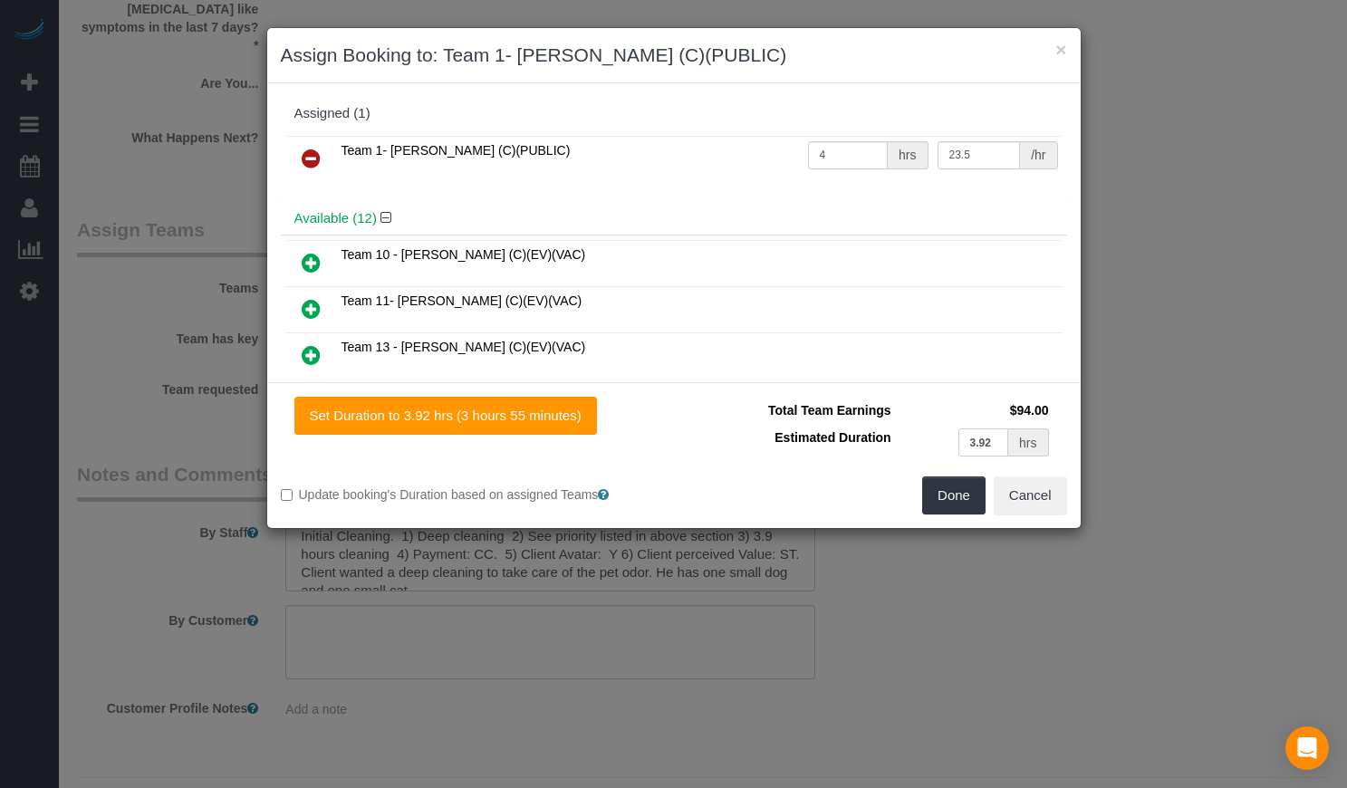
type input ".92"
drag, startPoint x: 986, startPoint y: 444, endPoint x: 887, endPoint y: 423, distance: 100.9
click at [892, 425] on tr "Estimated Duration .92 hrs" at bounding box center [871, 442] width 366 height 37
type input "4"
click at [971, 494] on button "Done" at bounding box center [953, 496] width 63 height 38
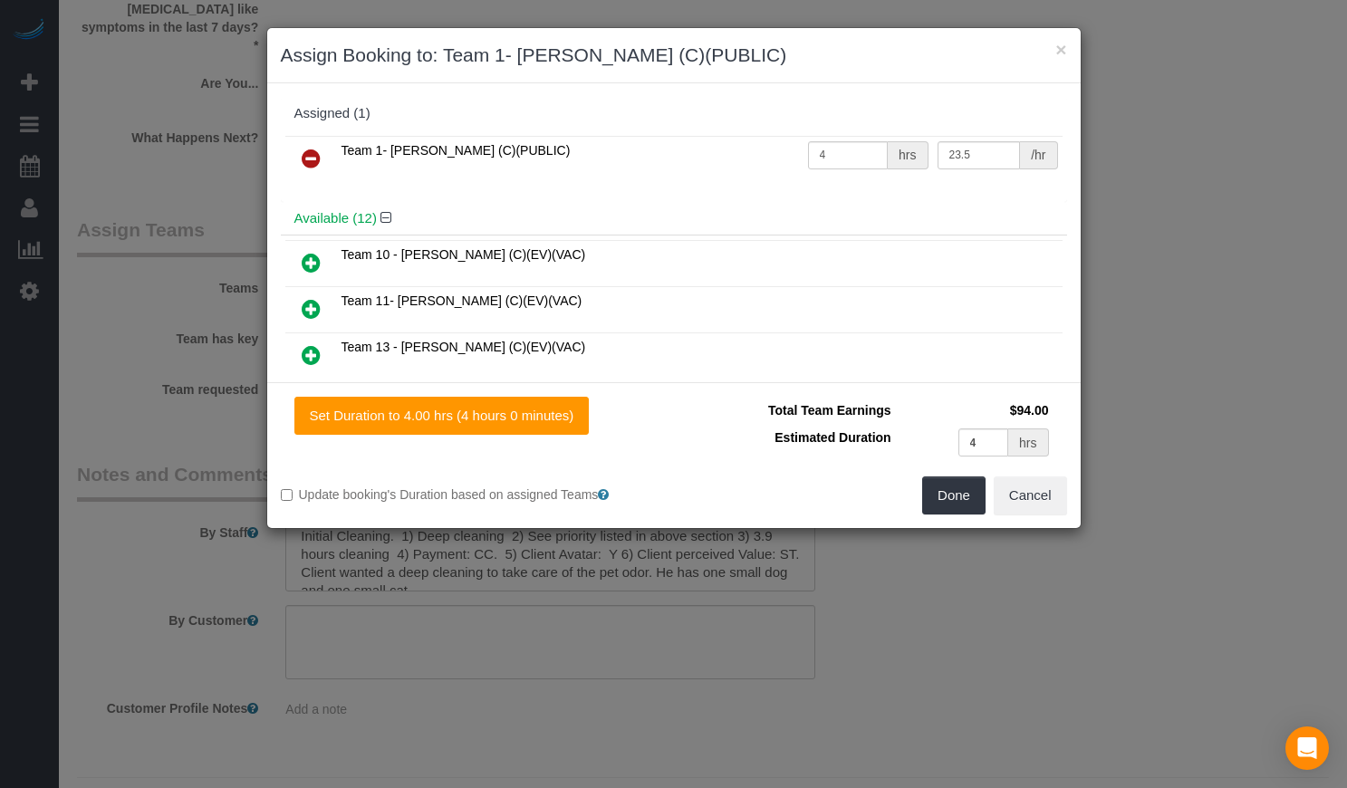
type input "04:00"
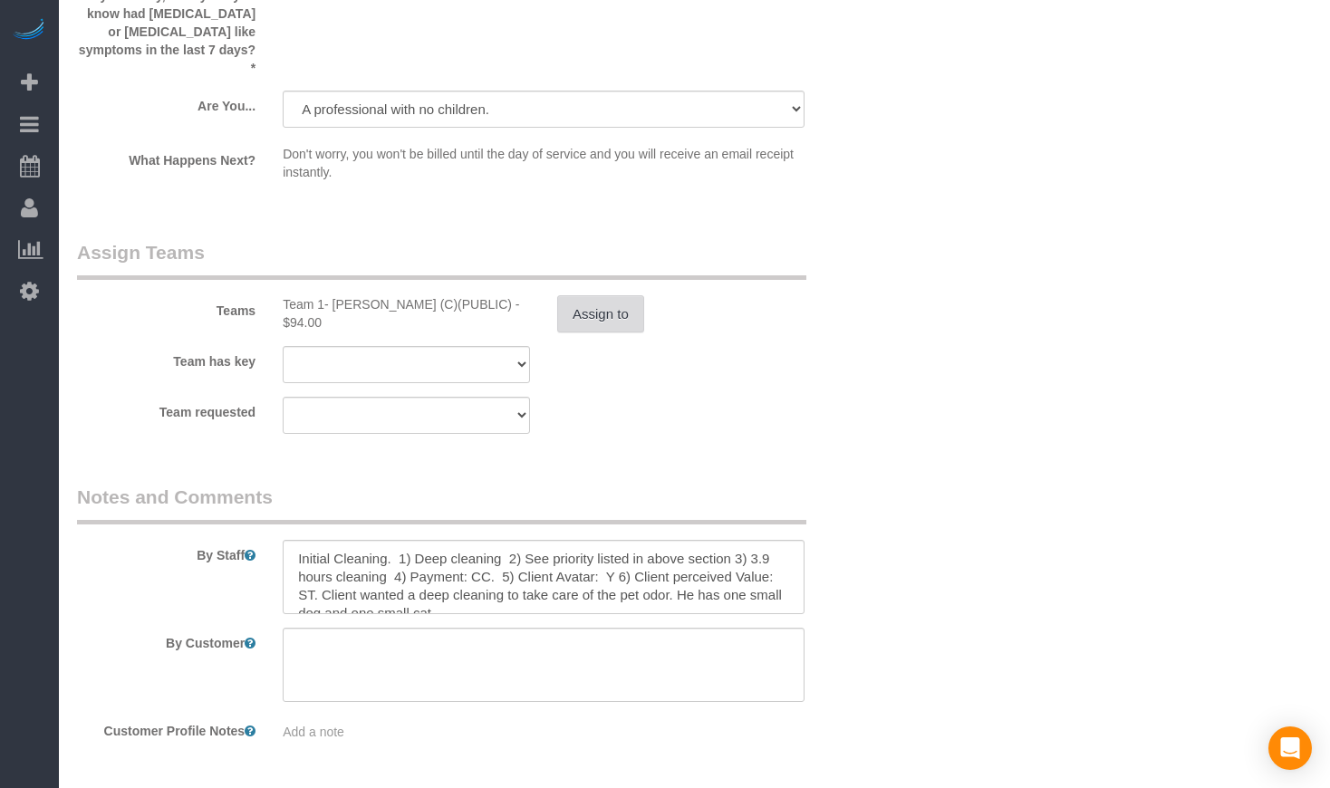
select select "spot10"
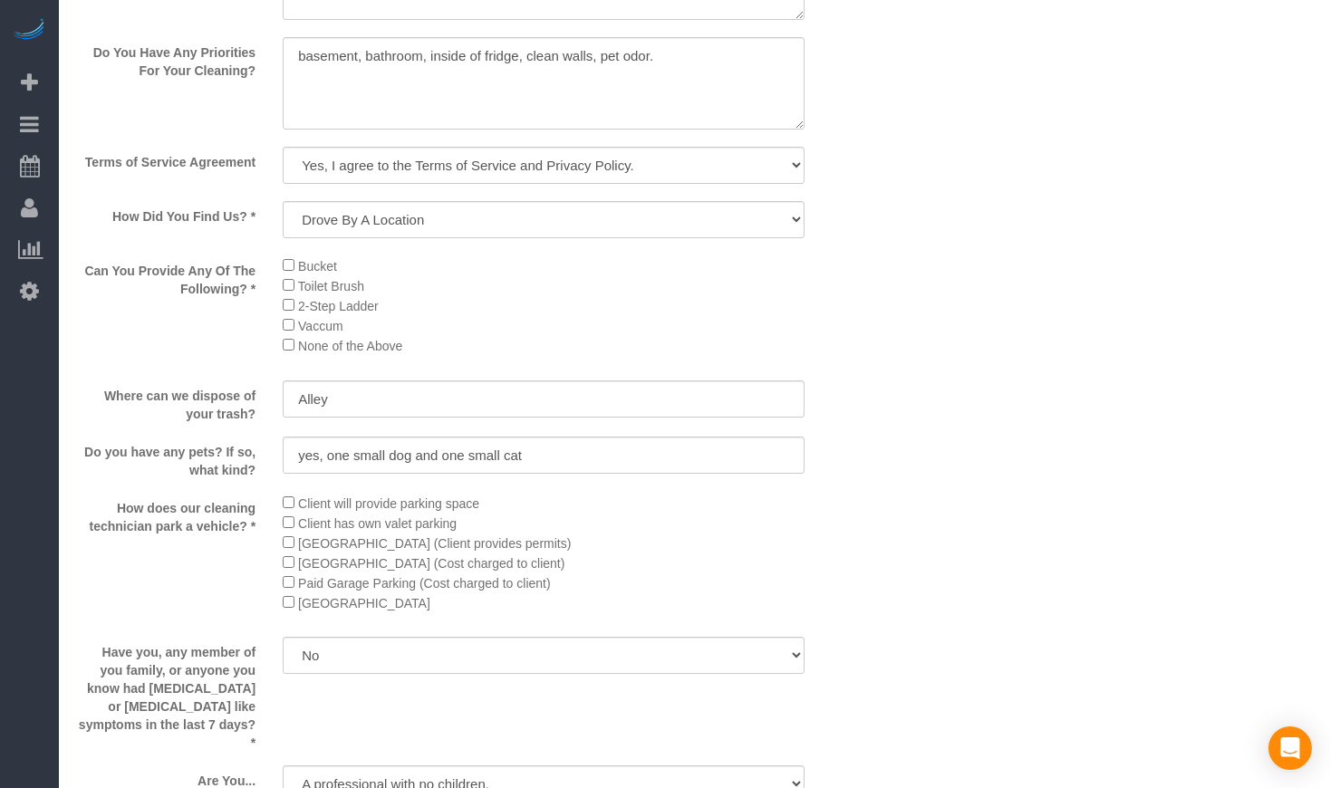
scroll to position [1963, 0]
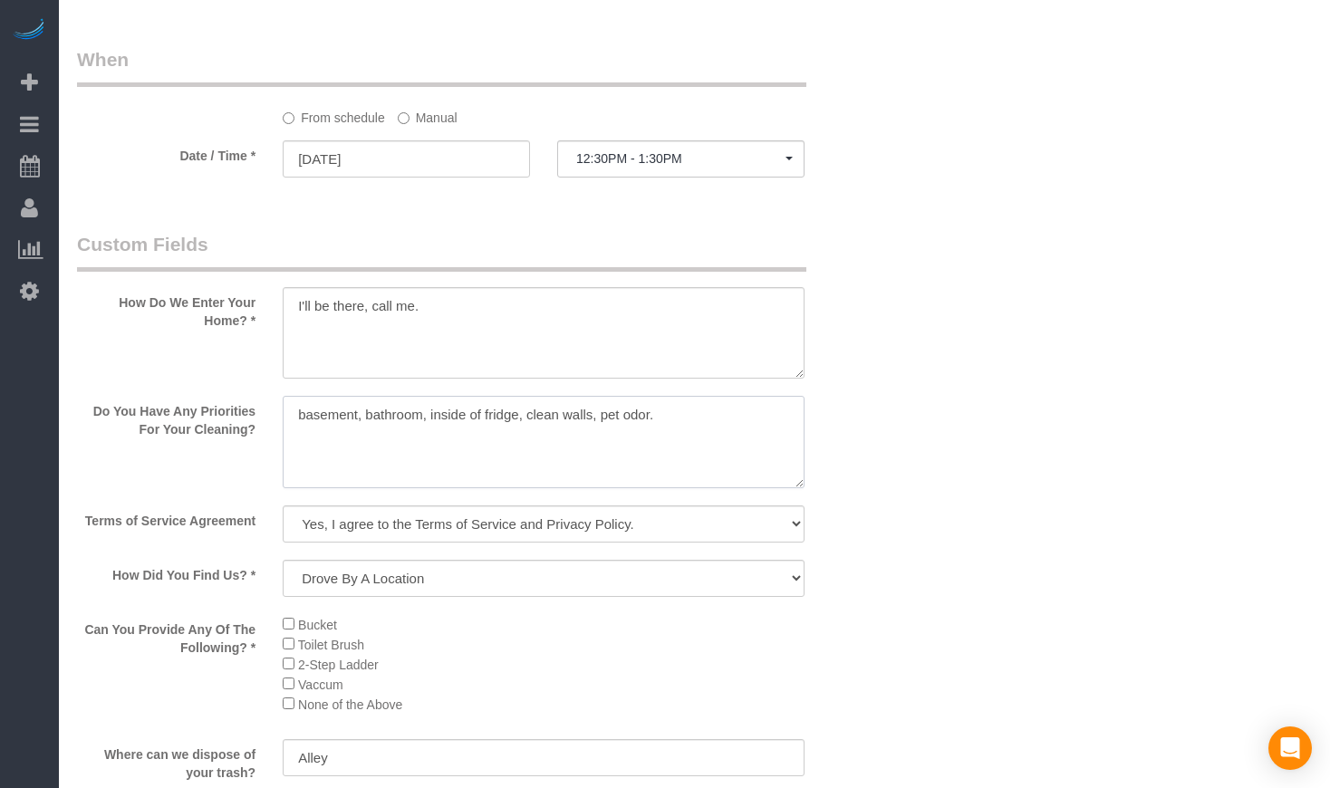
click at [669, 441] on textarea at bounding box center [544, 442] width 522 height 92
paste textarea "Returning to get the areas we were not able to finish the last time"
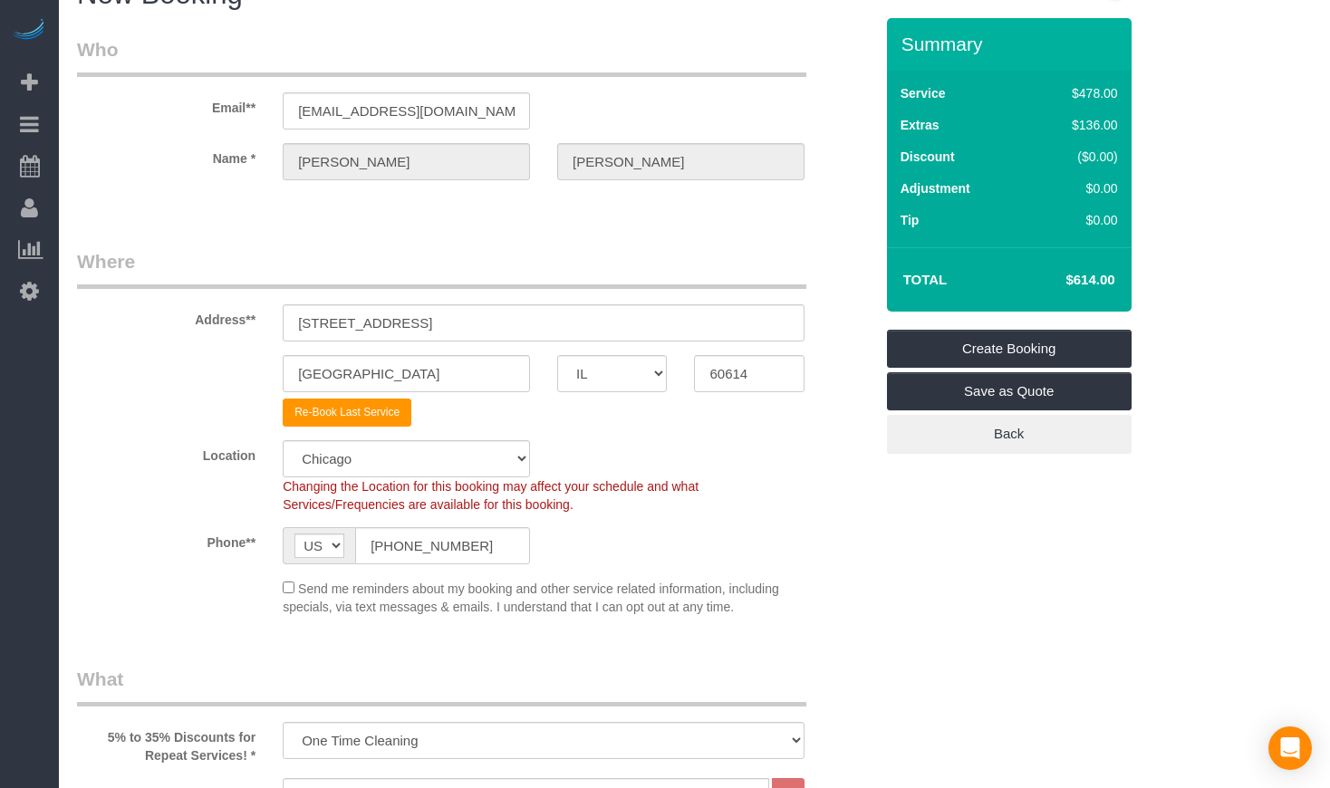
scroll to position [0, 0]
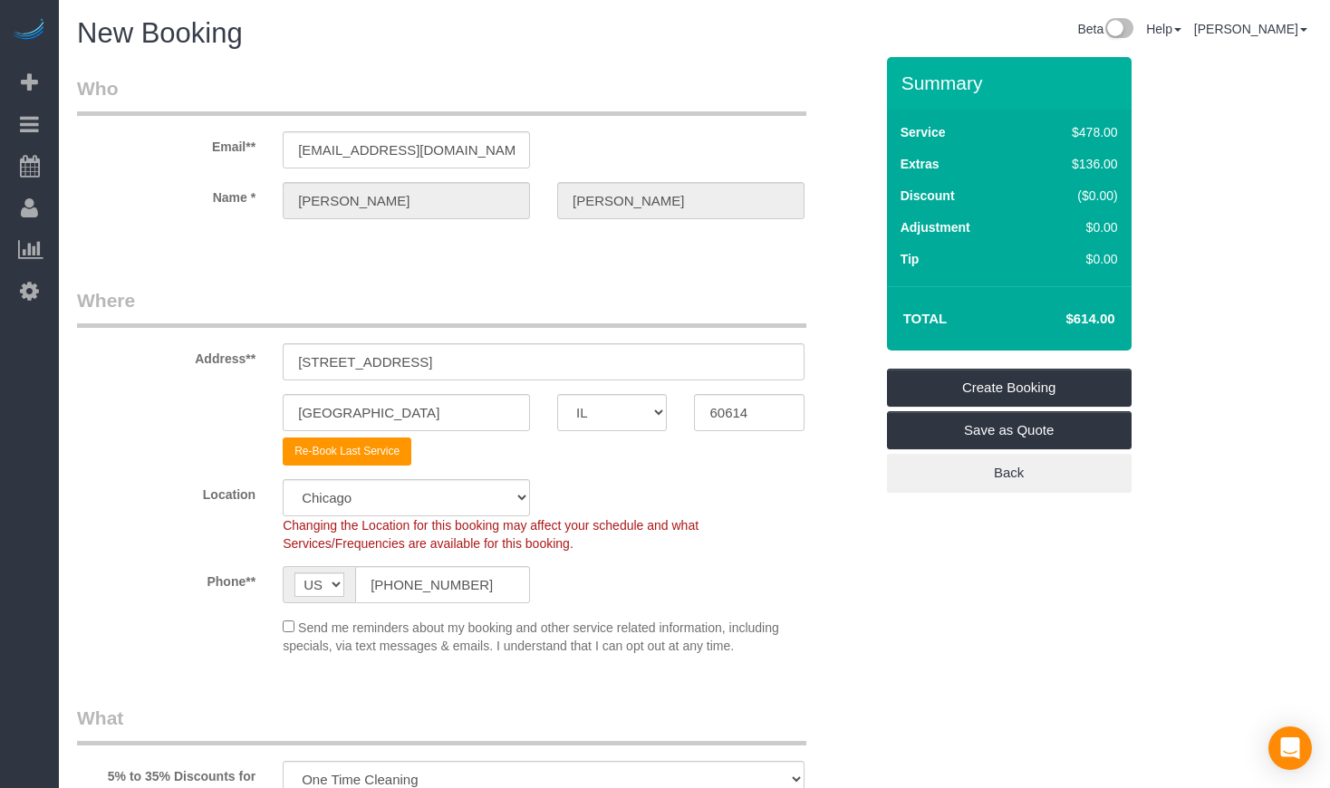
type textarea "Returning to get the areas we were not able to finish the last time."
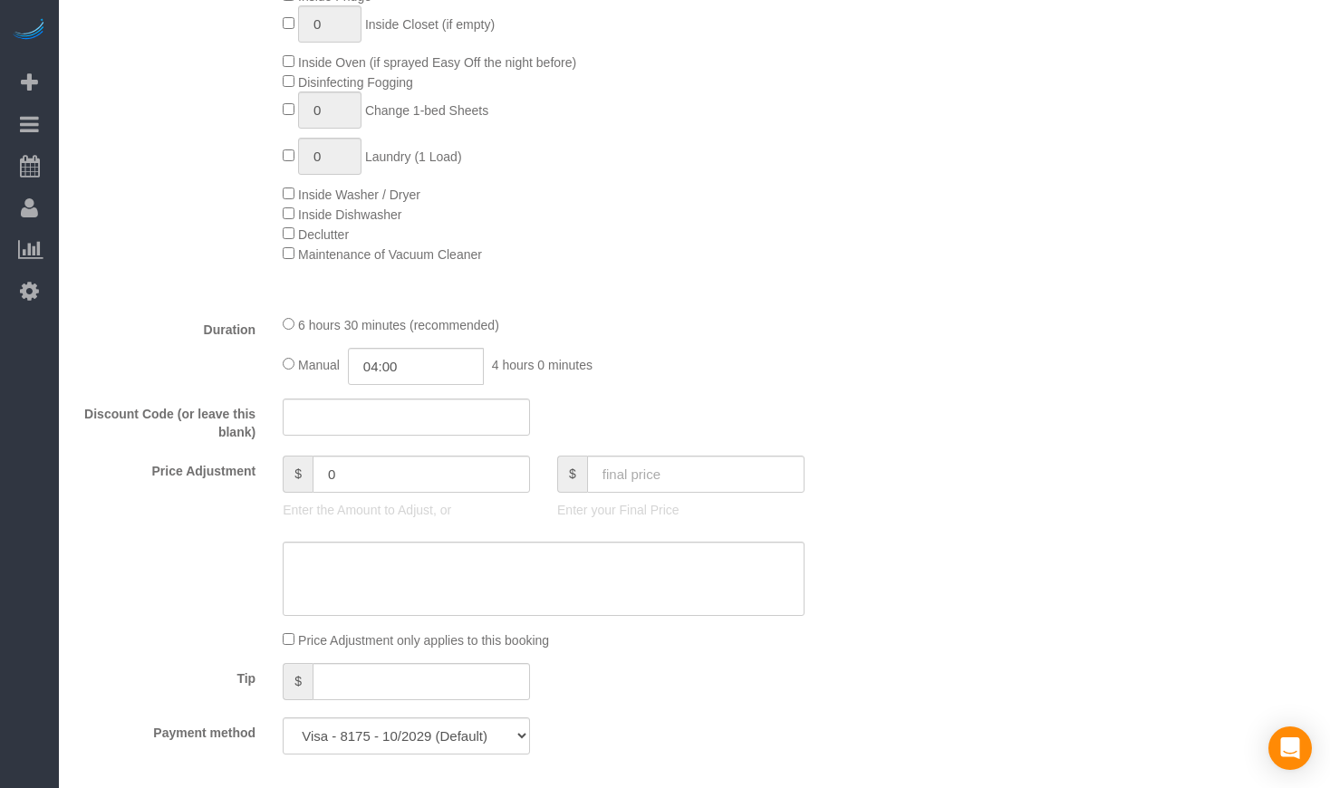
scroll to position [1208, 0]
click at [698, 475] on input "text" at bounding box center [695, 471] width 217 height 37
type input "314.80"
click at [751, 432] on div "Discount Code (or leave this blank)" at bounding box center [475, 417] width 824 height 43
type input "-299.2"
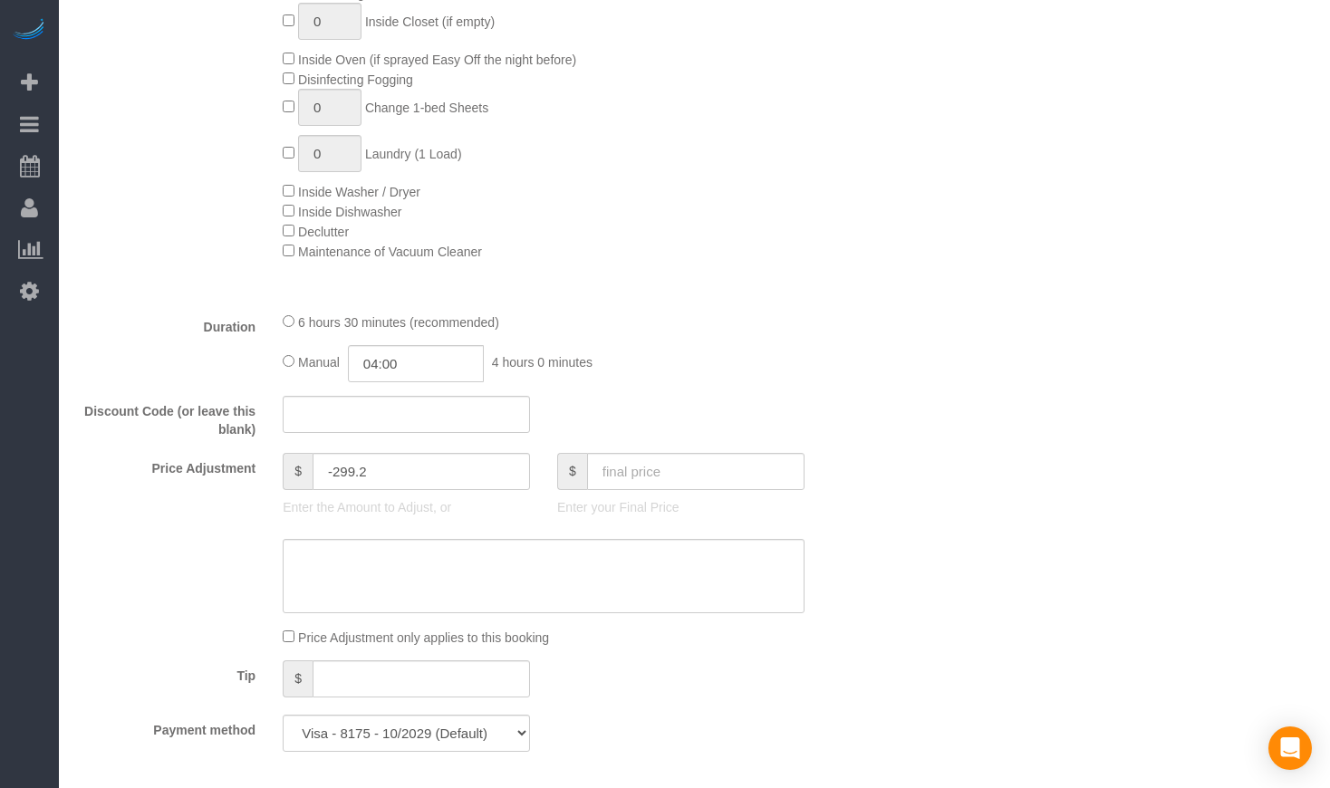
click at [842, 405] on div "Discount Code (or leave this blank)" at bounding box center [475, 417] width 824 height 43
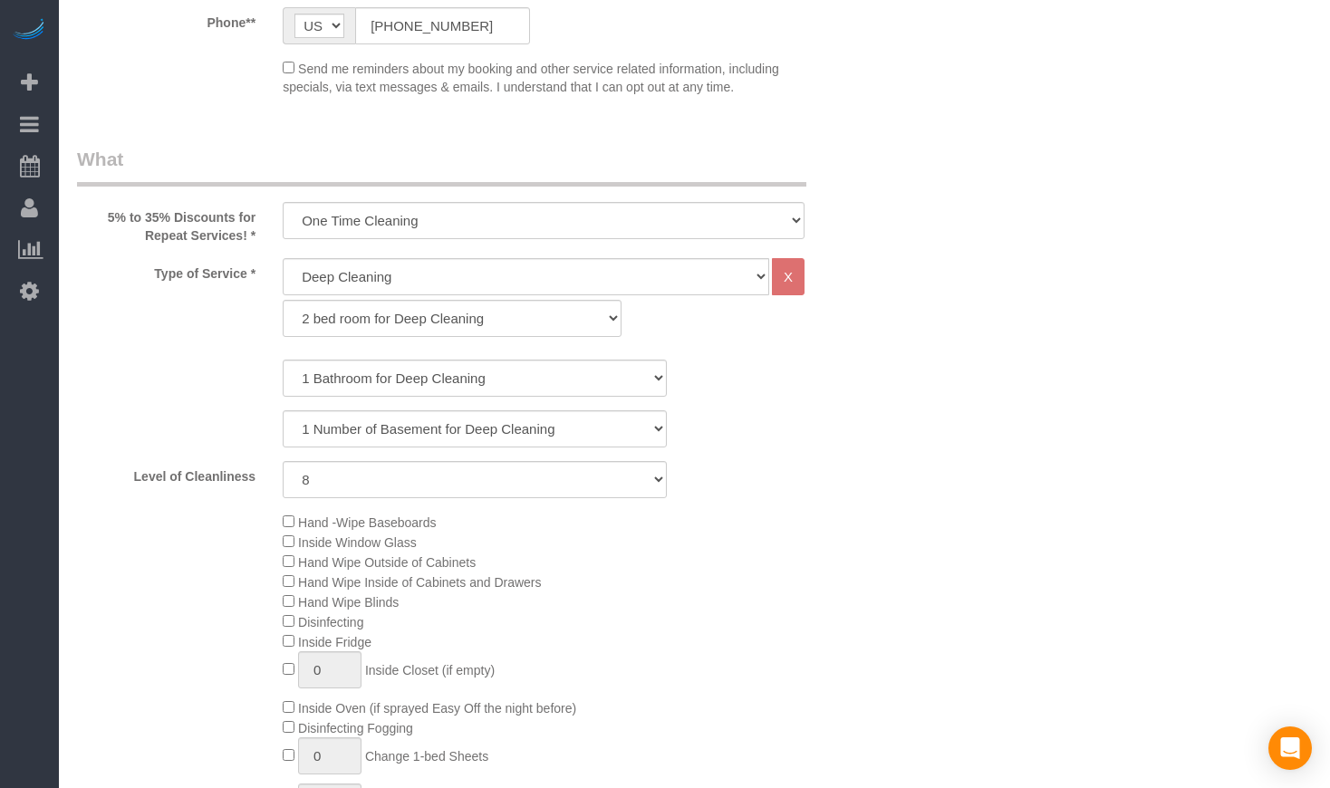
scroll to position [604, 0]
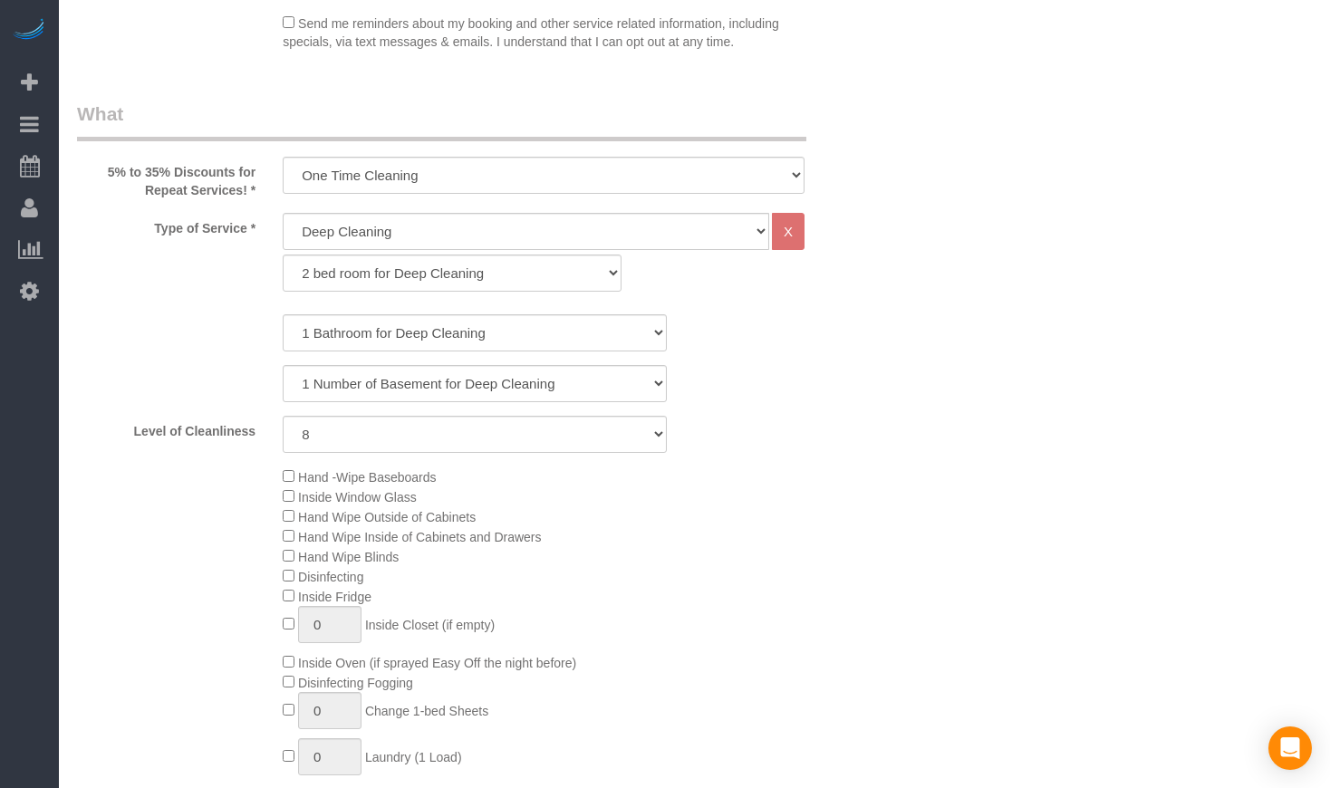
click at [248, 517] on div "Hand -Wipe Baseboards Inside Window Glass Hand Wipe Outside of Cabinets Hand Wi…" at bounding box center [475, 666] width 824 height 398
click at [263, 512] on div "Hand -Wipe Baseboards Inside Window Glass Hand Wipe Outside of Cabinets Hand Wi…" at bounding box center [475, 666] width 824 height 398
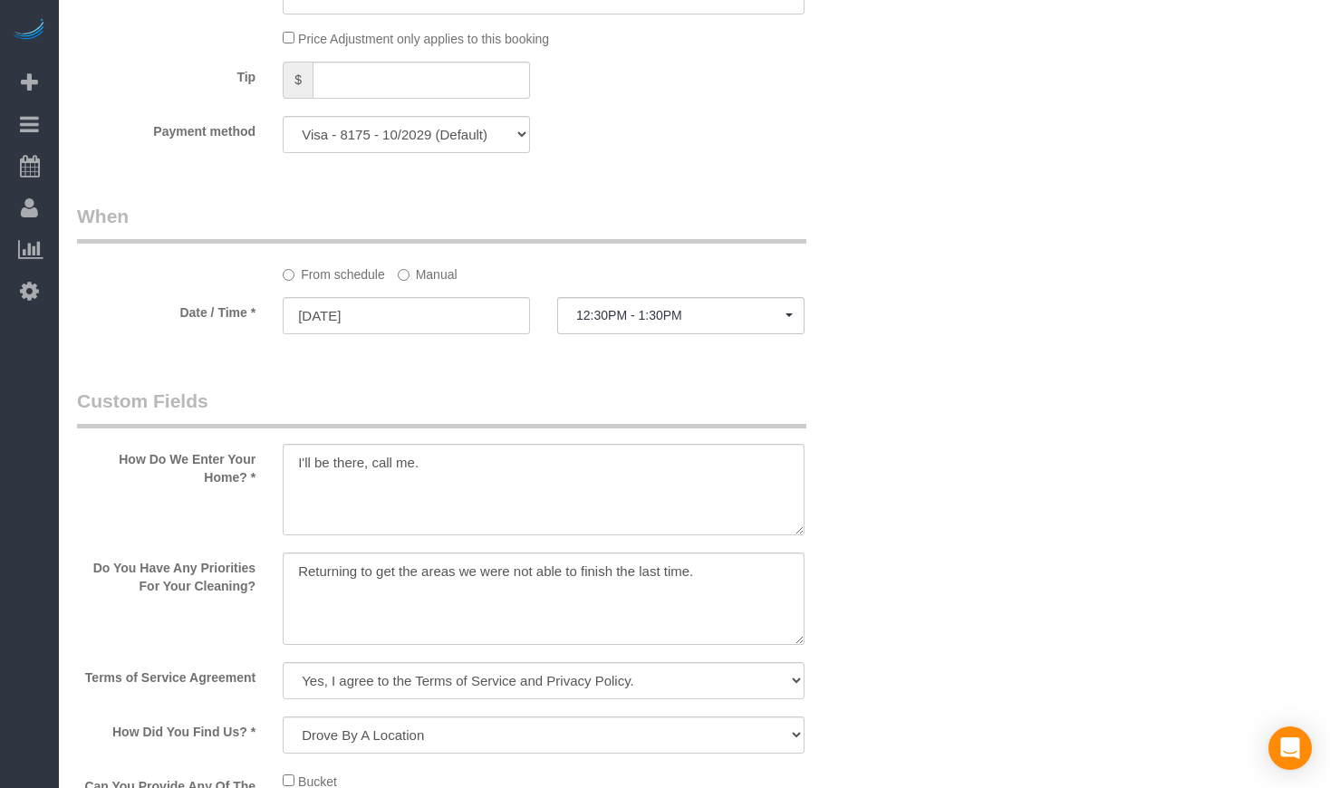
scroll to position [1812, 0]
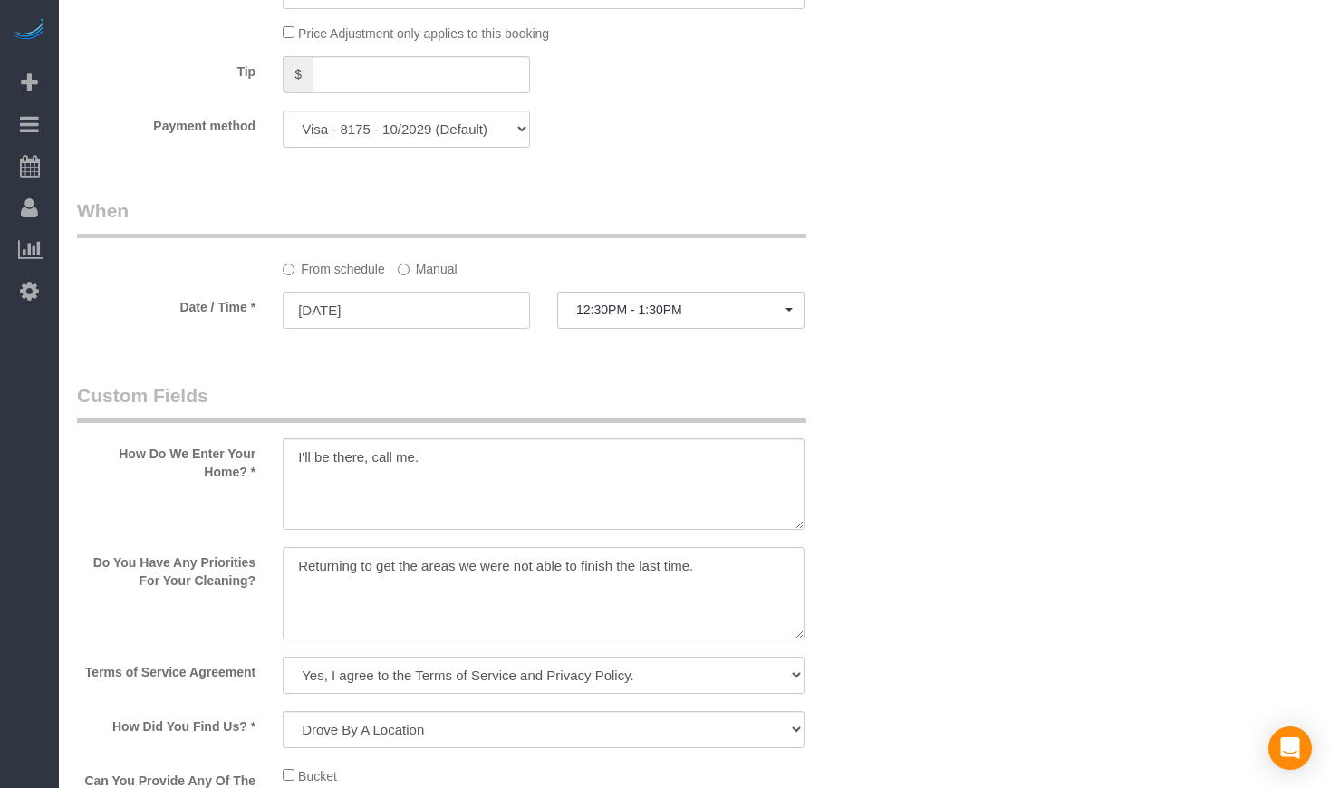
click at [729, 564] on textarea at bounding box center [544, 593] width 522 height 92
type textarea "Returning to get the areas we were not able to finish the last time."
click at [795, 373] on div "Who Email** vbuglio@gmail.com Name * Vincent Buglio Where Address** 2549 N Mars…" at bounding box center [475, 111] width 824 height 3732
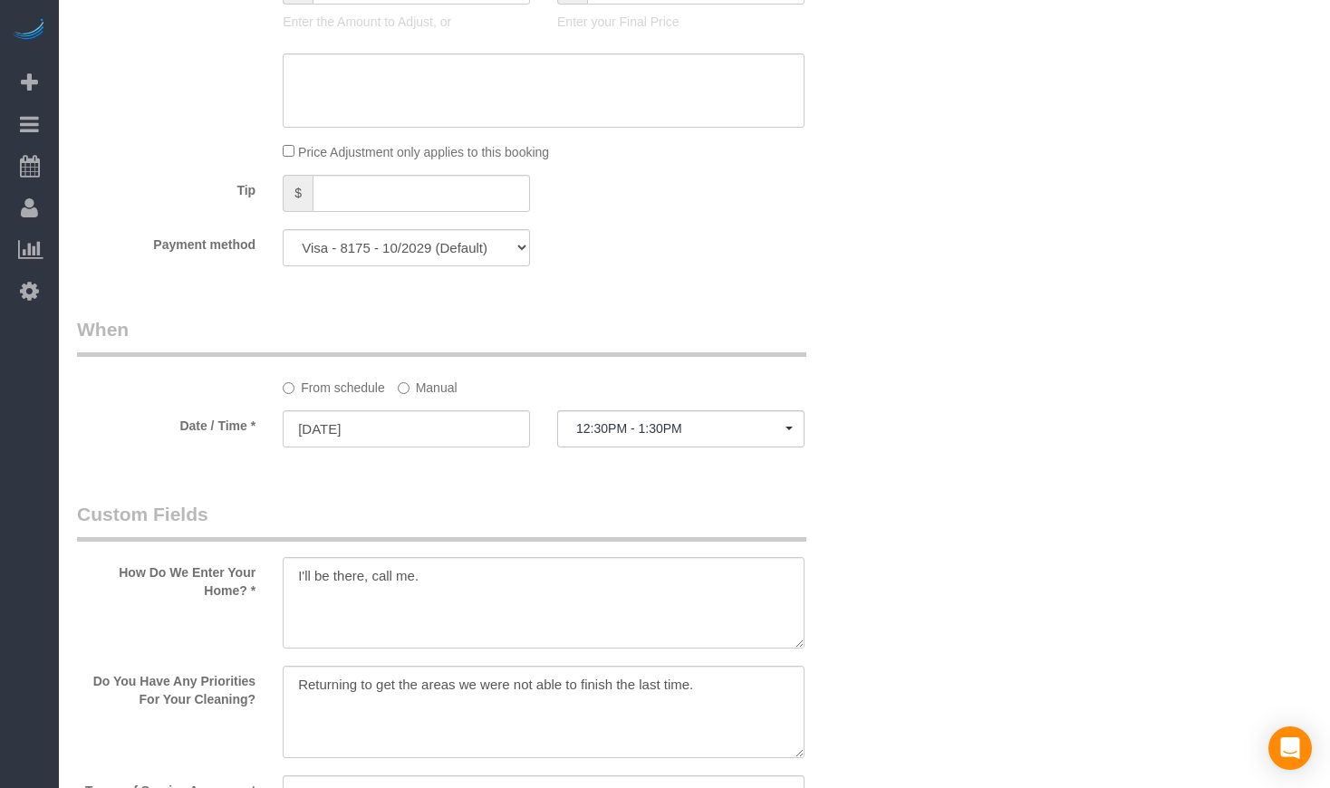
scroll to position [1359, 0]
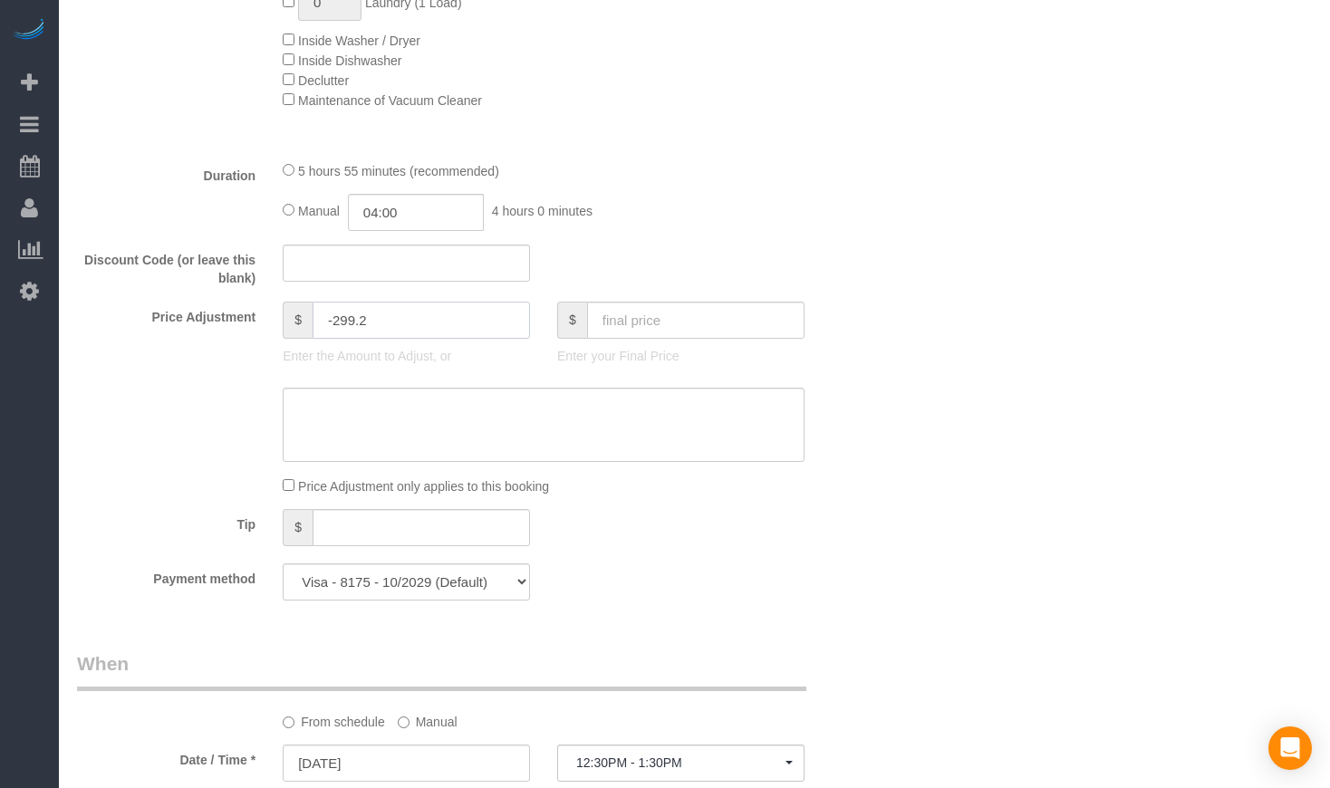
drag, startPoint x: 394, startPoint y: 320, endPoint x: 140, endPoint y: 304, distance: 254.2
click at [174, 310] on div "Price Adjustment $ -299.2 Enter the Amount to Adjust, or $ Enter your Final Pri…" at bounding box center [475, 338] width 824 height 72
click at [697, 326] on input "text" at bounding box center [695, 320] width 217 height 37
type input "314.80"
click at [1090, 484] on div "Who Email** [EMAIL_ADDRESS][DOMAIN_NAME] Name * [PERSON_NAME][GEOGRAPHIC_DATA] …" at bounding box center [694, 564] width 1235 height 3732
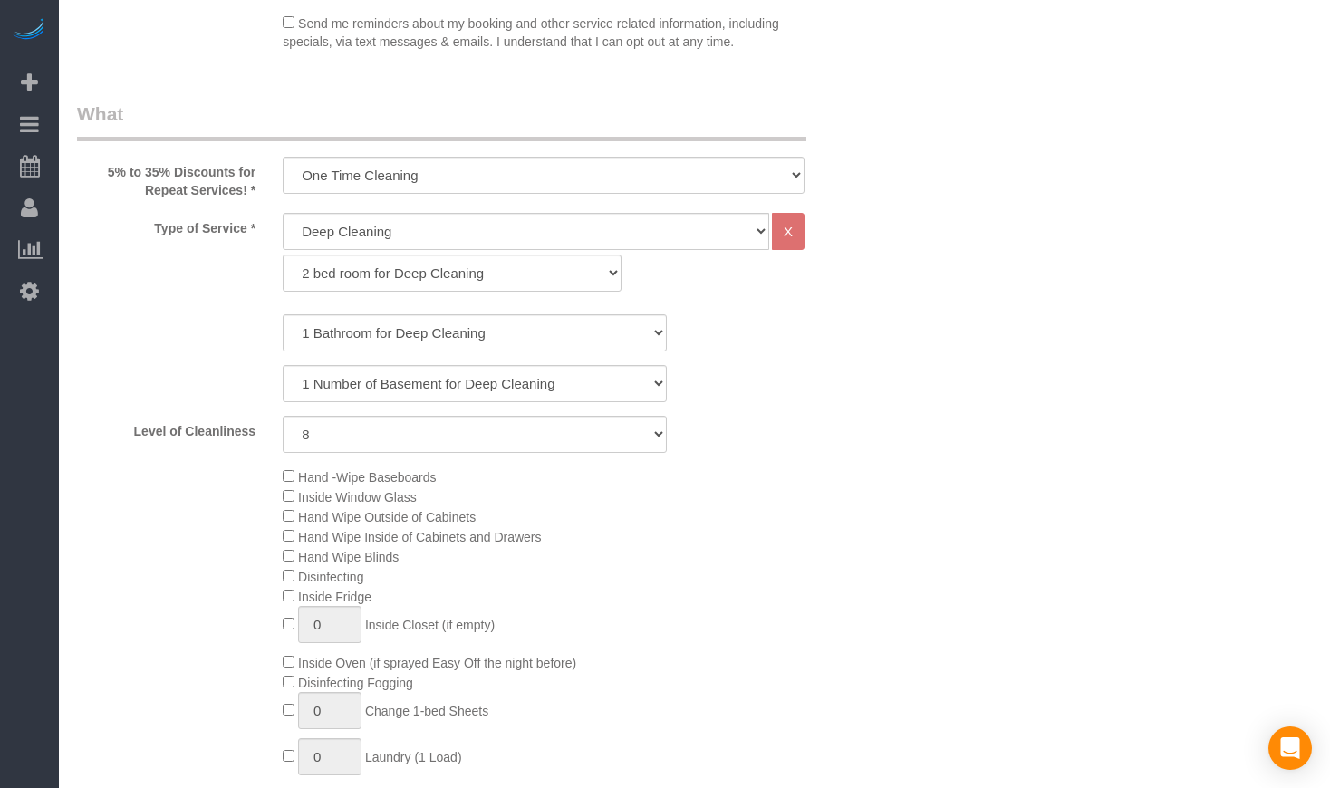
scroll to position [0, 0]
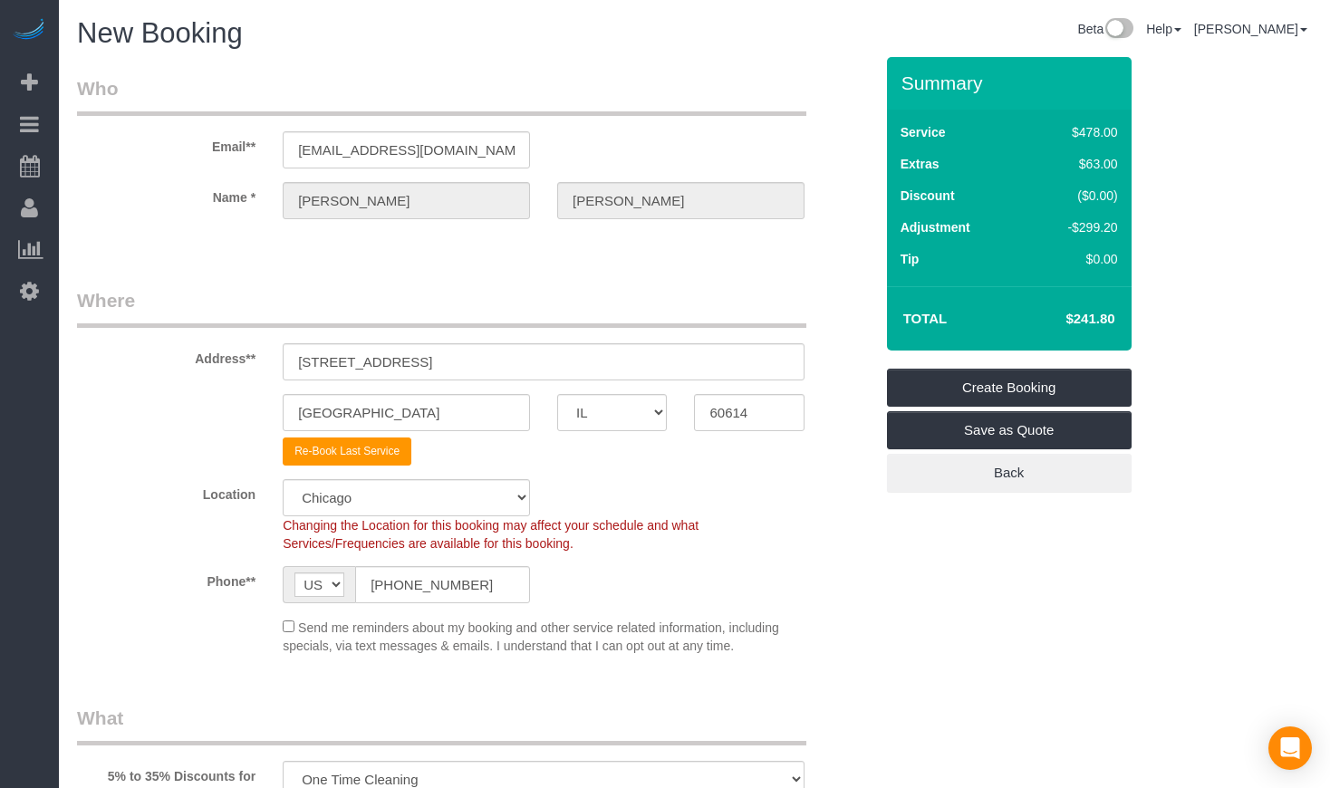
type input "-226.2"
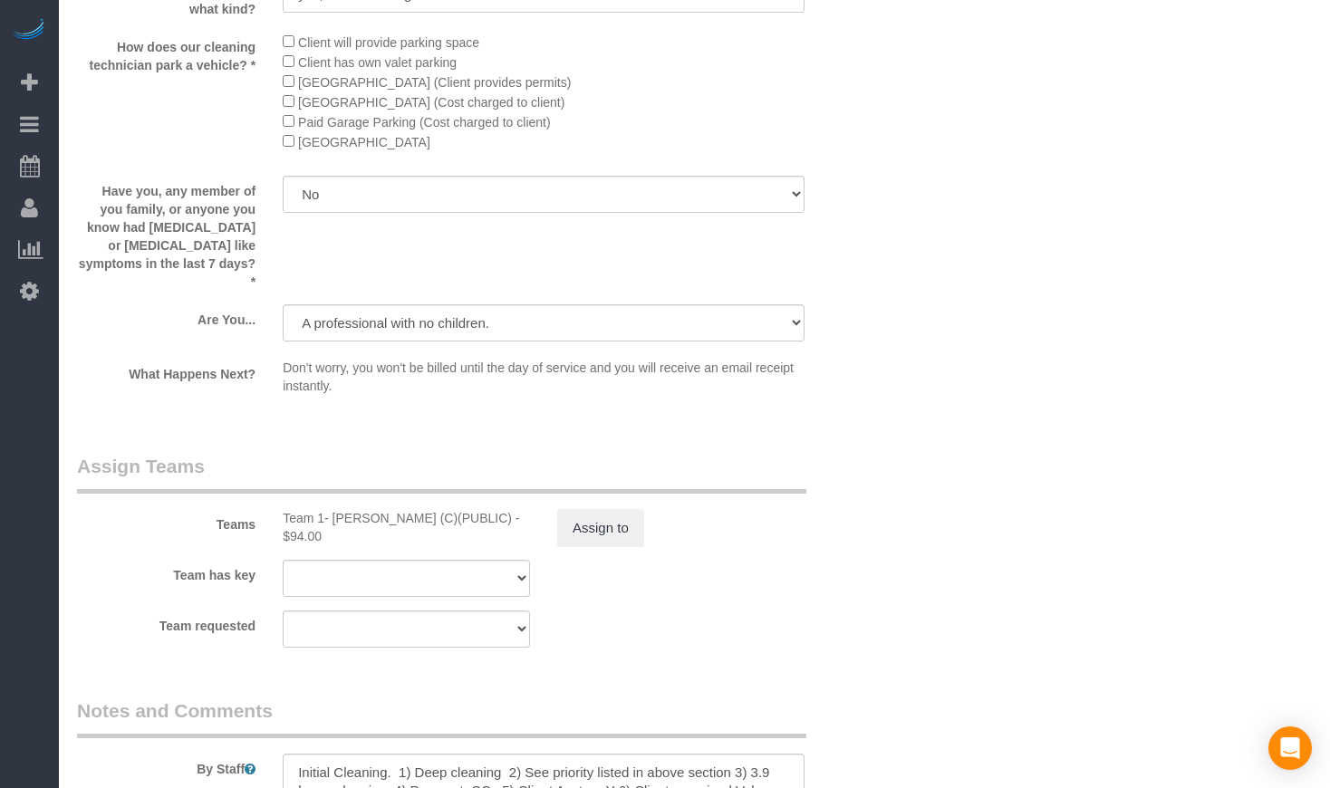
scroll to position [2869, 0]
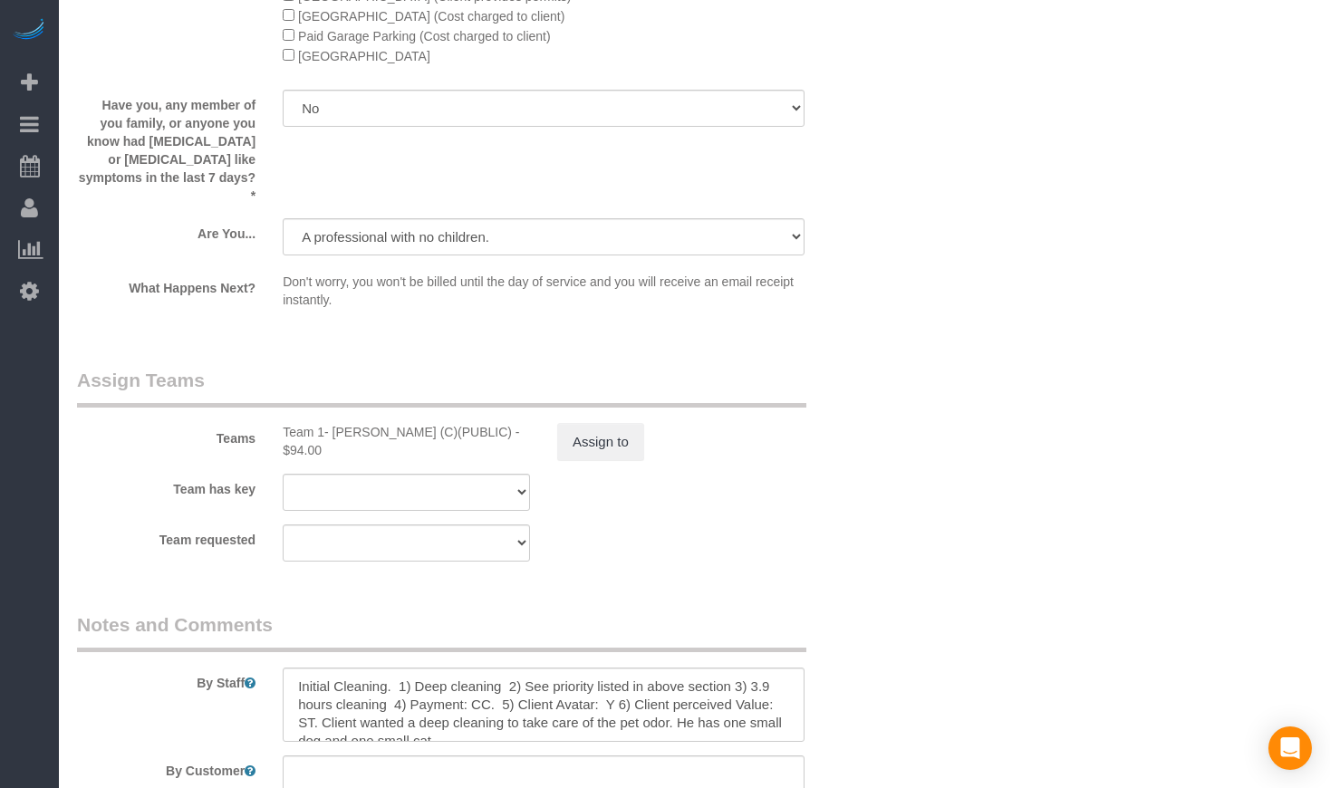
drag, startPoint x: 498, startPoint y: 410, endPoint x: 281, endPoint y: 408, distance: 217.5
click at [281, 423] on div "Team 1- [PERSON_NAME] (C)(PUBLIC) - $94.00" at bounding box center [406, 441] width 275 height 36
click at [246, 454] on sui-booking-teams "Teams Team 1- Ariana (C)(PUBLIC) - $94.00 Assign to Team has key Team 1- Ariana…" at bounding box center [475, 465] width 796 height 196
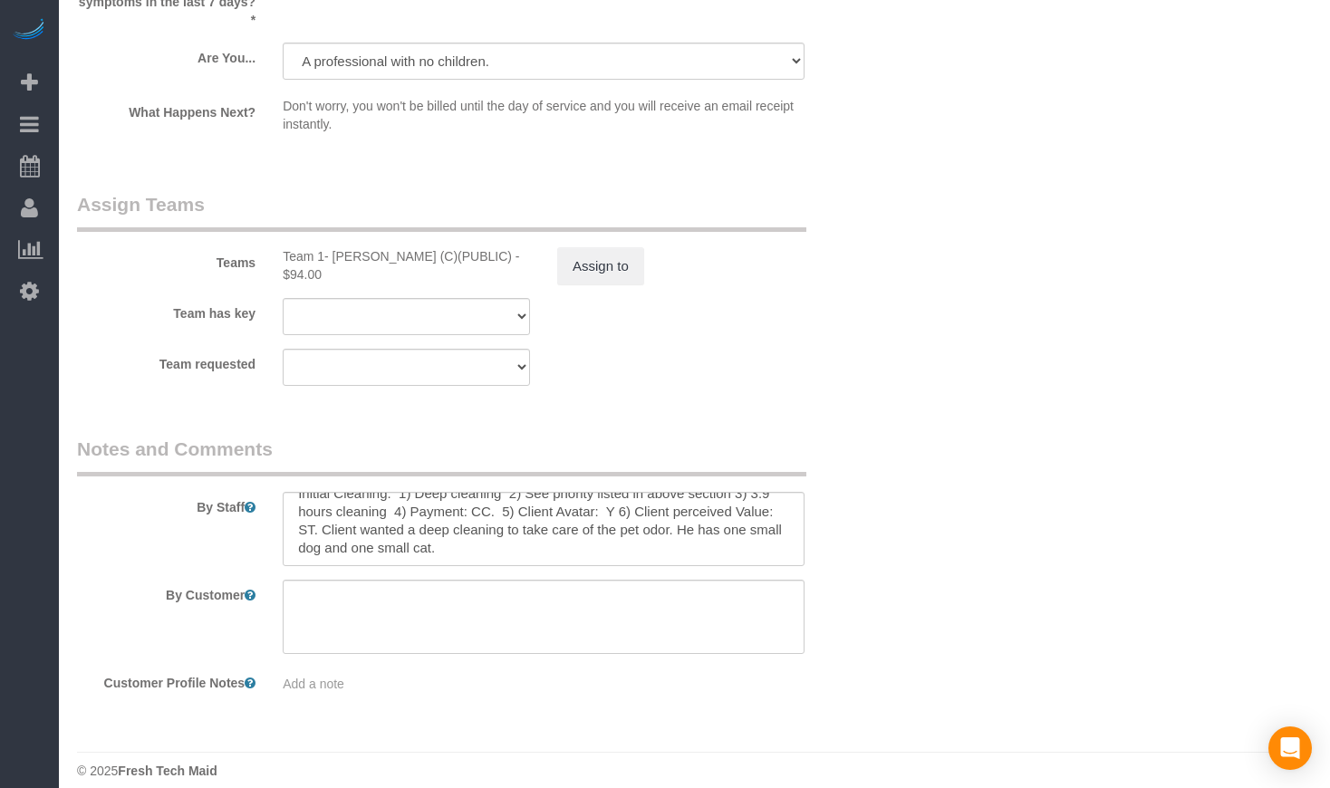
scroll to position [18, 0]
drag, startPoint x: 534, startPoint y: 523, endPoint x: 363, endPoint y: 507, distance: 171.0
click at [363, 507] on textarea at bounding box center [544, 529] width 522 height 74
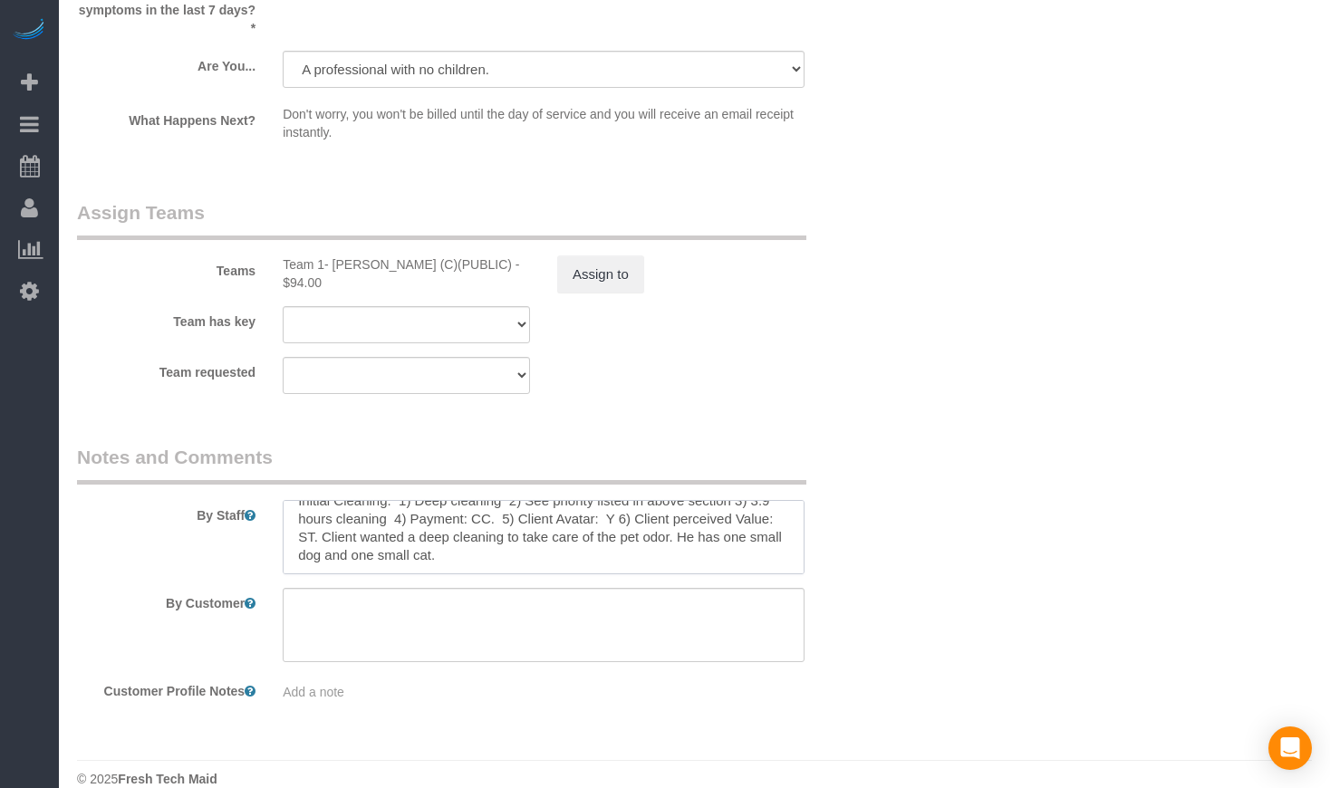
scroll to position [2290, 0]
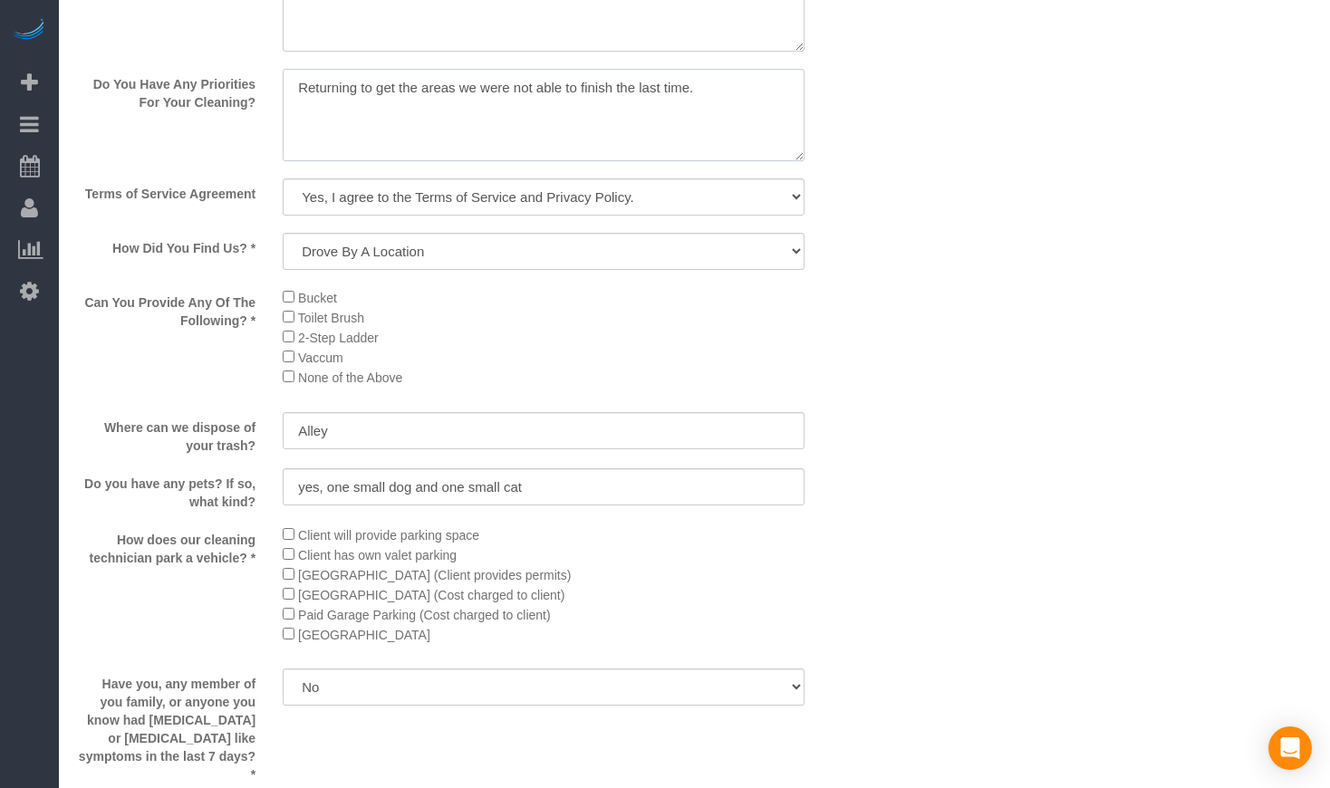
click at [425, 121] on textarea at bounding box center [544, 115] width 522 height 92
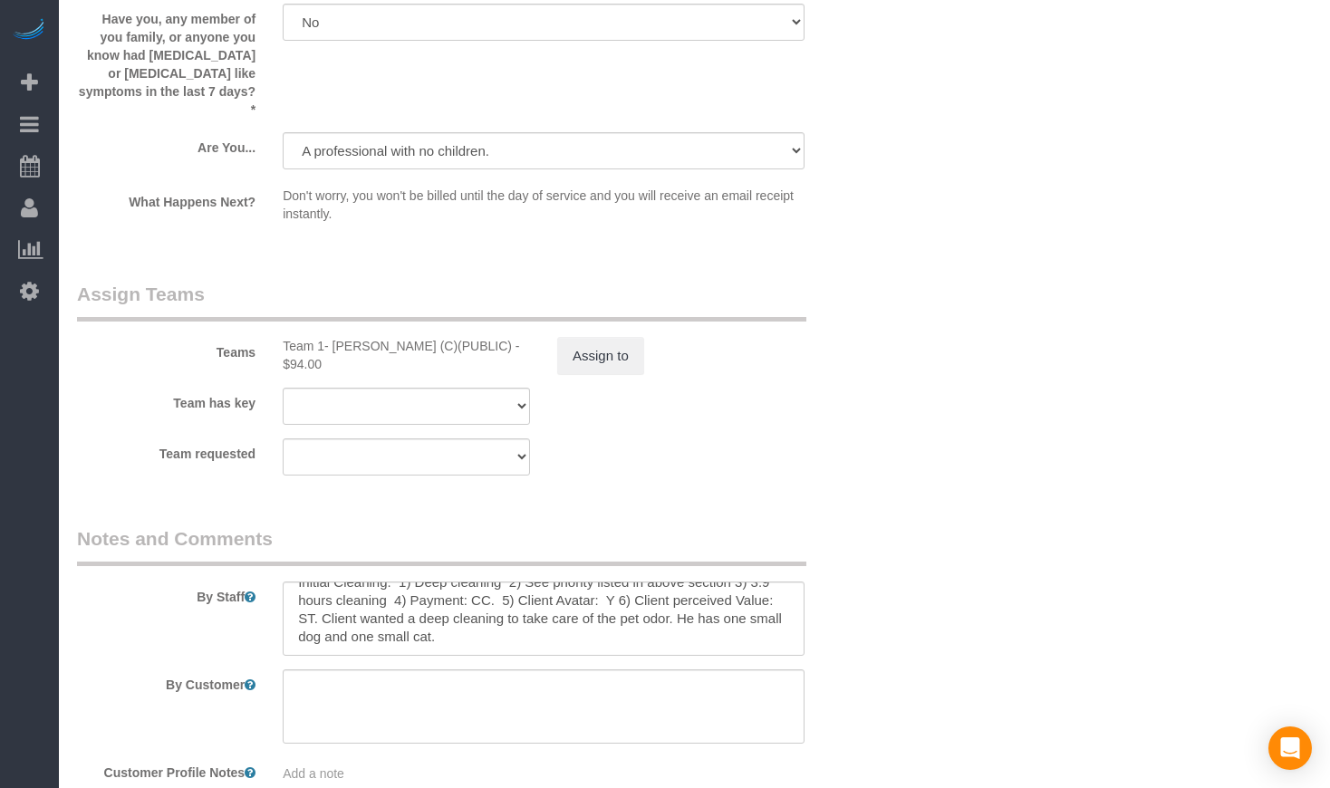
scroll to position [3045, 0]
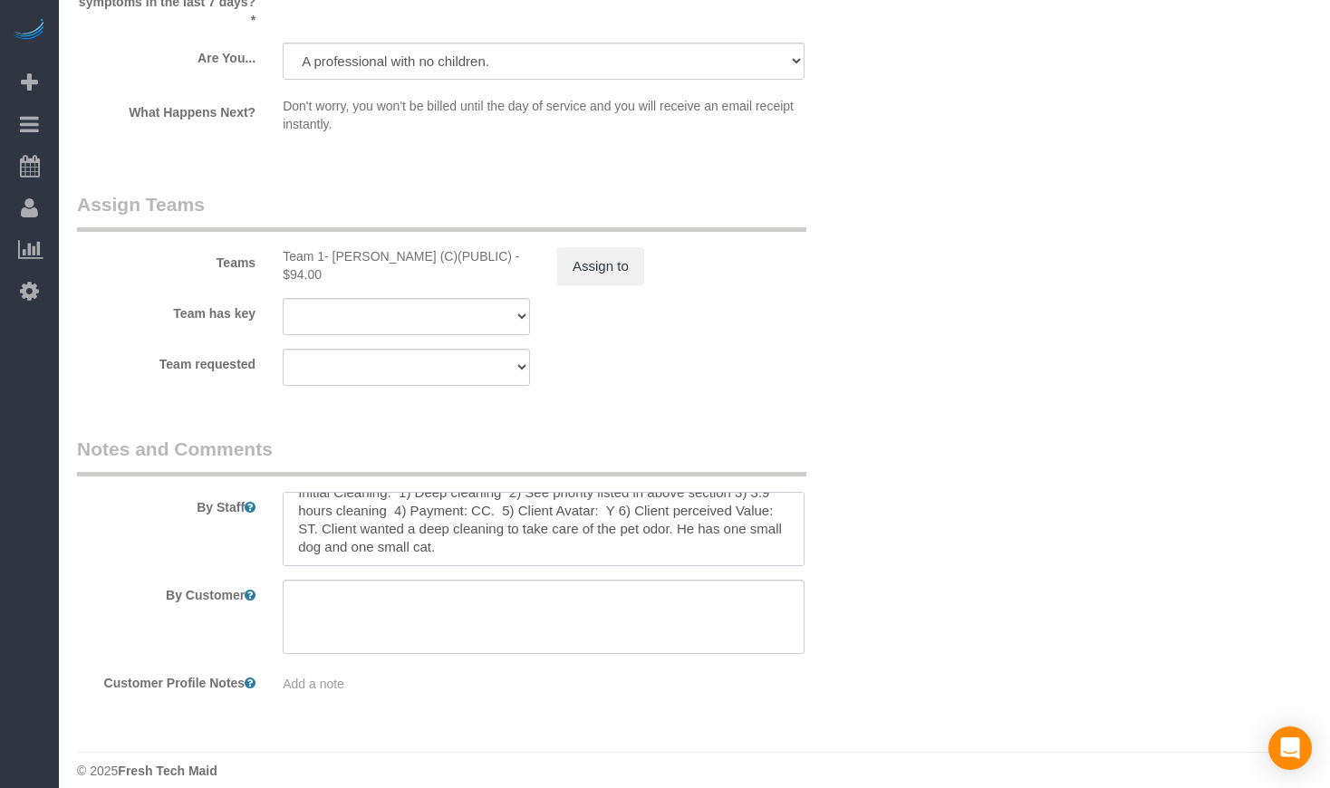
click at [475, 492] on textarea at bounding box center [544, 529] width 522 height 74
drag, startPoint x: 363, startPoint y: 505, endPoint x: 554, endPoint y: 539, distance: 194.2
click at [554, 539] on textarea at bounding box center [544, 529] width 522 height 74
paste textarea "Returning to get the areas we were not able to finish the last time."
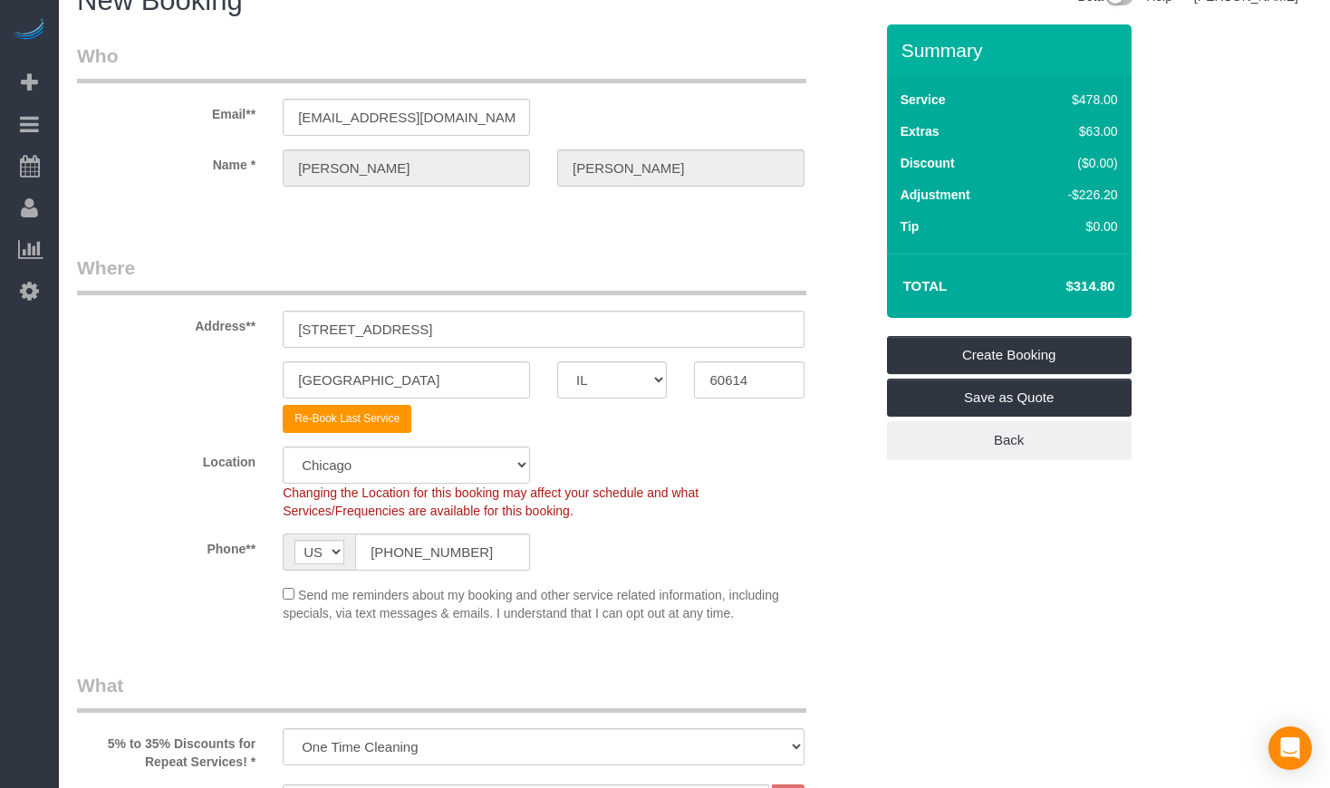
scroll to position [0, 0]
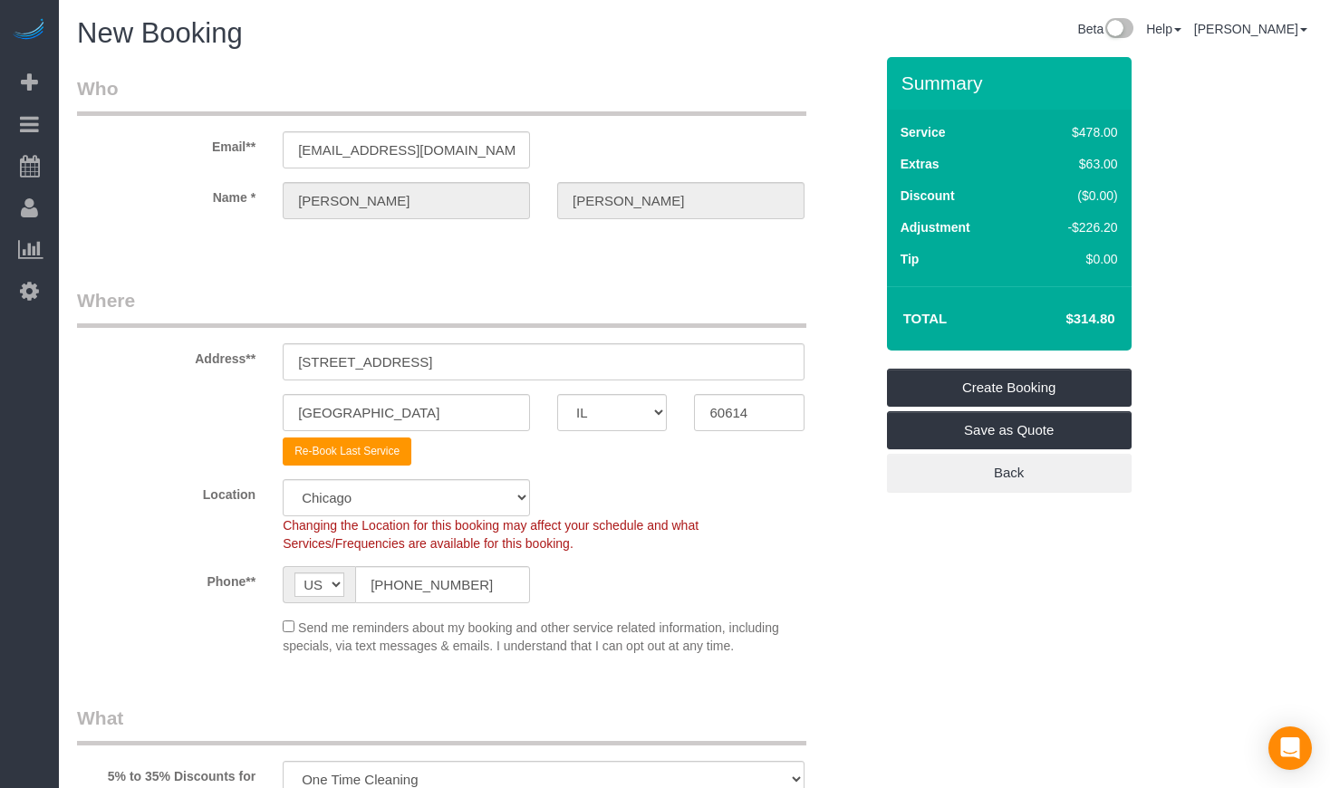
type textarea "Initial Cleaning. 1) Deep cleaning 2) See priority listed in above section 3) 3…"
click at [786, 453] on div "Re-Book Last Service" at bounding box center [543, 452] width 549 height 28
click at [823, 446] on div "Re-Book Last Service" at bounding box center [475, 452] width 824 height 28
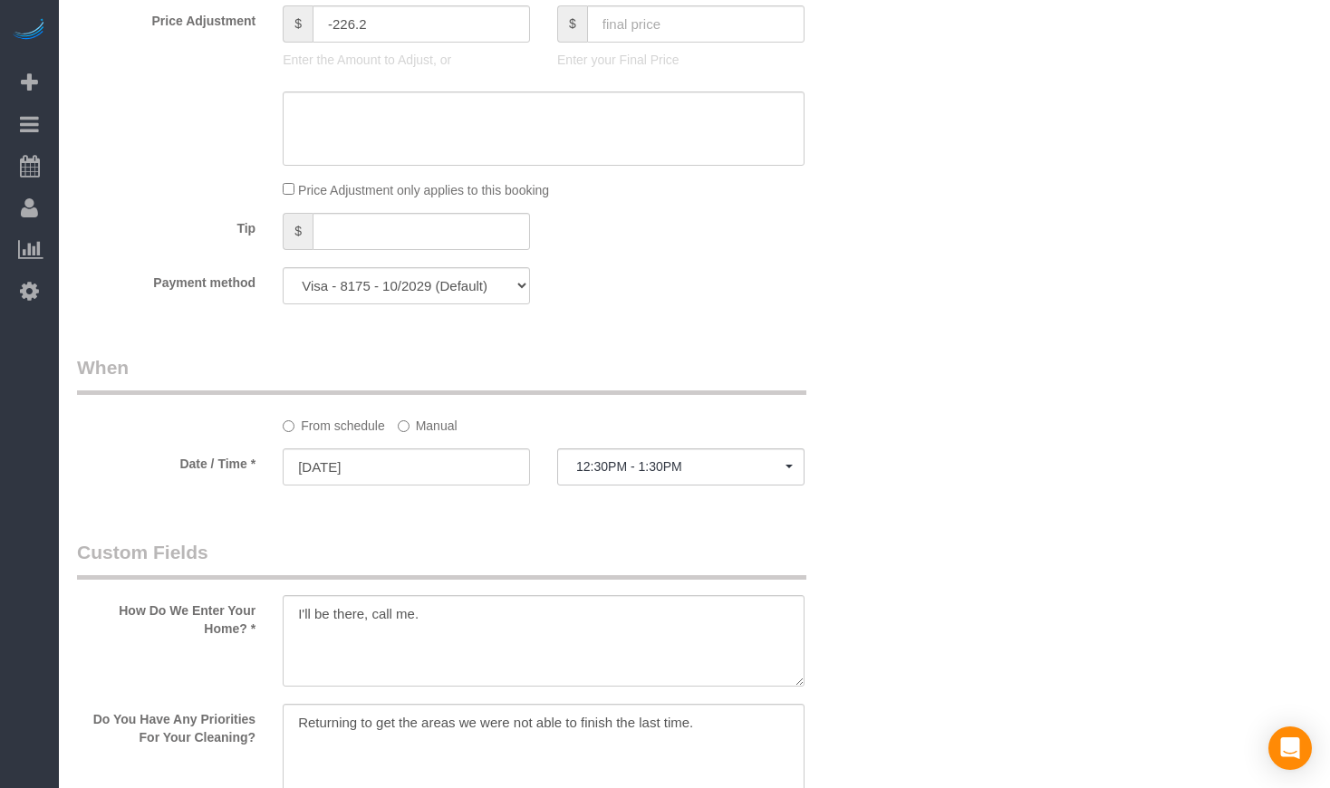
scroll to position [1661, 0]
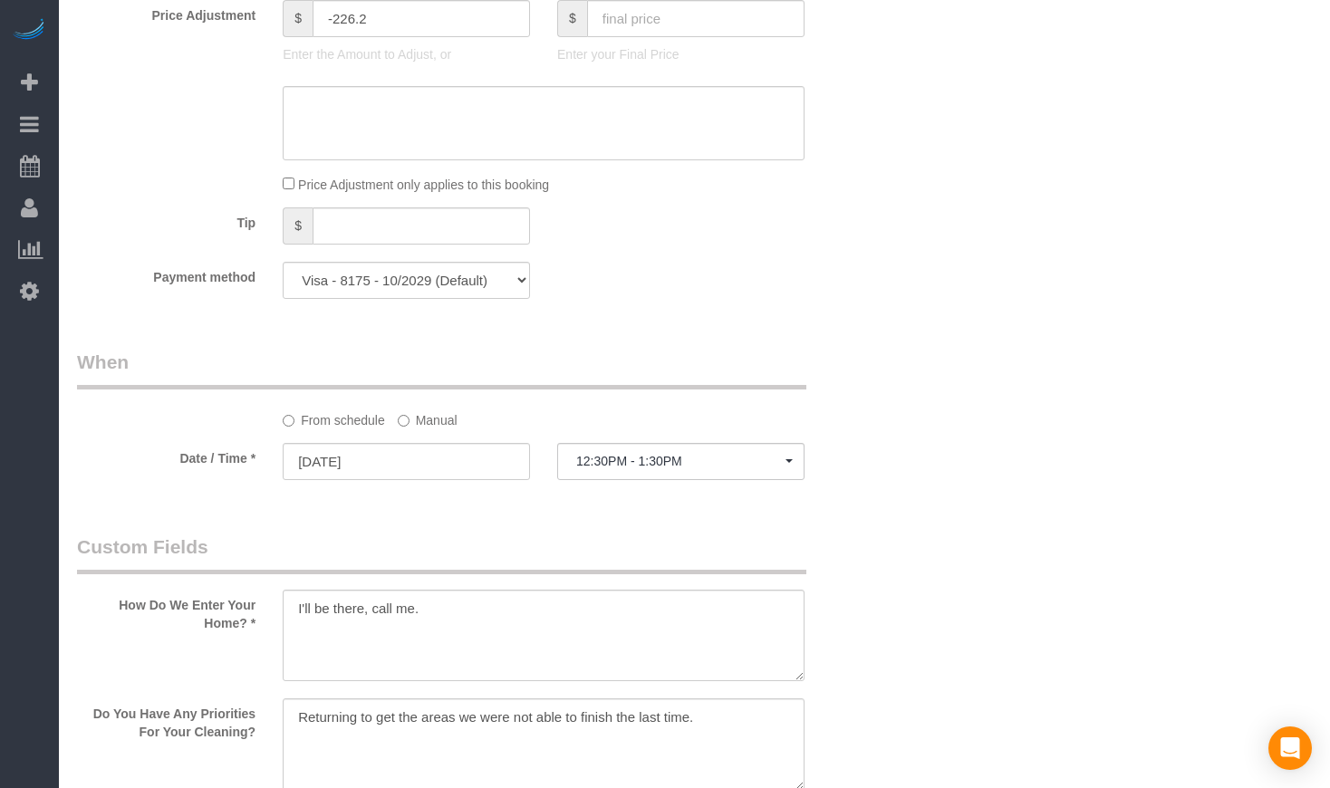
click at [915, 543] on div "Who Email** [EMAIL_ADDRESS][DOMAIN_NAME] Name * [PERSON_NAME][GEOGRAPHIC_DATA] …" at bounding box center [694, 262] width 1235 height 3732
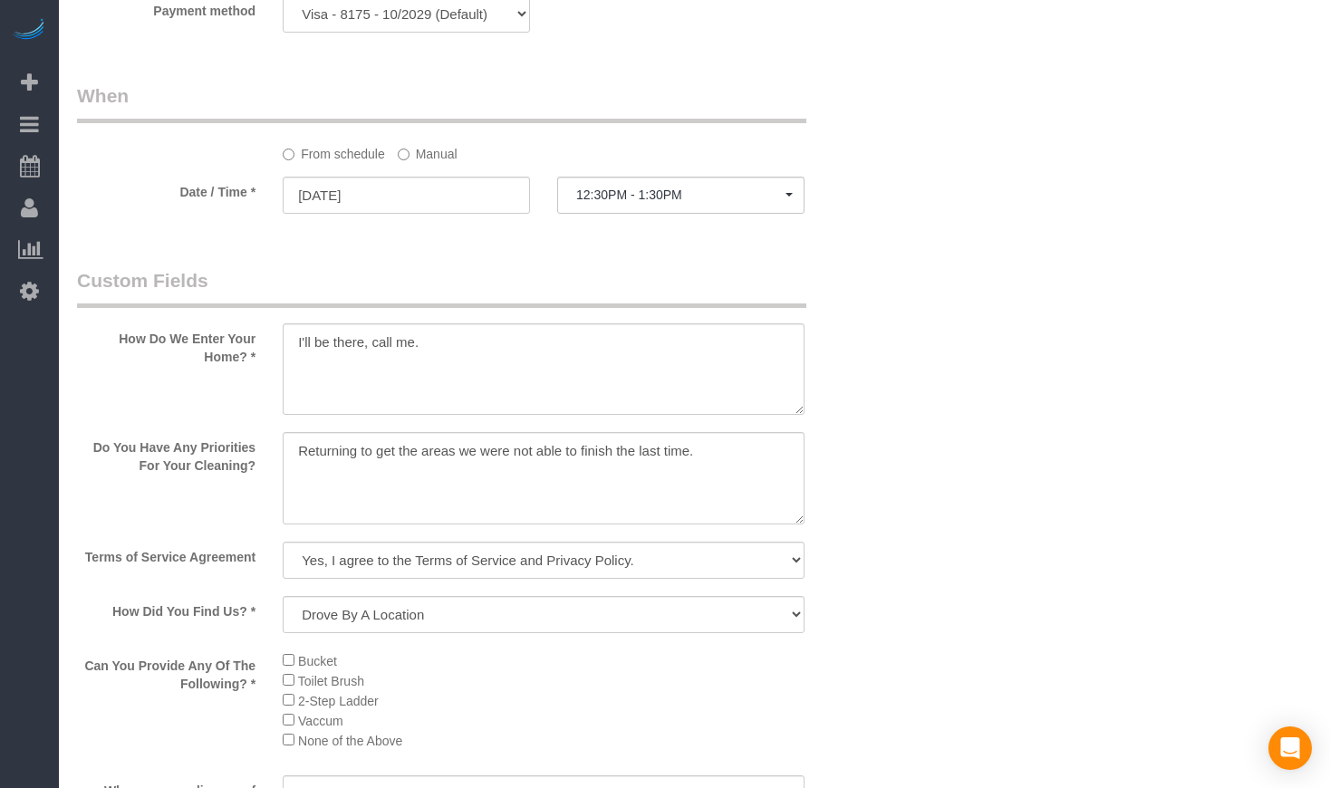
scroll to position [1963, 0]
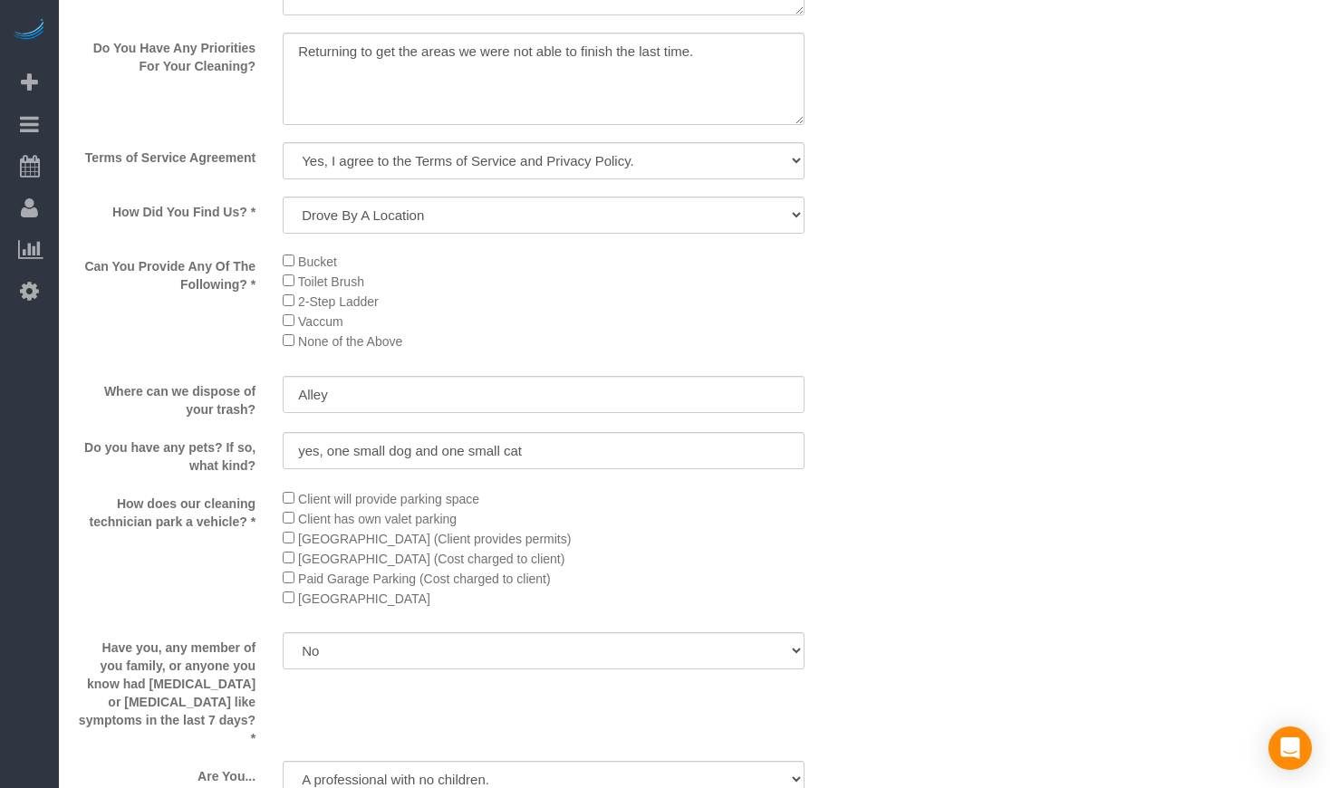
scroll to position [2416, 0]
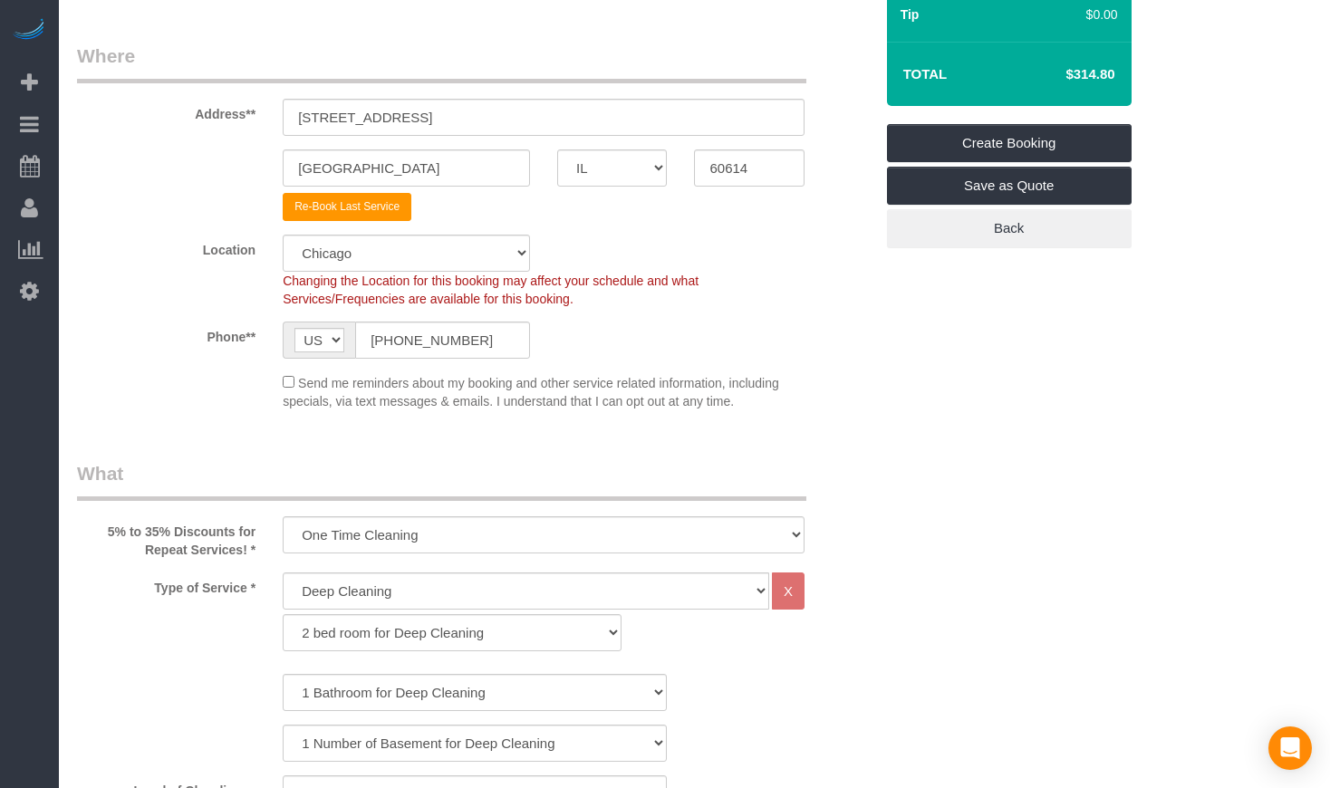
scroll to position [0, 0]
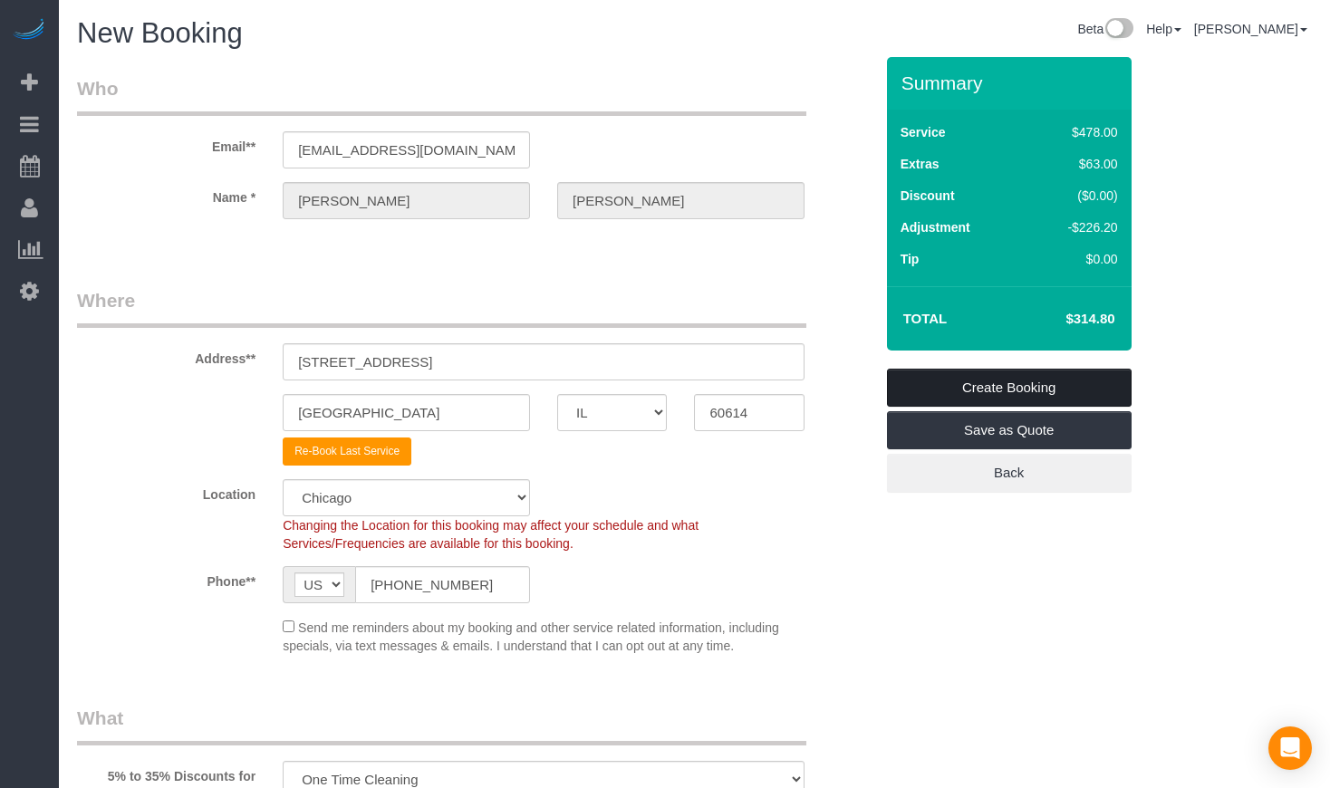
click at [1010, 387] on link "Create Booking" at bounding box center [1009, 388] width 245 height 38
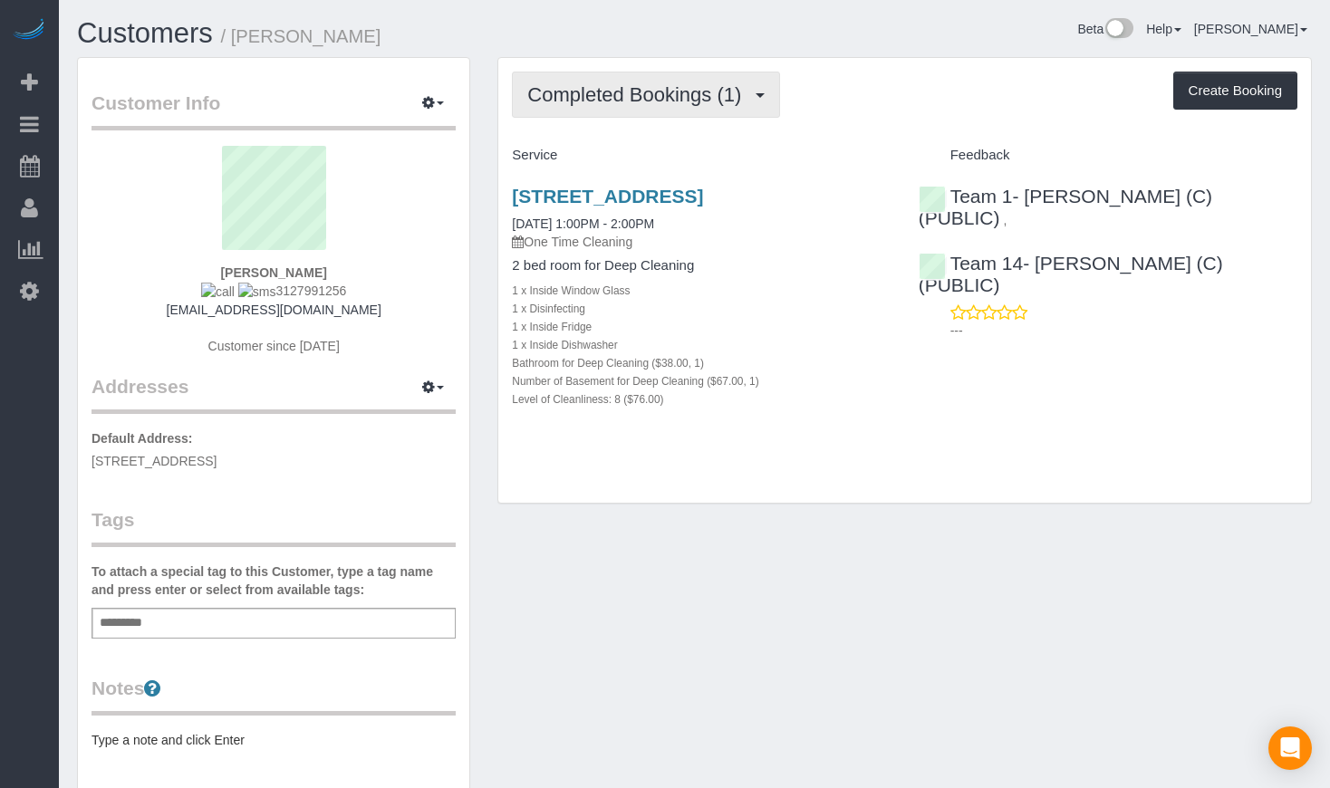
click at [697, 87] on span "Completed Bookings (1)" at bounding box center [638, 94] width 223 height 23
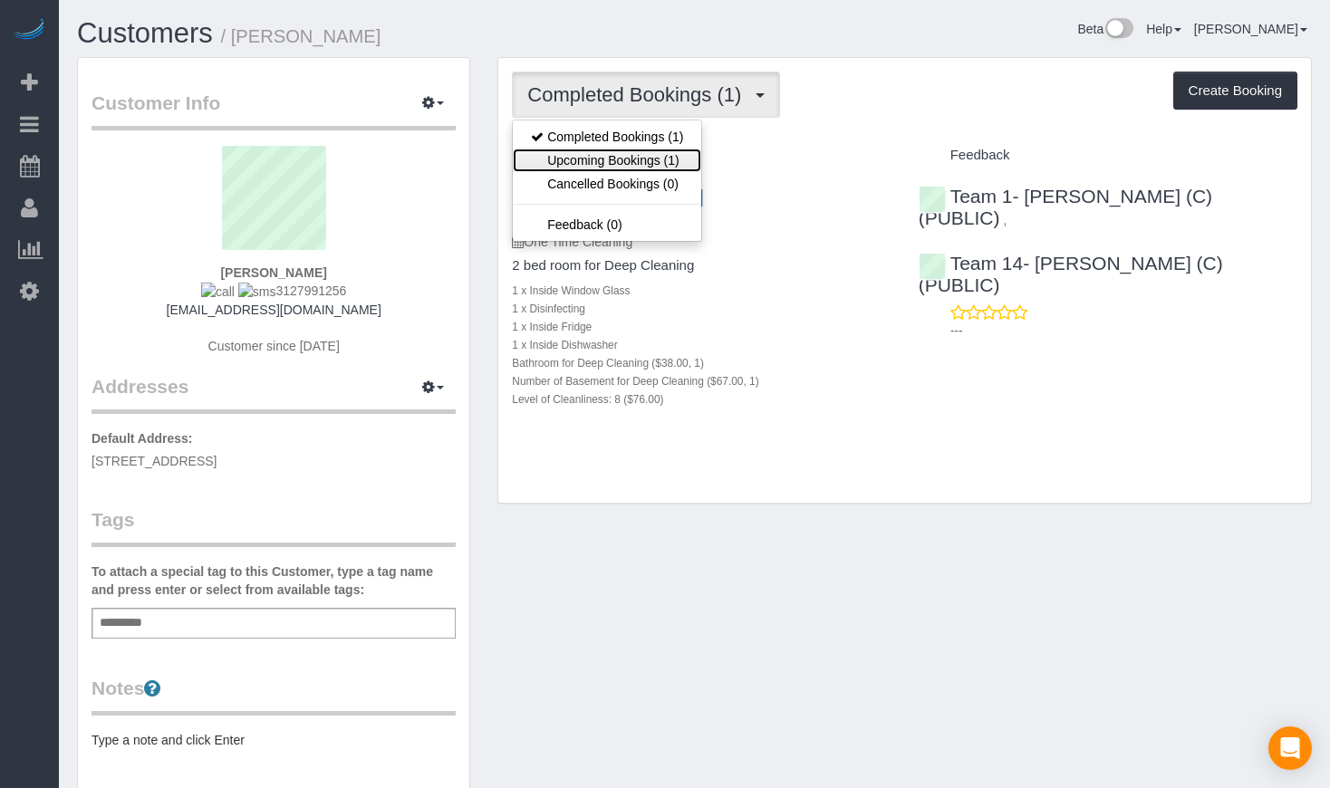
click at [642, 152] on link "Upcoming Bookings (1)" at bounding box center [607, 161] width 188 height 24
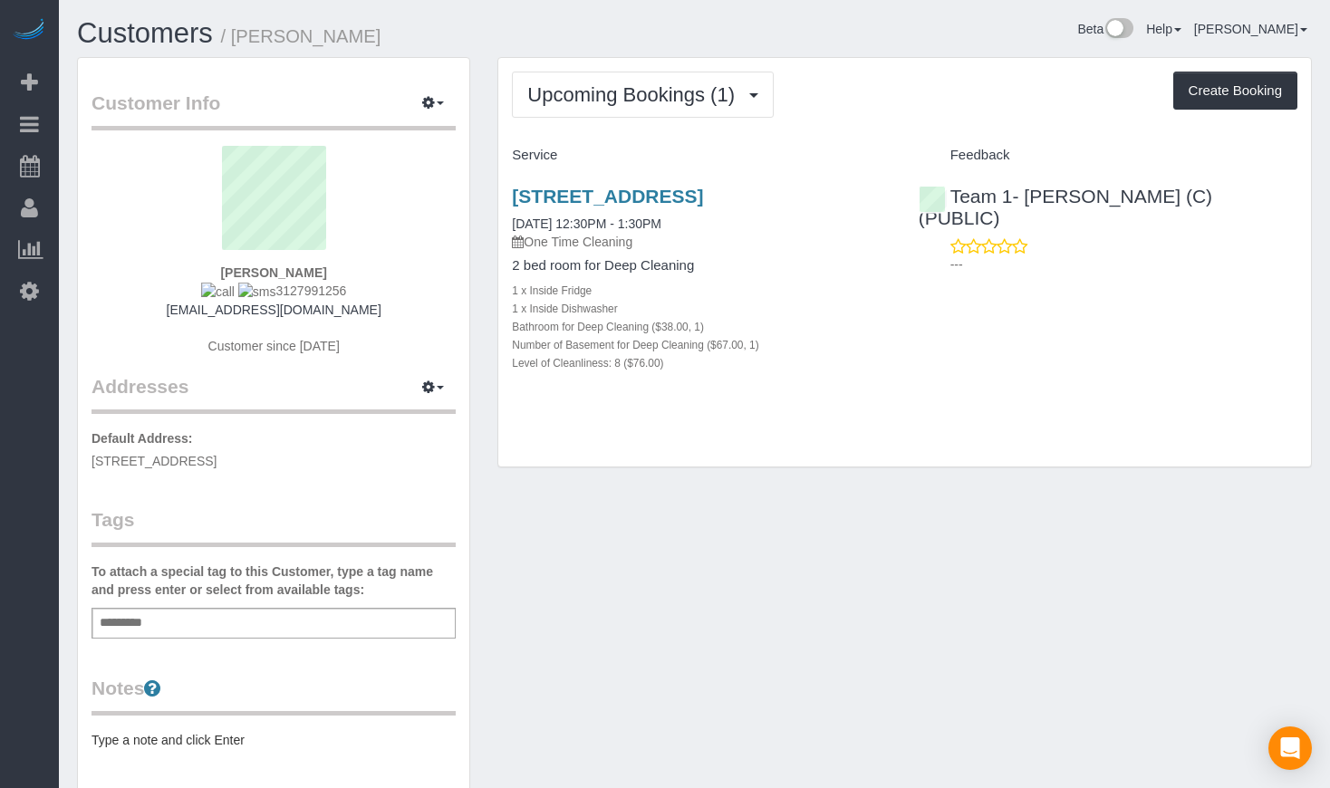
click at [325, 105] on legend "Customer Info Edit Contact Info Send Message Email Preferences Special Sales Ta…" at bounding box center [274, 110] width 364 height 41
drag, startPoint x: 612, startPoint y: 191, endPoint x: 607, endPoint y: 123, distance: 68.2
click at [622, 189] on link "2549 N Marshfield, Apt 1f, Chicago, IL 60614" at bounding box center [607, 196] width 191 height 21
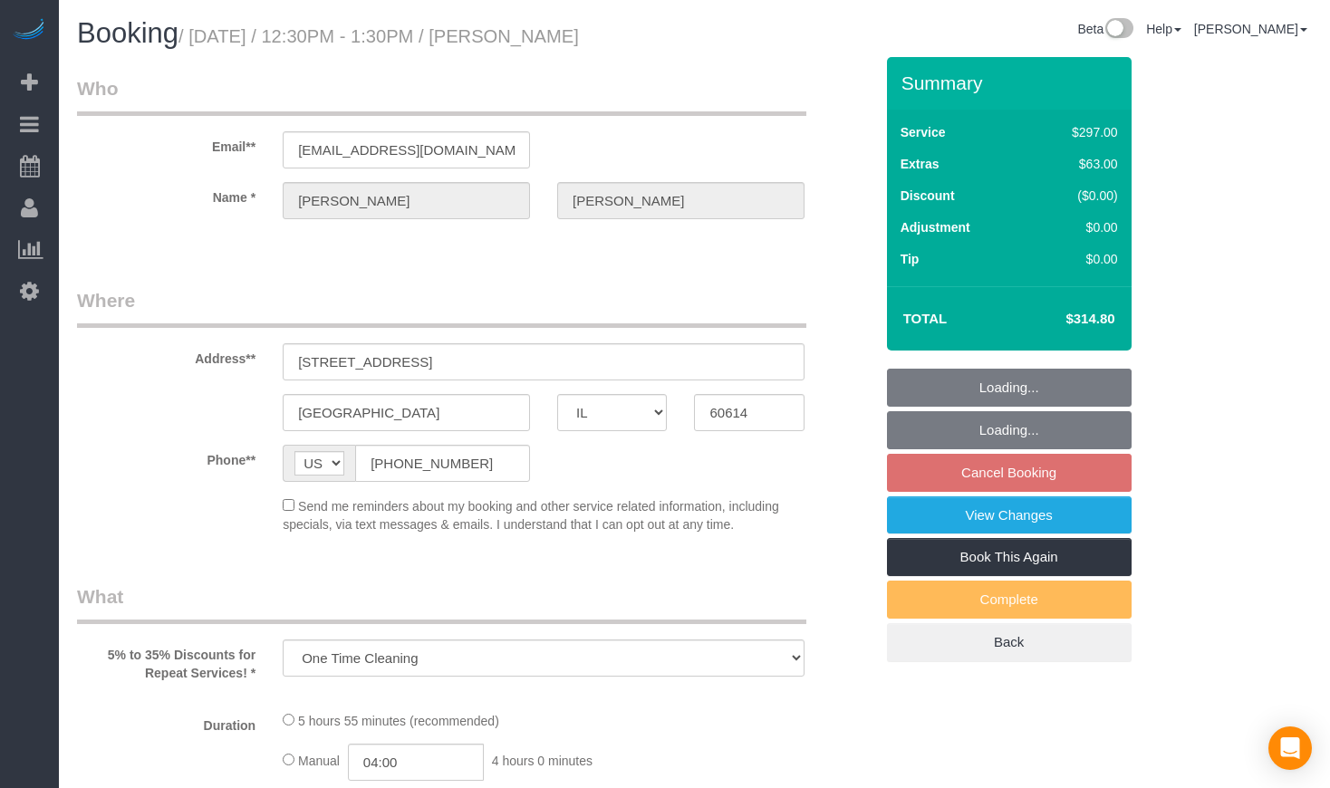
select select "IL"
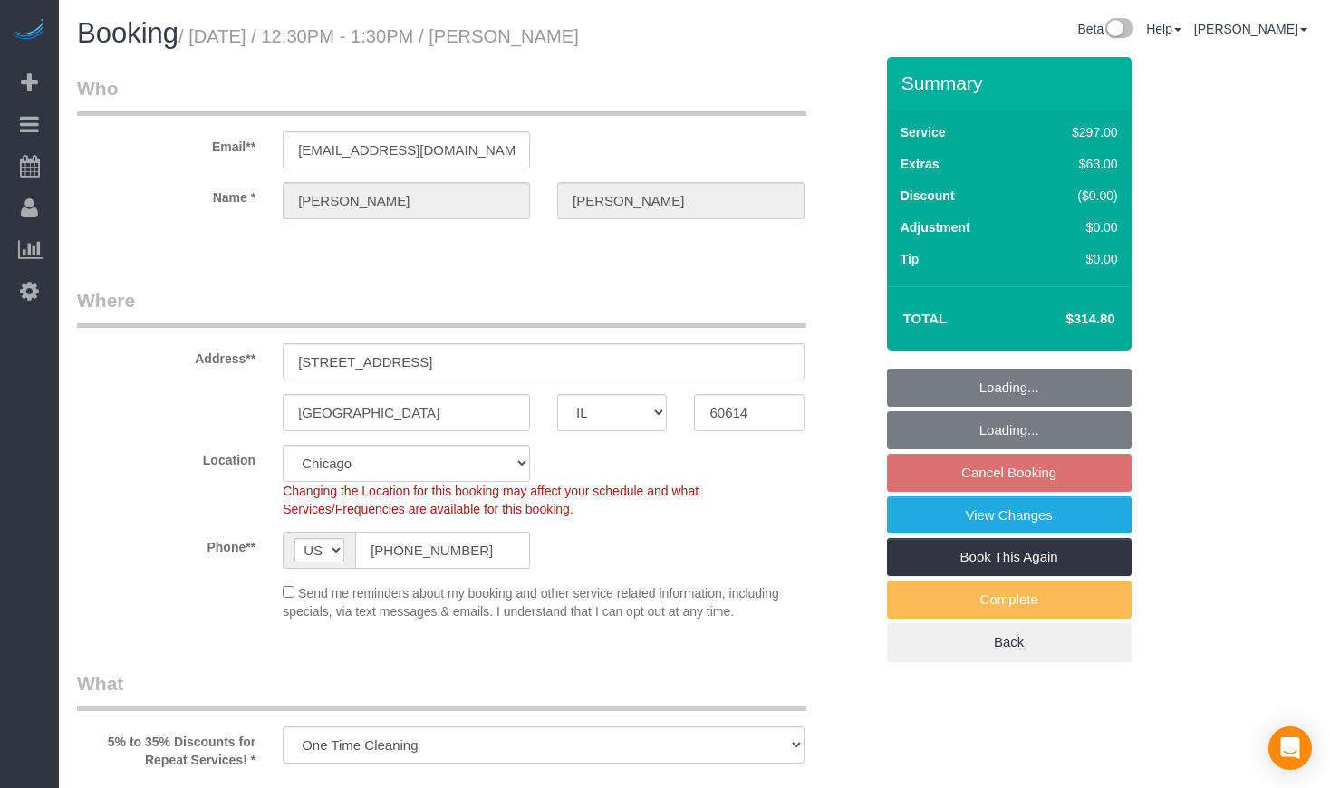
select select "object:585"
select select "number:1"
select select "number:68"
select select "number:139"
select select "number:106"
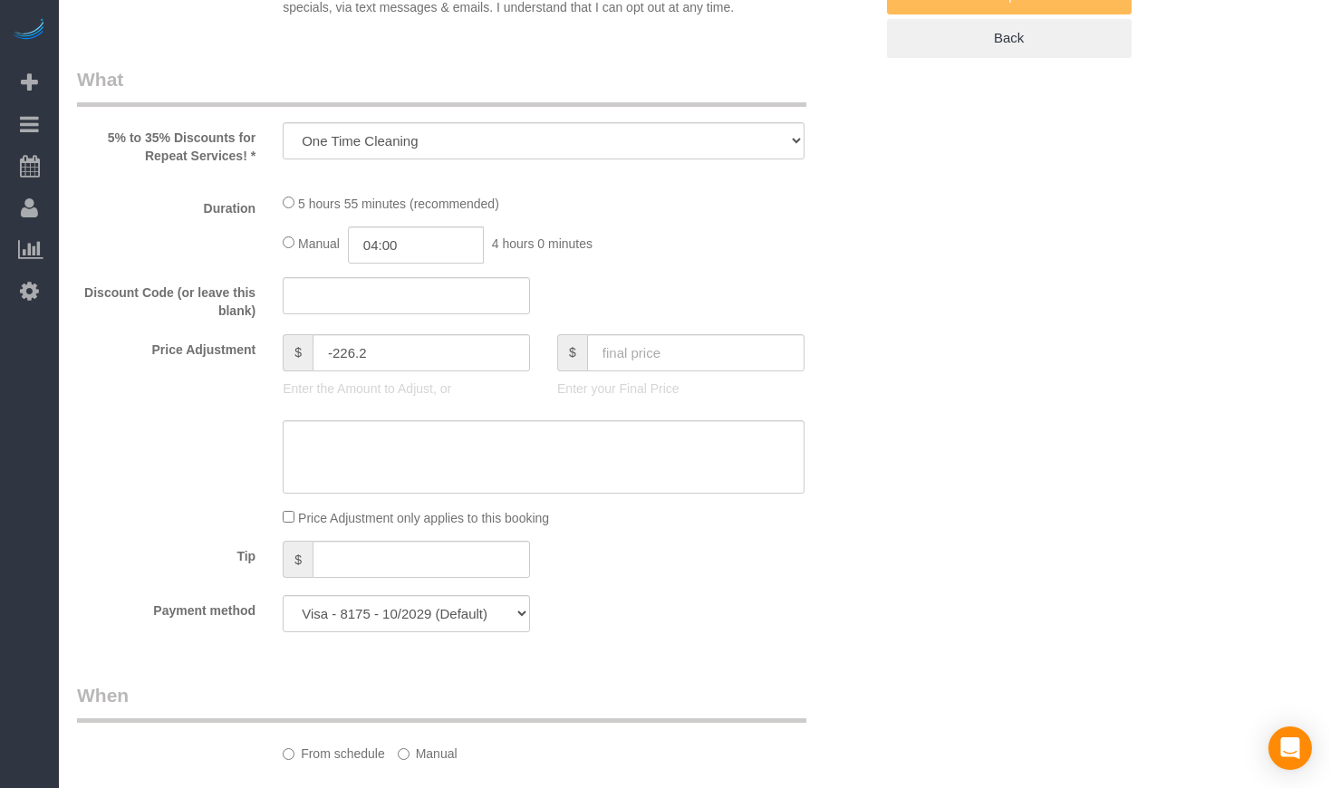
select select "513"
select select "1"
select select "8"
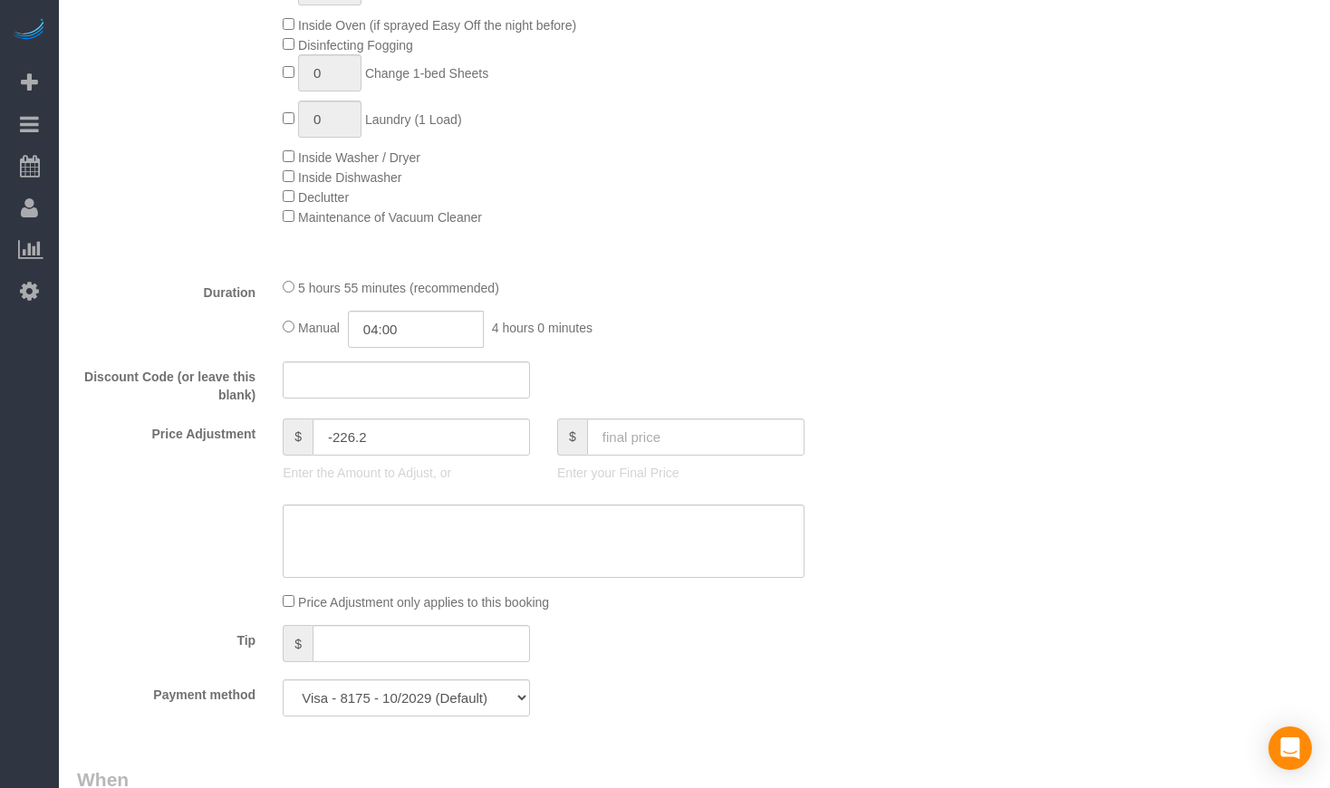
select select "spot1"
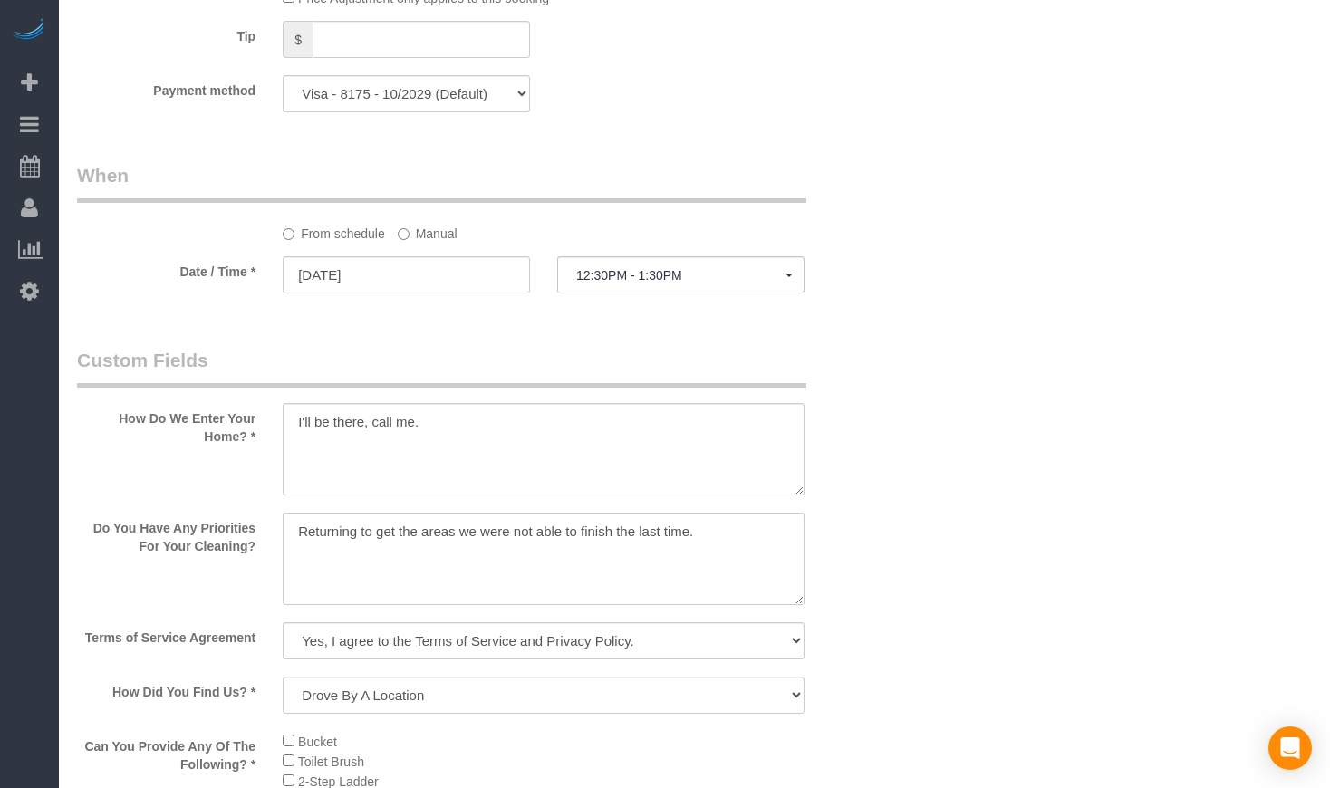
select select "1"
select select "8"
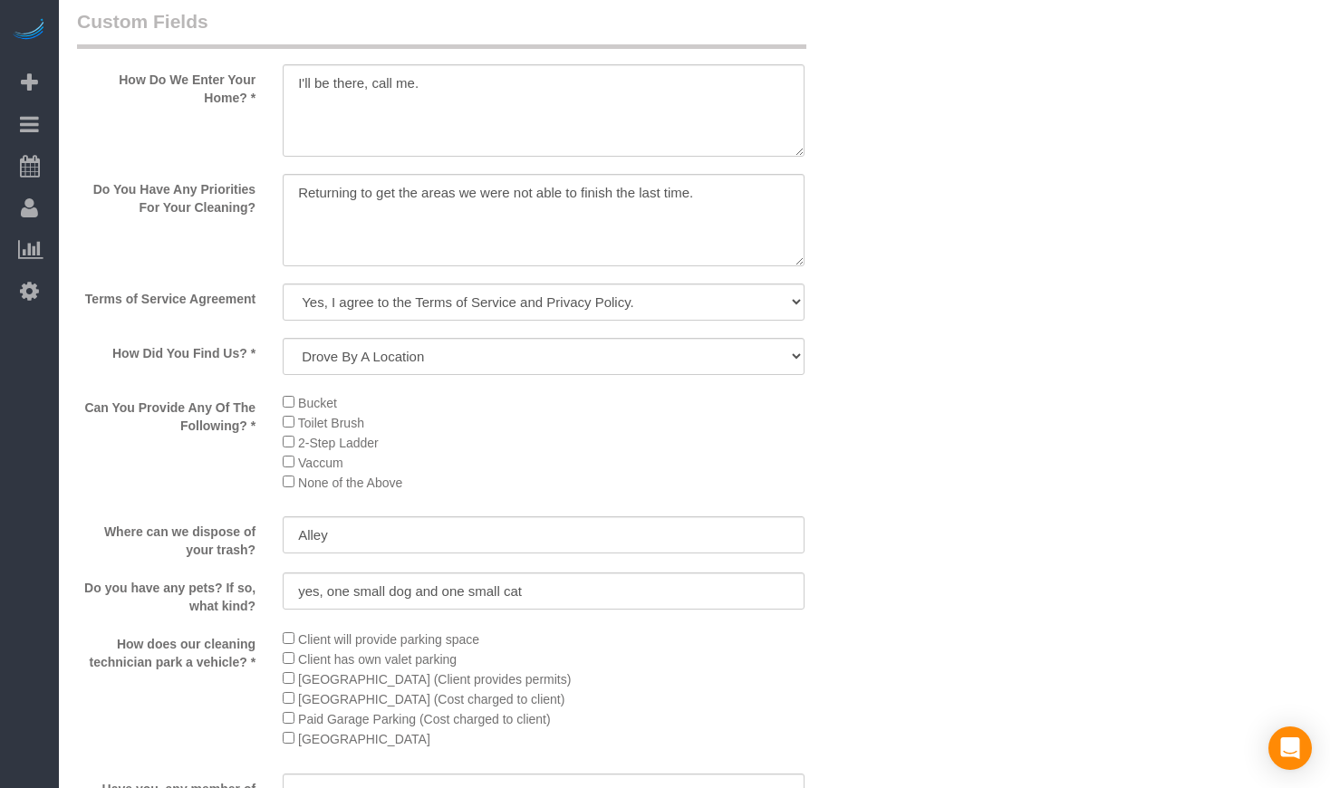
scroll to position [2265, 0]
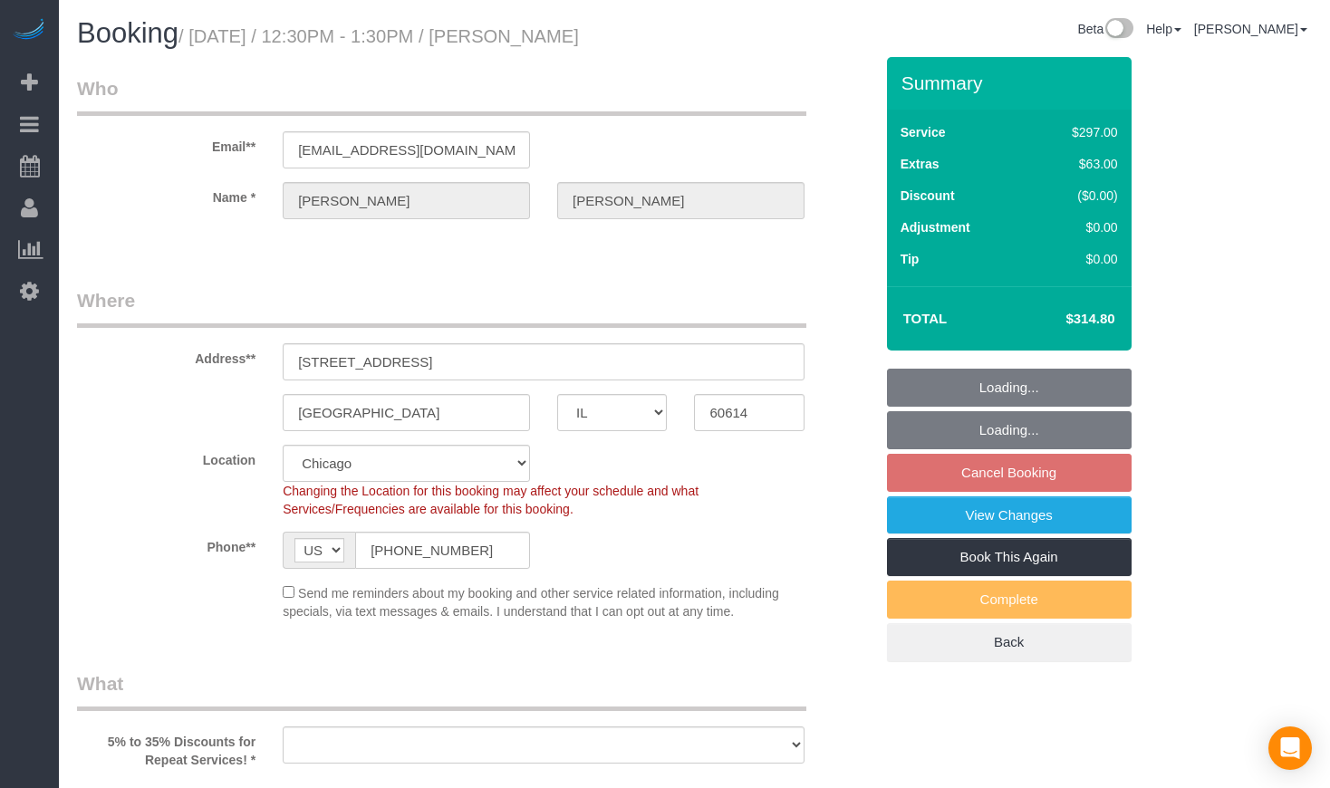
select select "IL"
select select "number:1"
select select "number:68"
select select "number:139"
select select "number:106"
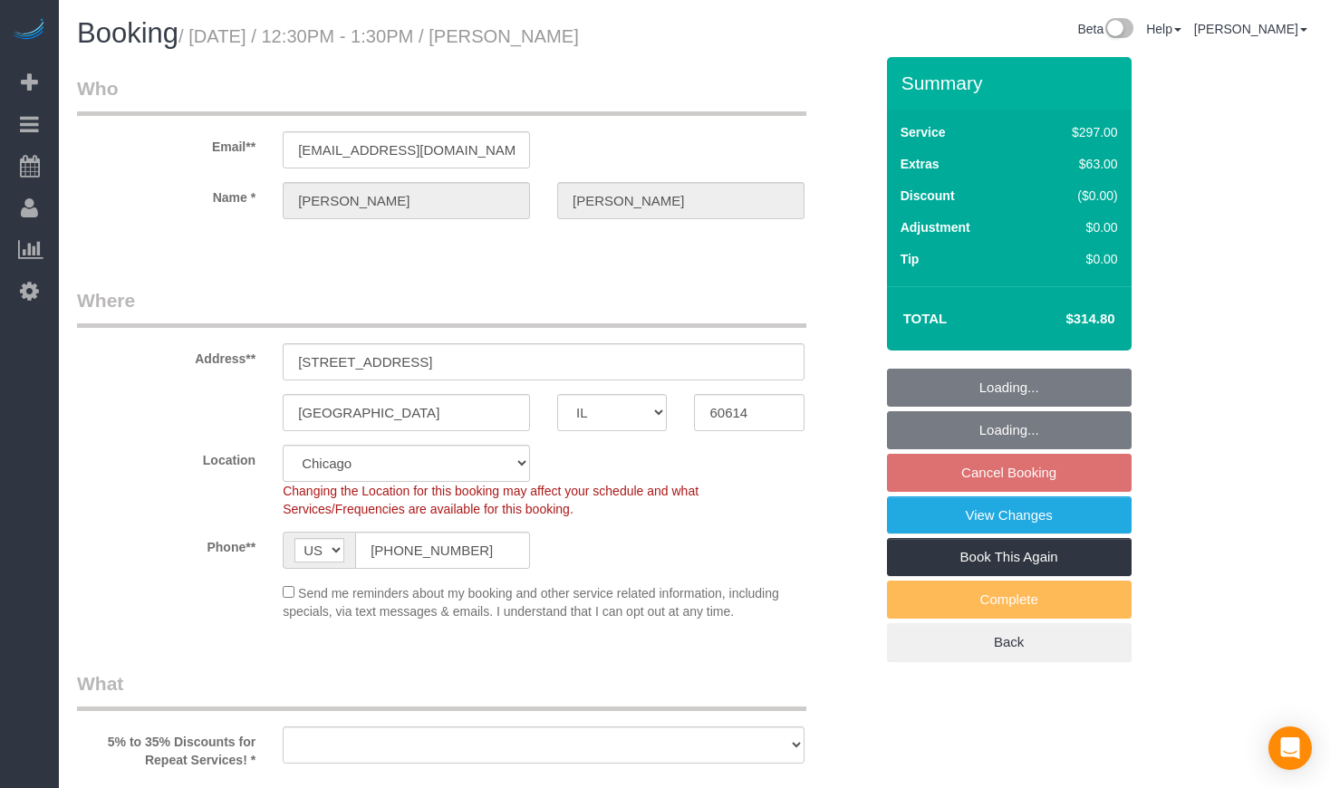
select select "object:804"
select select "513"
select select "1"
select select "8"
select select "spot1"
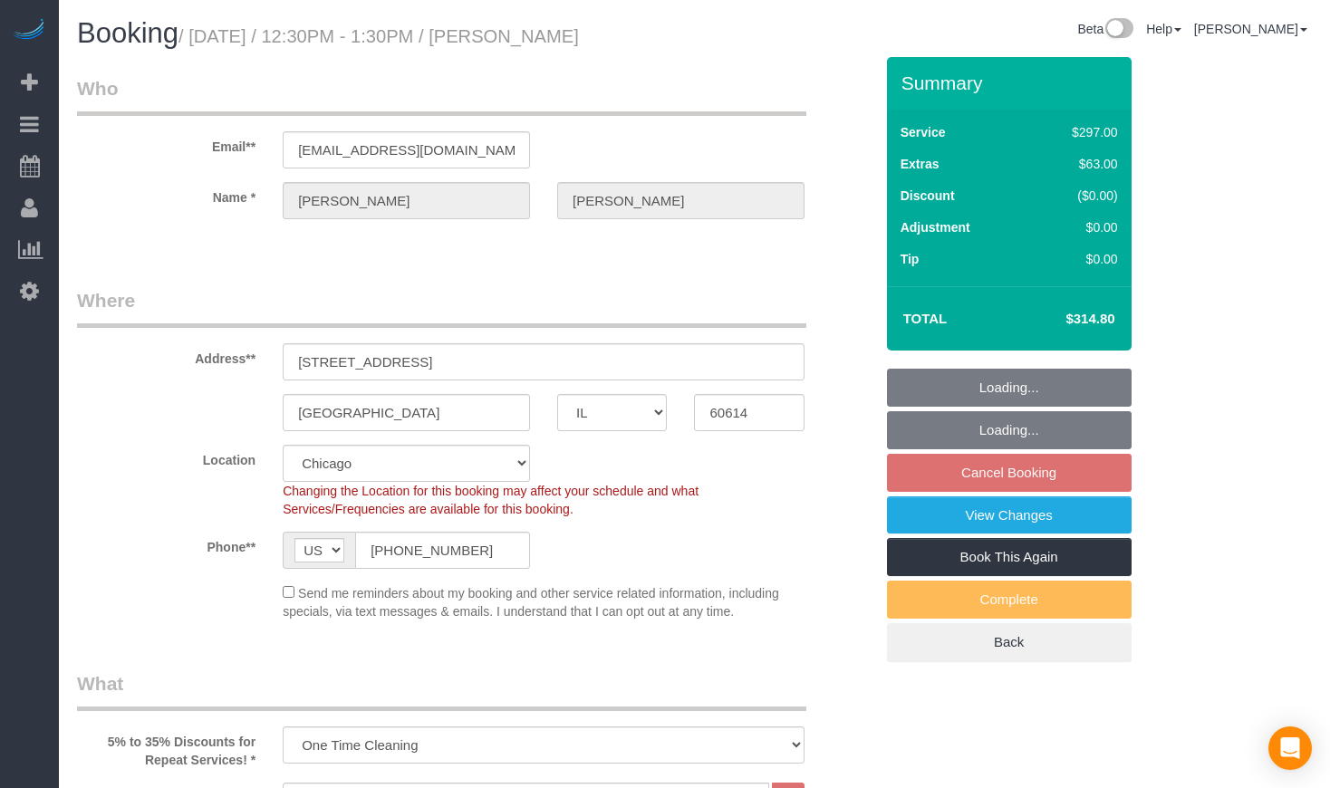
select select "object:1052"
select select "1"
select select "8"
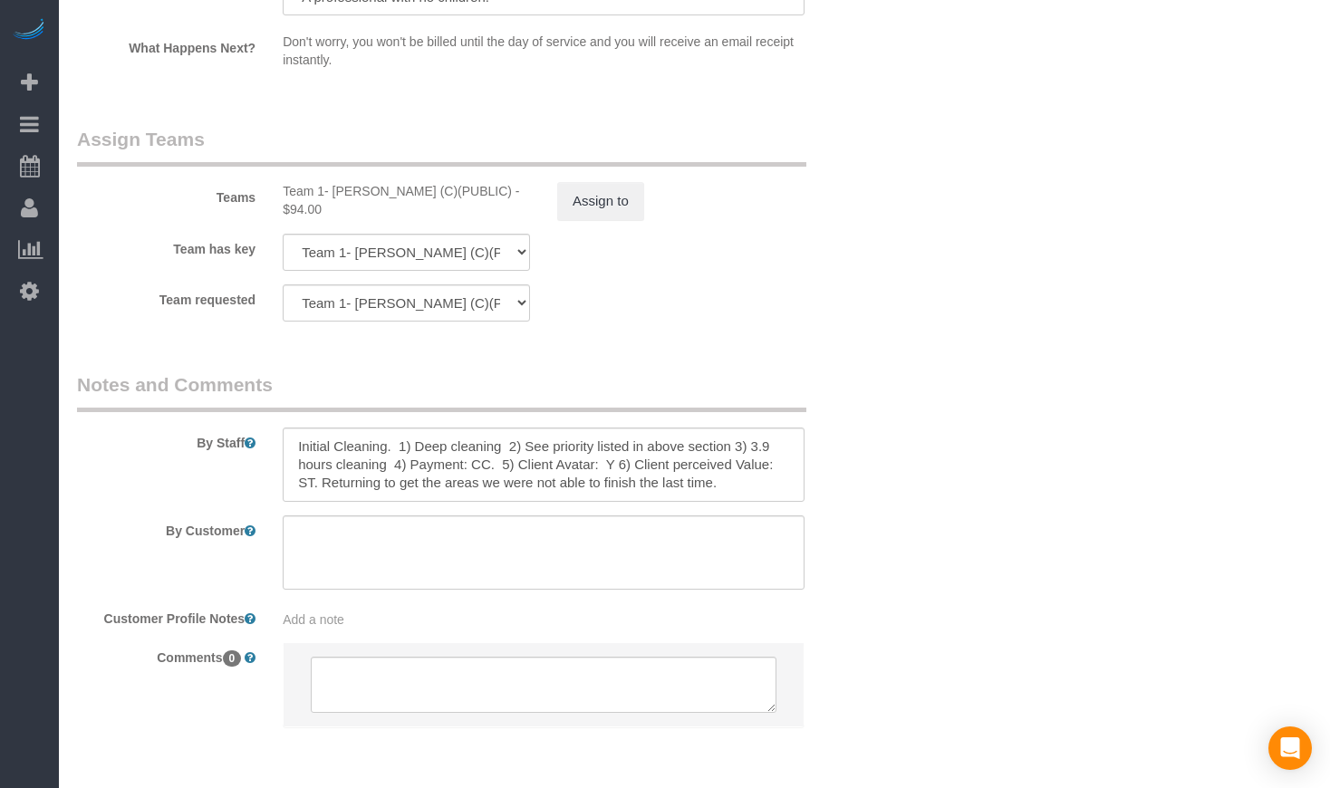
scroll to position [3128, 0]
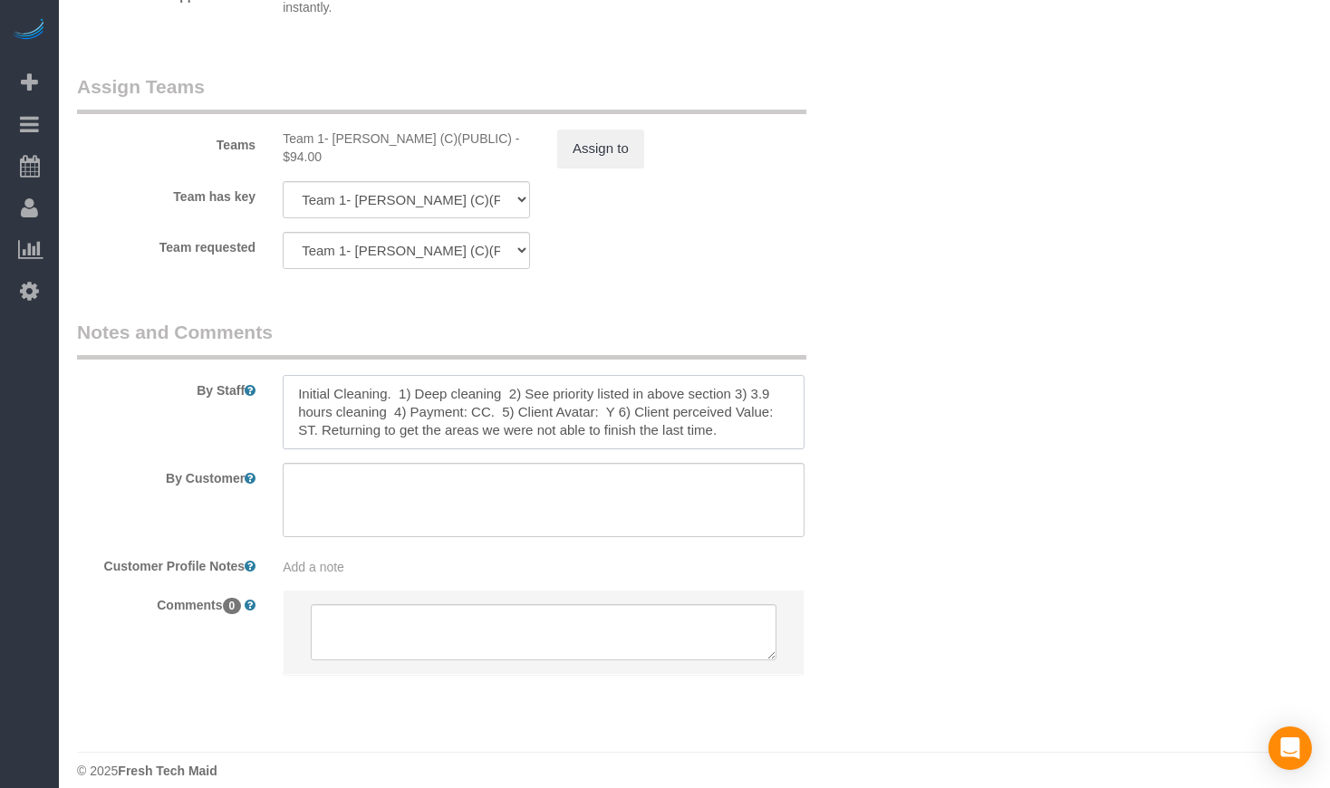
drag, startPoint x: 747, startPoint y: 375, endPoint x: 768, endPoint y: 375, distance: 20.8
click at [768, 375] on textarea at bounding box center [544, 412] width 522 height 74
click at [385, 375] on textarea at bounding box center [544, 412] width 522 height 74
type textarea "Initial Cleaning. 1) Deep cleaning 2) See priority listed in above section 3) 4…"
